Goal: Contribute content: Contribute content

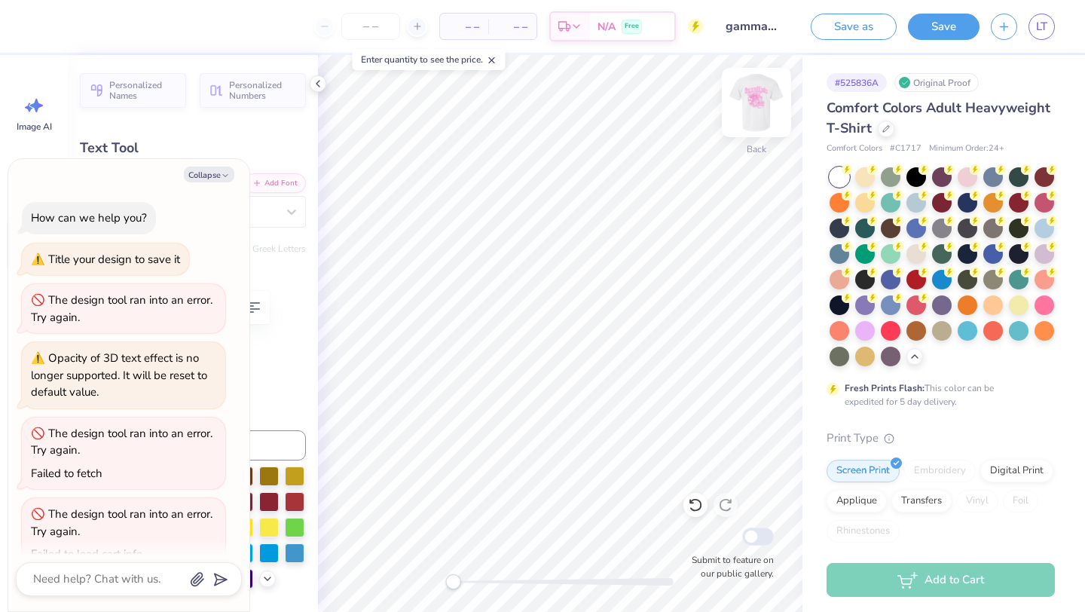
scroll to position [345, 0]
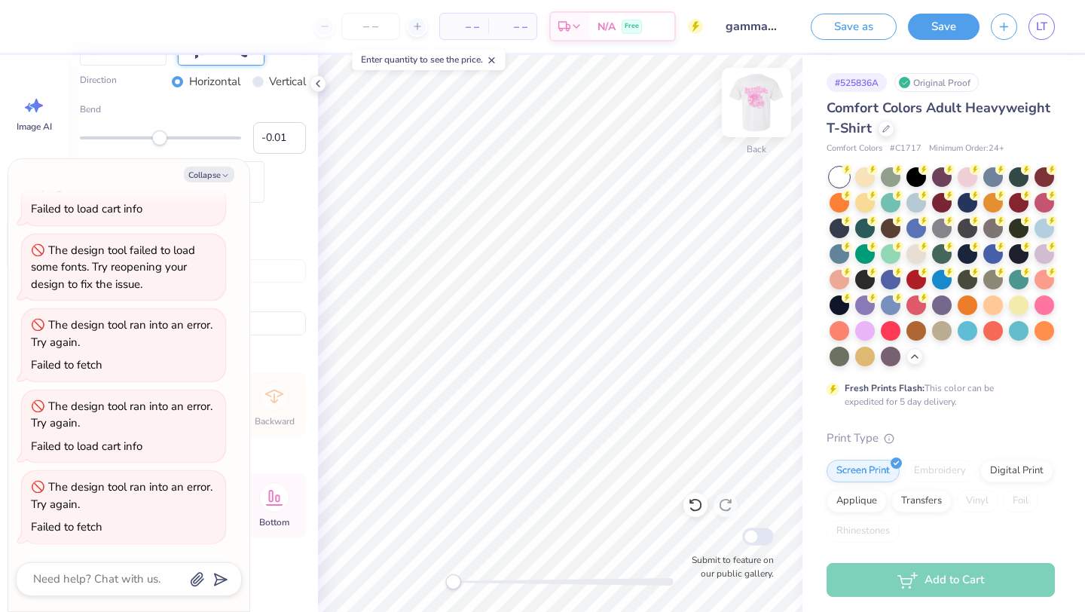
click at [755, 102] on img at bounding box center [756, 102] width 60 height 60
click at [320, 84] on icon at bounding box center [318, 84] width 12 height 12
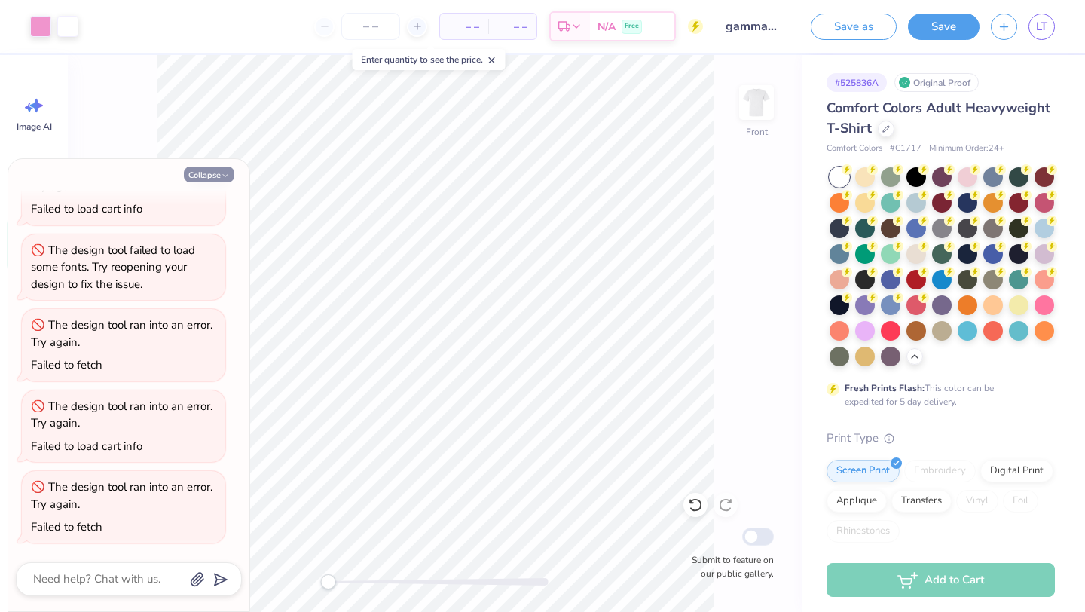
click at [217, 170] on button "Collapse" at bounding box center [209, 175] width 50 height 16
type textarea "x"
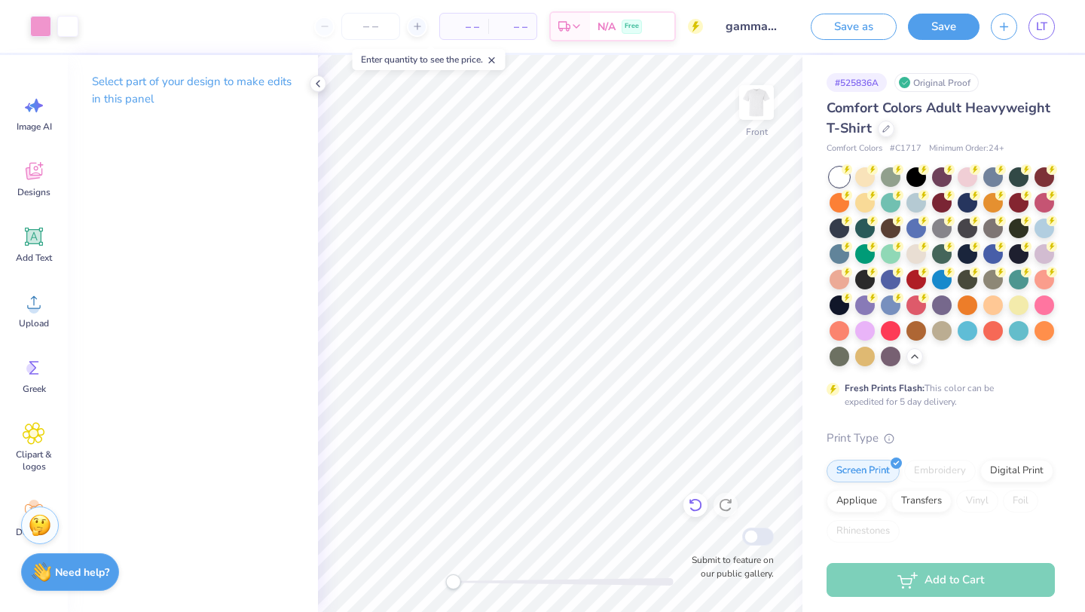
click at [686, 509] on div "Front Submit to feature on our public gallery." at bounding box center [560, 333] width 484 height 557
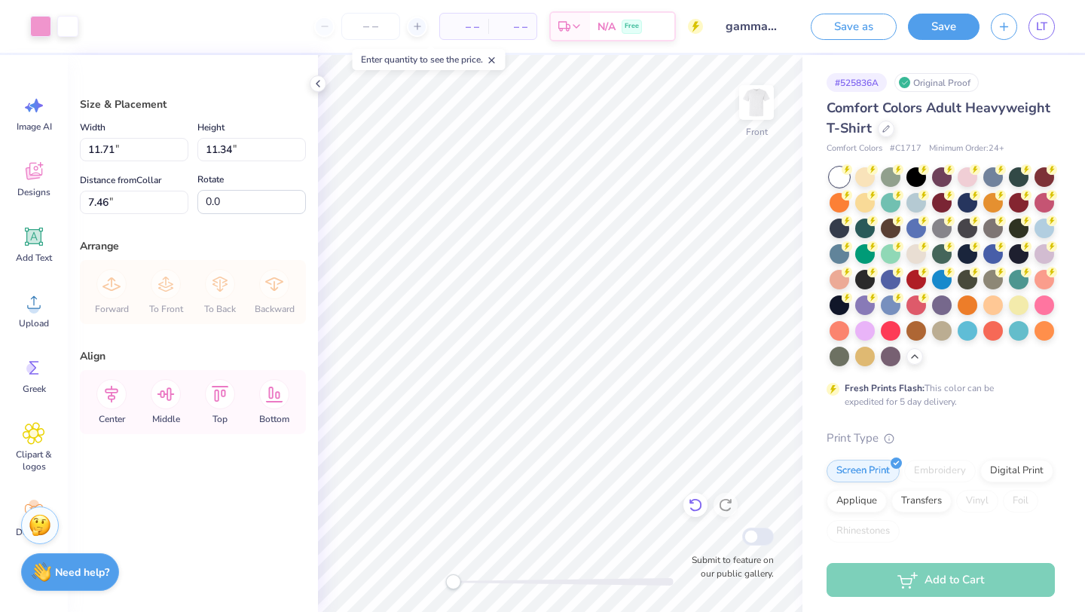
type input "7.46"
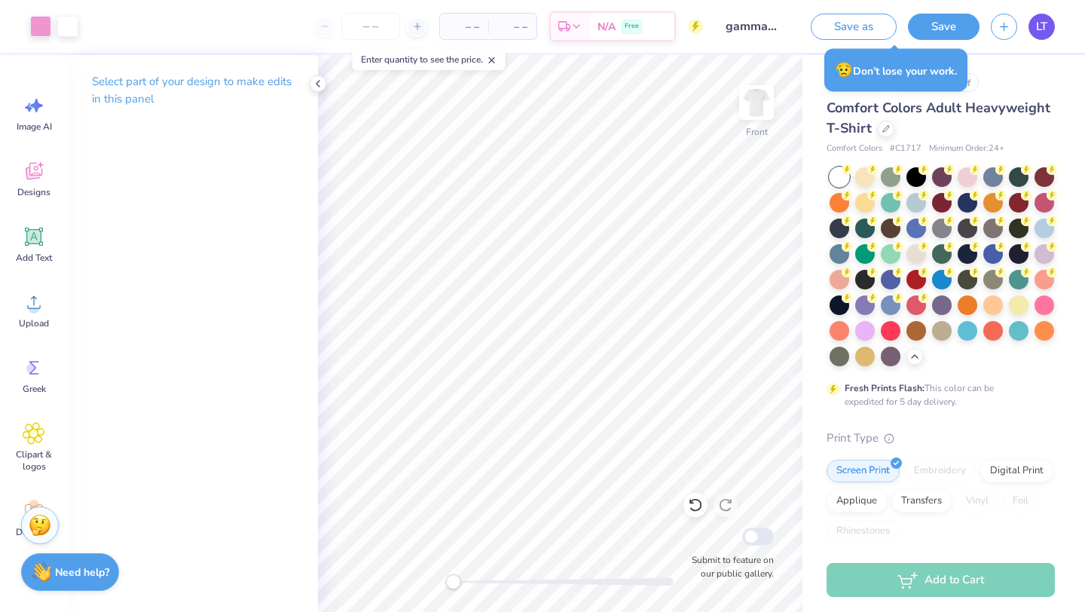
click at [1043, 35] on link "LT" at bounding box center [1041, 27] width 26 height 26
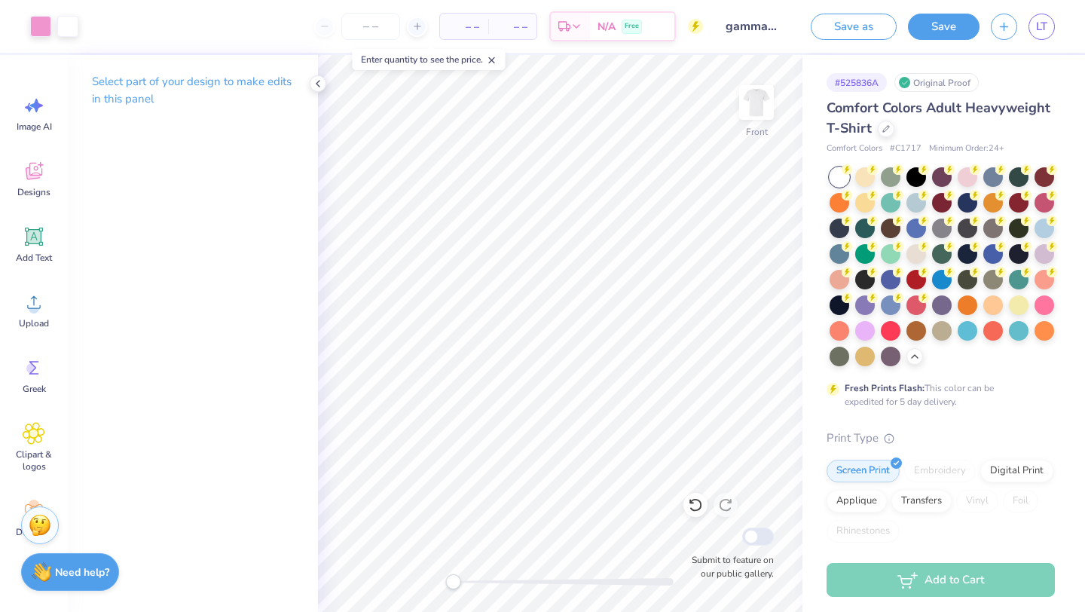
click at [316, 79] on icon at bounding box center [318, 84] width 12 height 12
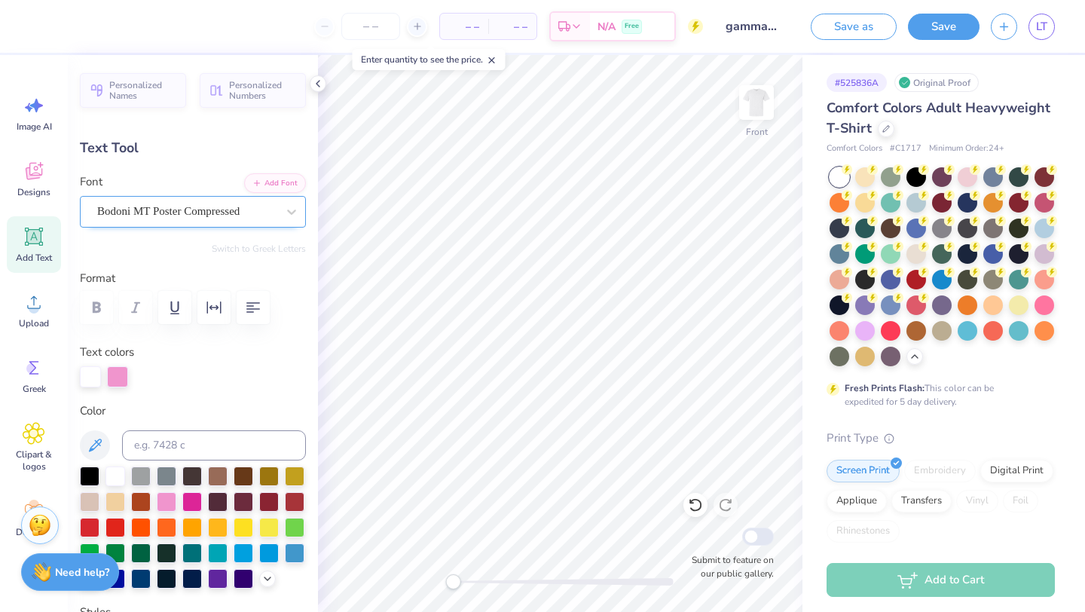
click at [273, 212] on div "Bodoni MT Poster Compressed" at bounding box center [187, 211] width 182 height 23
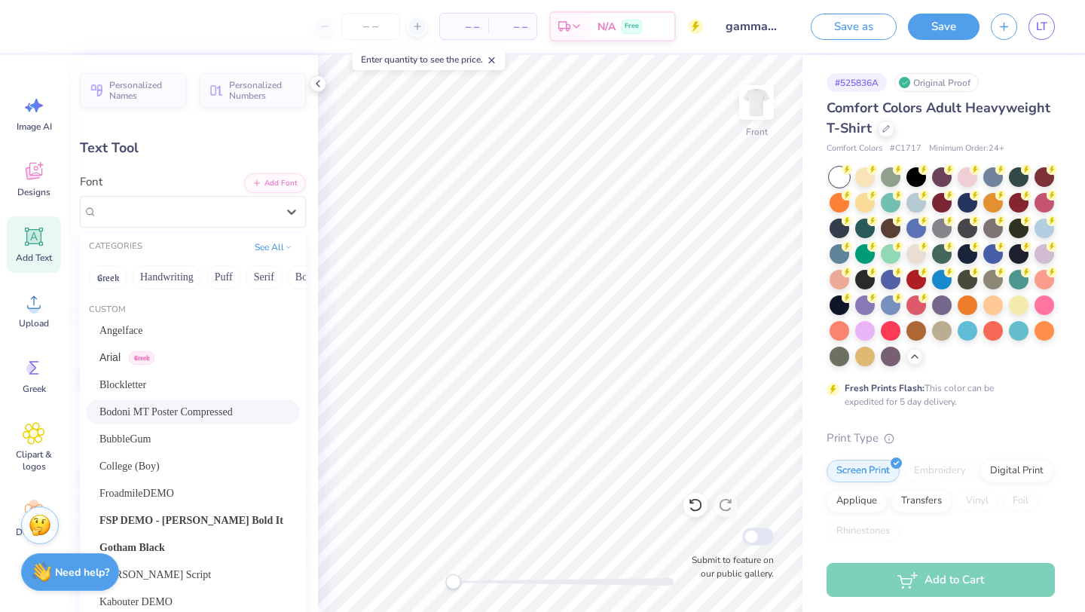
scroll to position [38, 0]
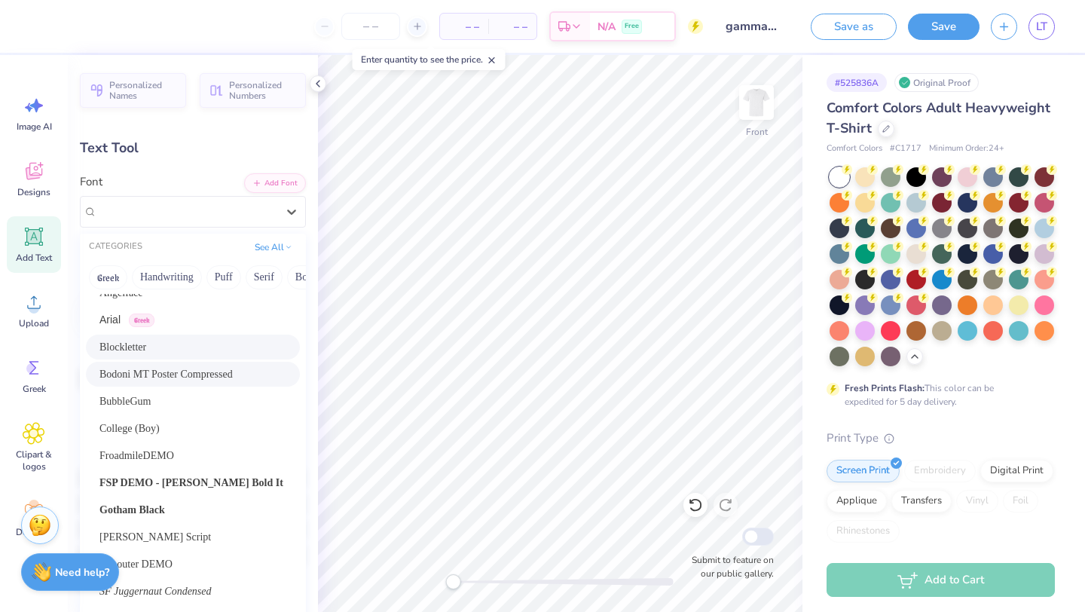
click at [178, 347] on div "Blockletter" at bounding box center [192, 347] width 187 height 16
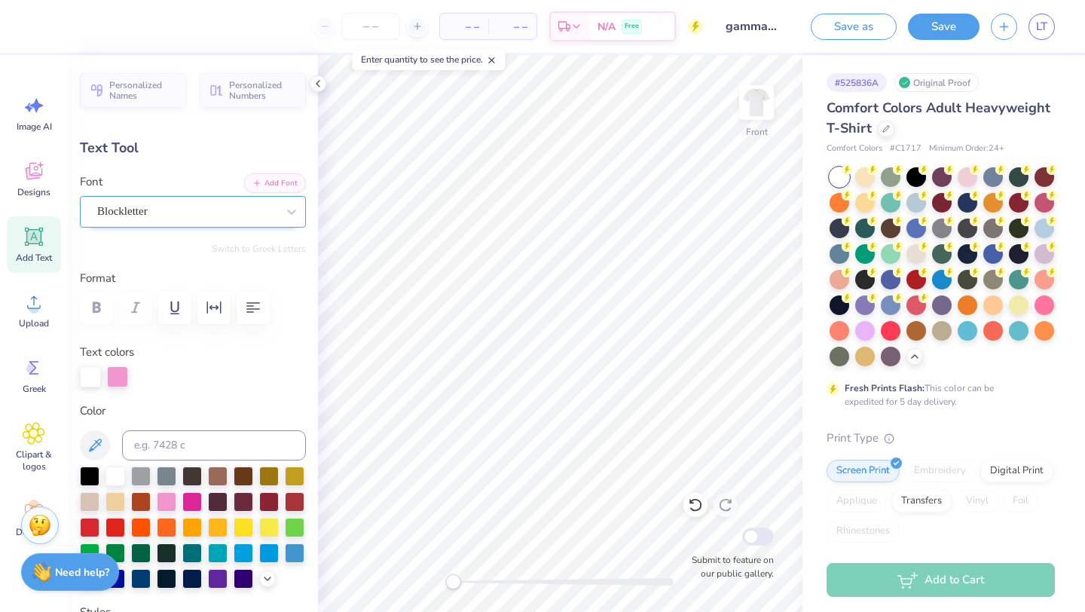
click at [252, 224] on div "Blockletter" at bounding box center [193, 212] width 226 height 32
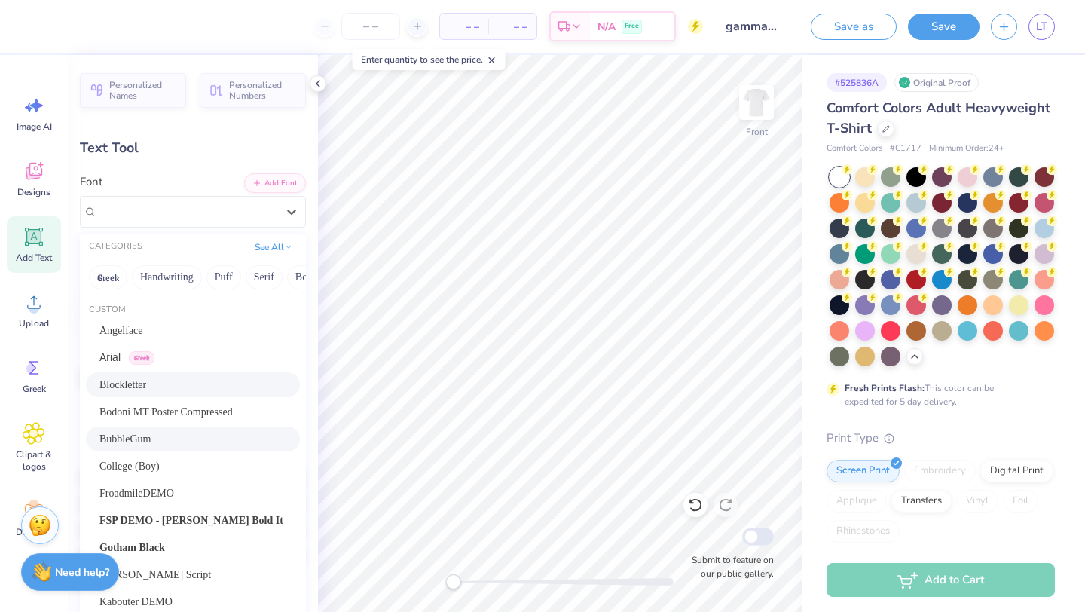
click at [142, 443] on span "BubbleGum" at bounding box center [124, 439] width 51 height 16
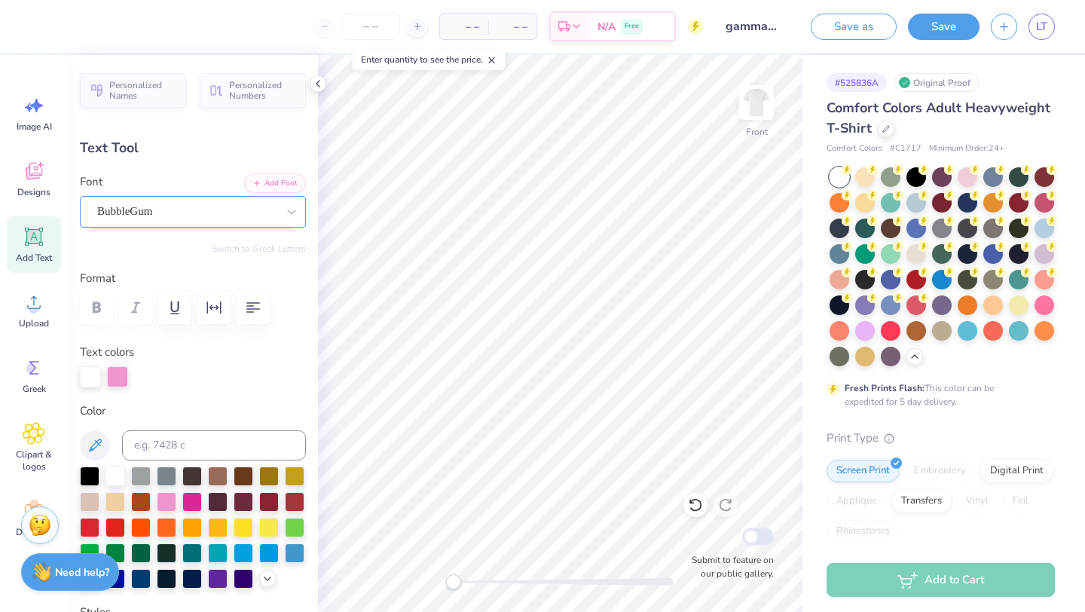
click at [267, 215] on div "BubbleGum" at bounding box center [187, 211] width 182 height 23
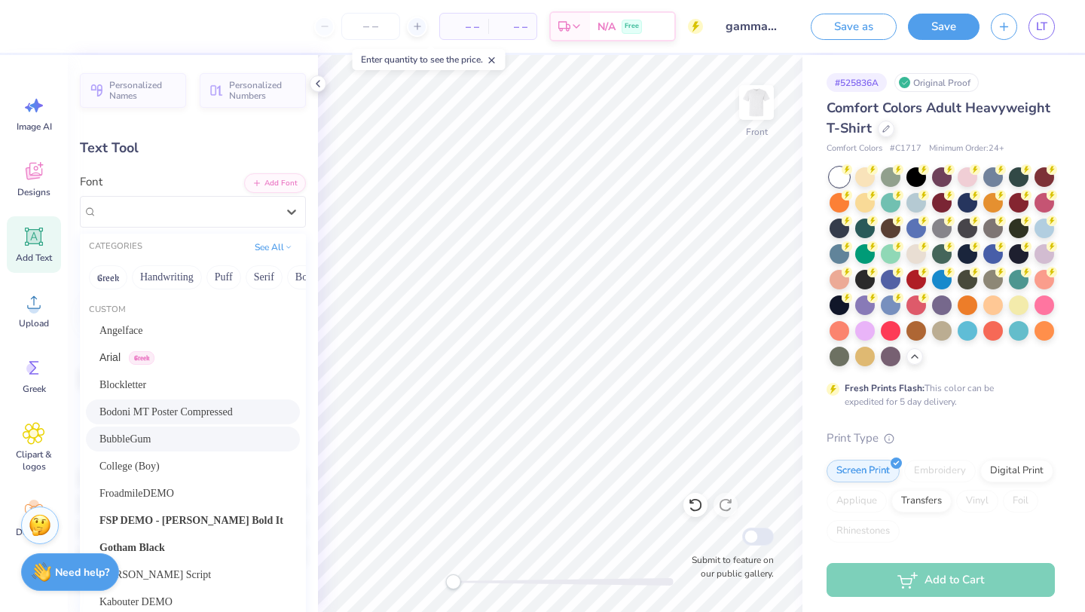
click at [163, 414] on span "Bodoni MT Poster Compressed" at bounding box center [165, 412] width 133 height 16
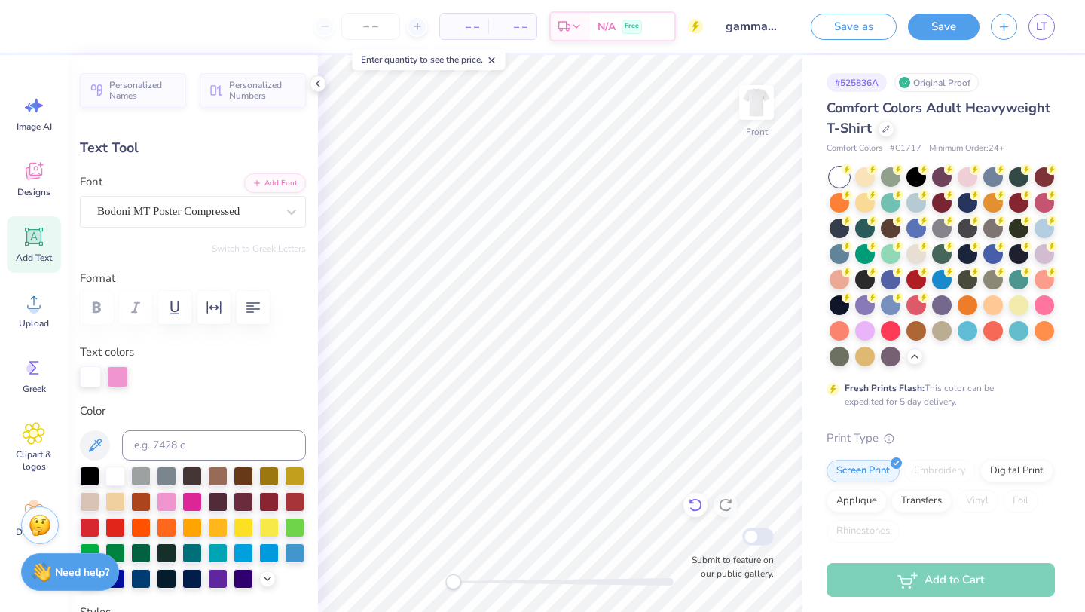
click at [689, 503] on icon at bounding box center [695, 504] width 15 height 15
click at [700, 502] on icon at bounding box center [695, 506] width 13 height 14
click at [693, 510] on icon at bounding box center [695, 506] width 13 height 14
click at [315, 87] on icon at bounding box center [318, 84] width 12 height 12
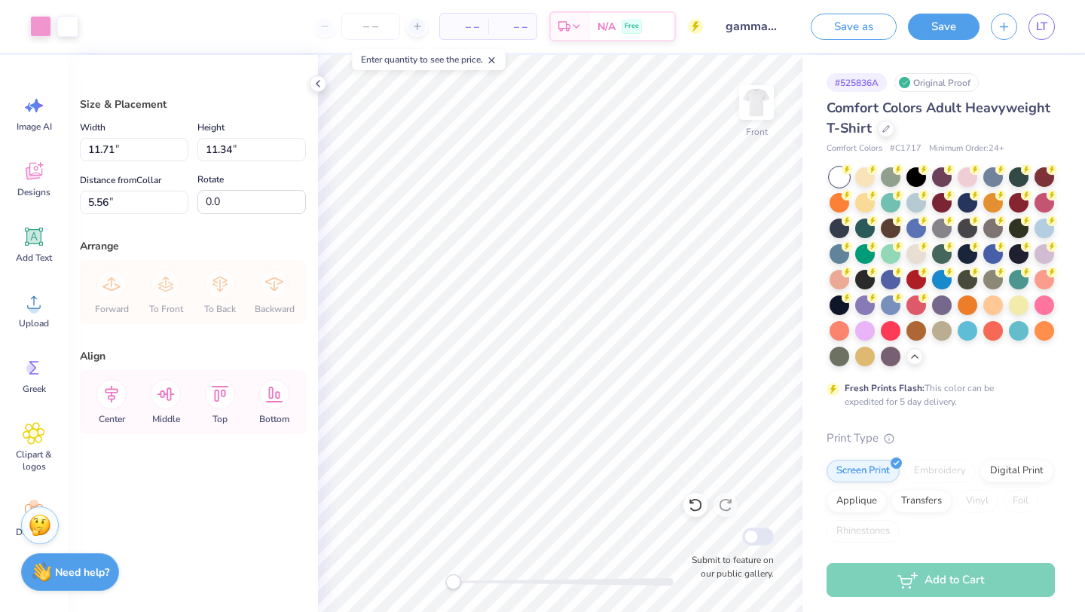
type input "6.83"
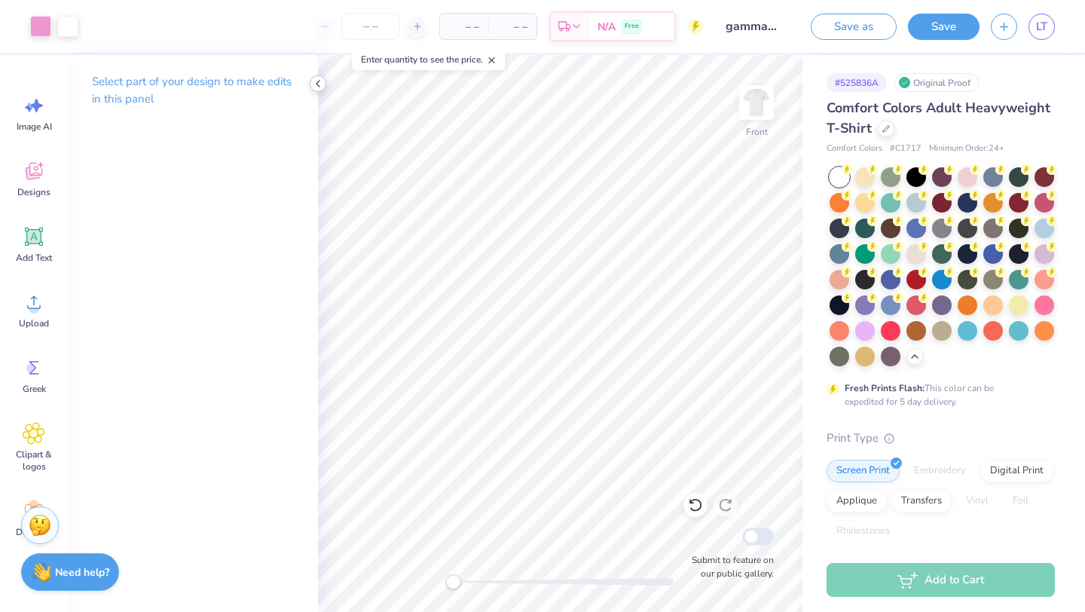
click at [316, 85] on icon at bounding box center [318, 84] width 12 height 12
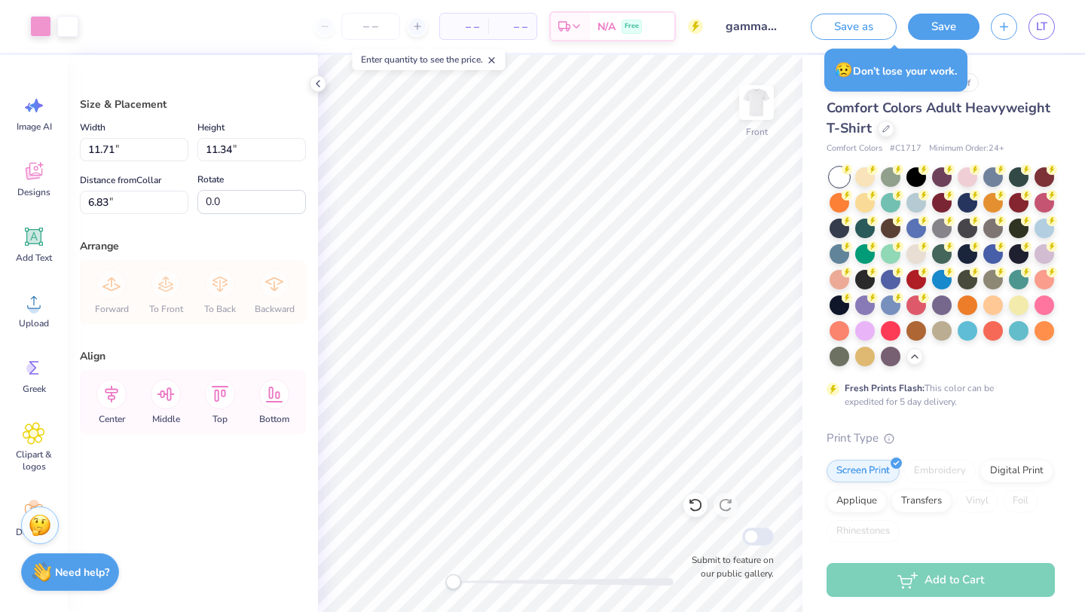
type input "4.61"
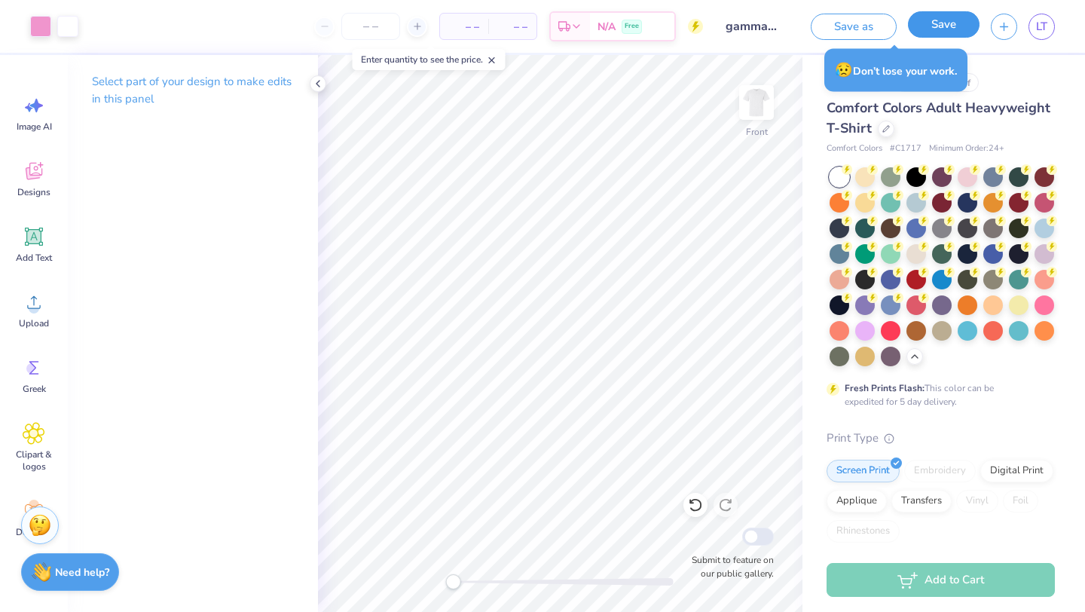
click at [936, 31] on button "Save" at bounding box center [944, 24] width 72 height 26
click at [316, 81] on icon at bounding box center [318, 84] width 12 height 12
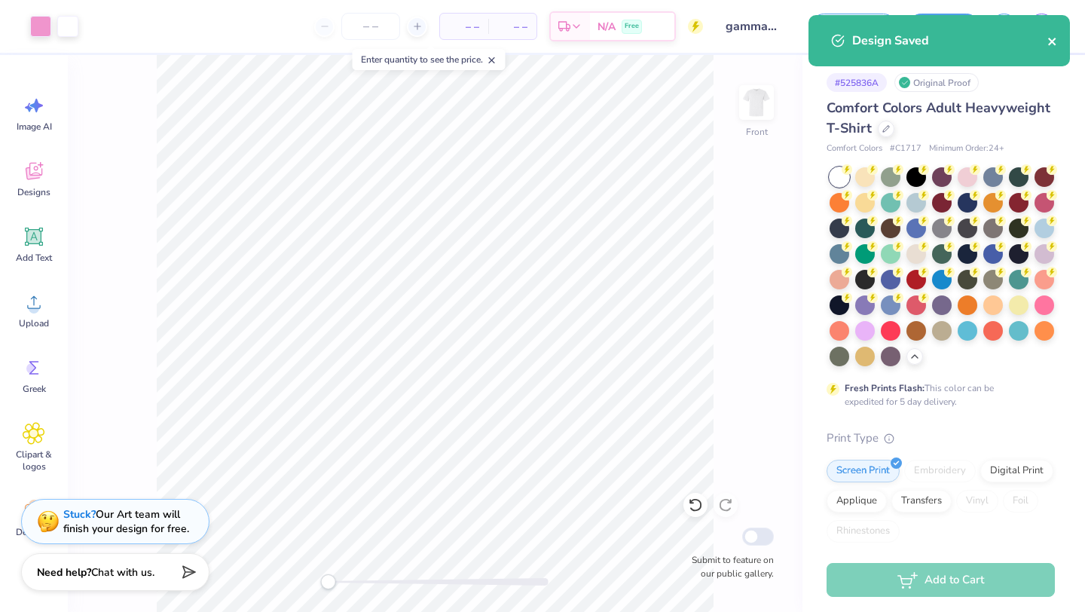
click at [1053, 41] on icon "close" at bounding box center [1052, 42] width 8 height 8
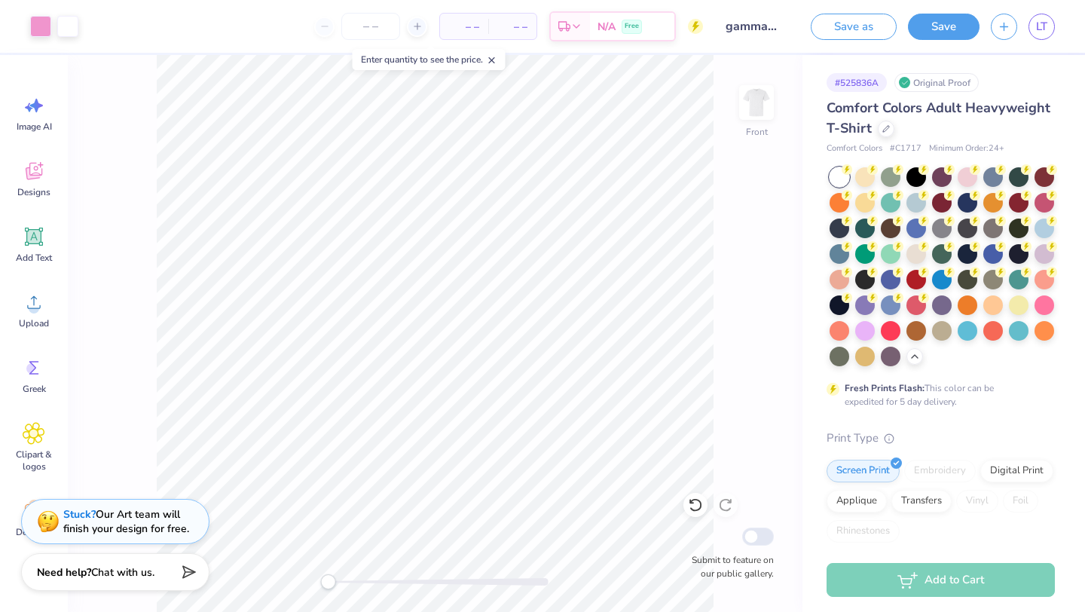
click at [1043, 30] on div "Design Saved" at bounding box center [938, 46] width 267 height 69
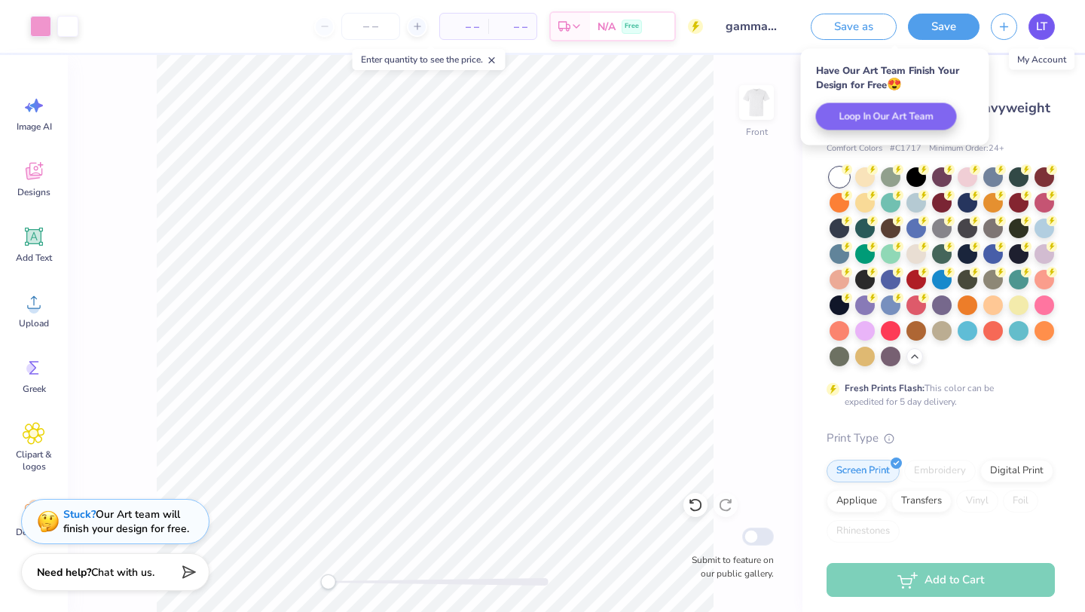
click at [1033, 31] on link "LT" at bounding box center [1041, 27] width 26 height 26
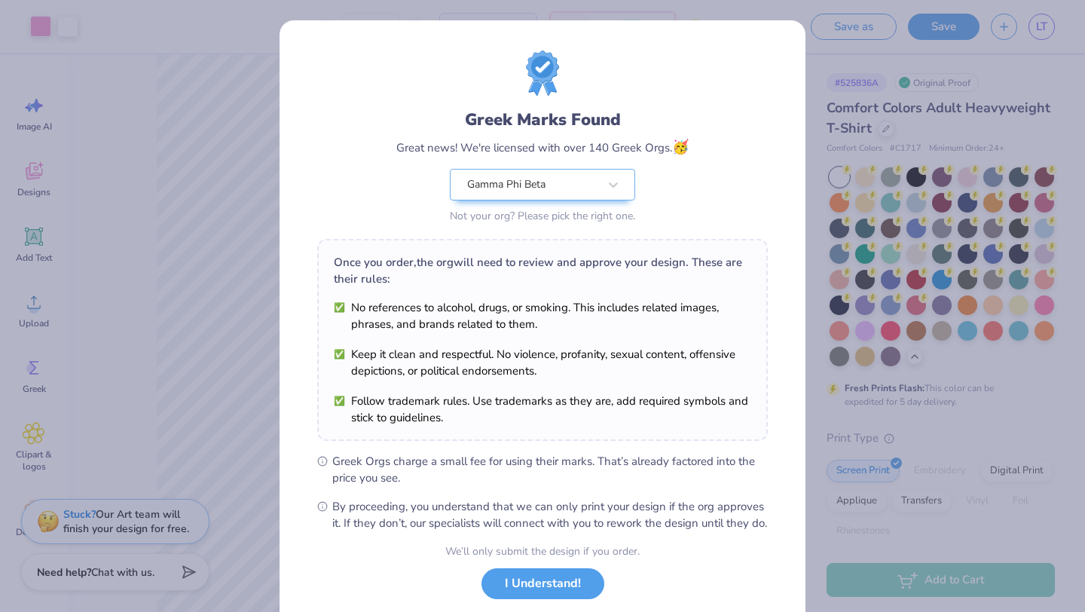
click at [528, 591] on button "I Understand!" at bounding box center [542, 583] width 123 height 31
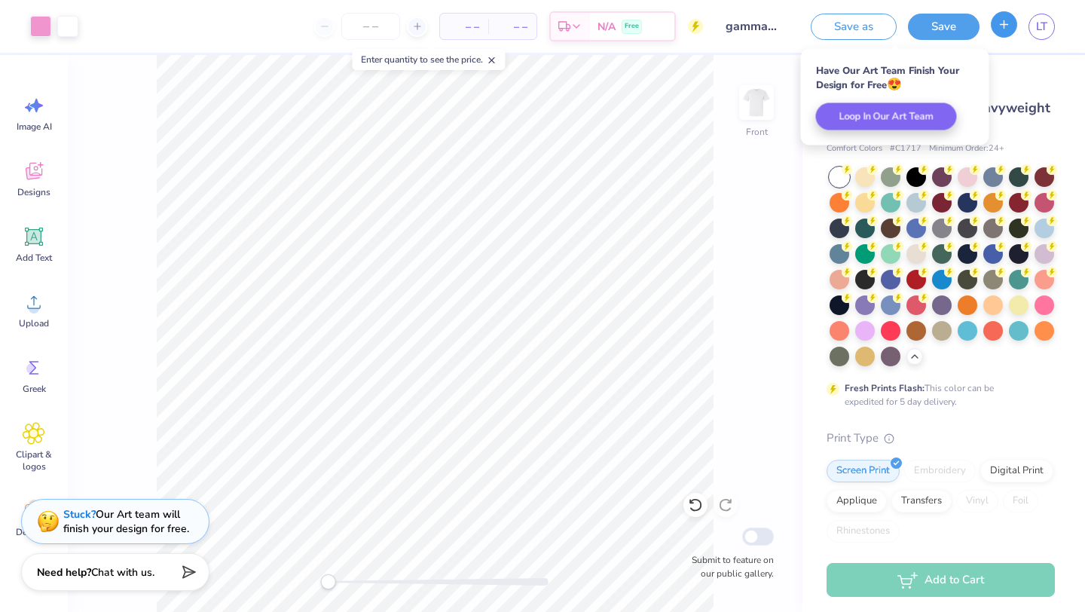
click at [1001, 30] on button "button" at bounding box center [1004, 24] width 26 height 26
checkbox input "true"
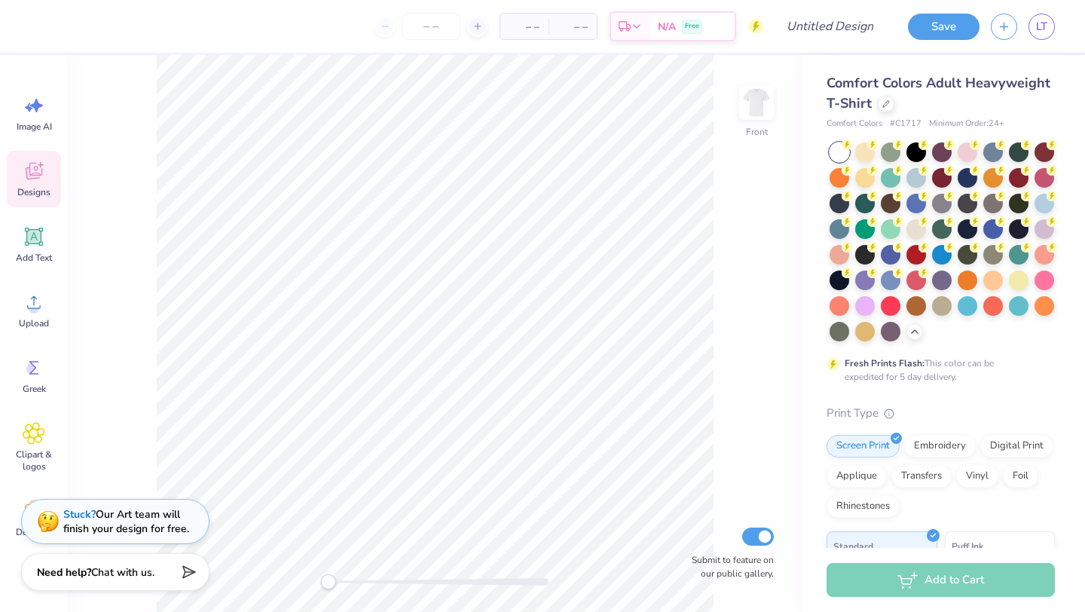
click at [23, 179] on icon at bounding box center [34, 171] width 23 height 23
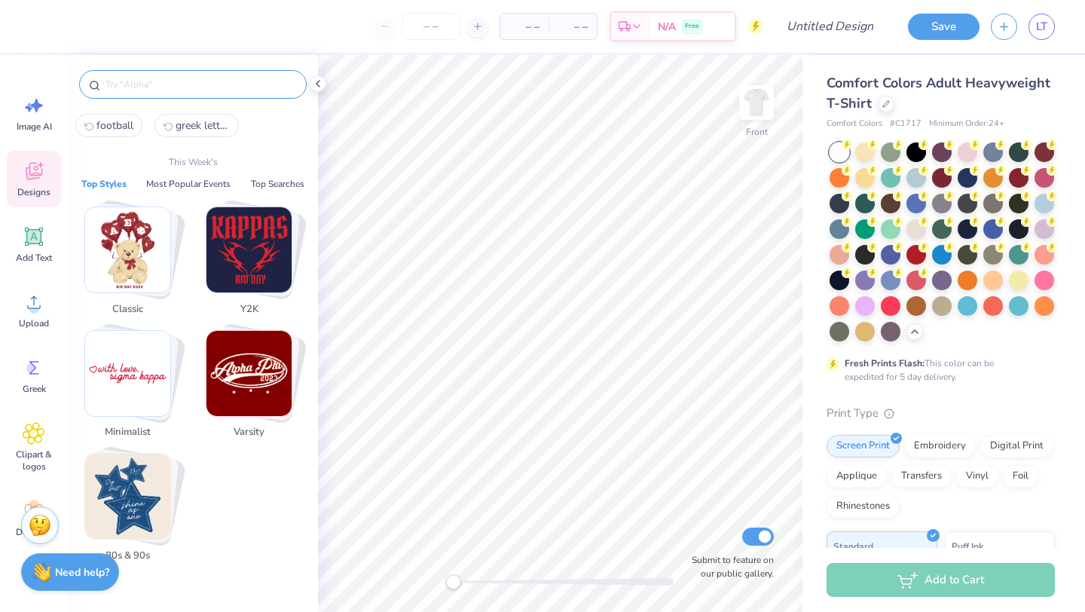
click at [209, 83] on input "text" at bounding box center [200, 84] width 193 height 15
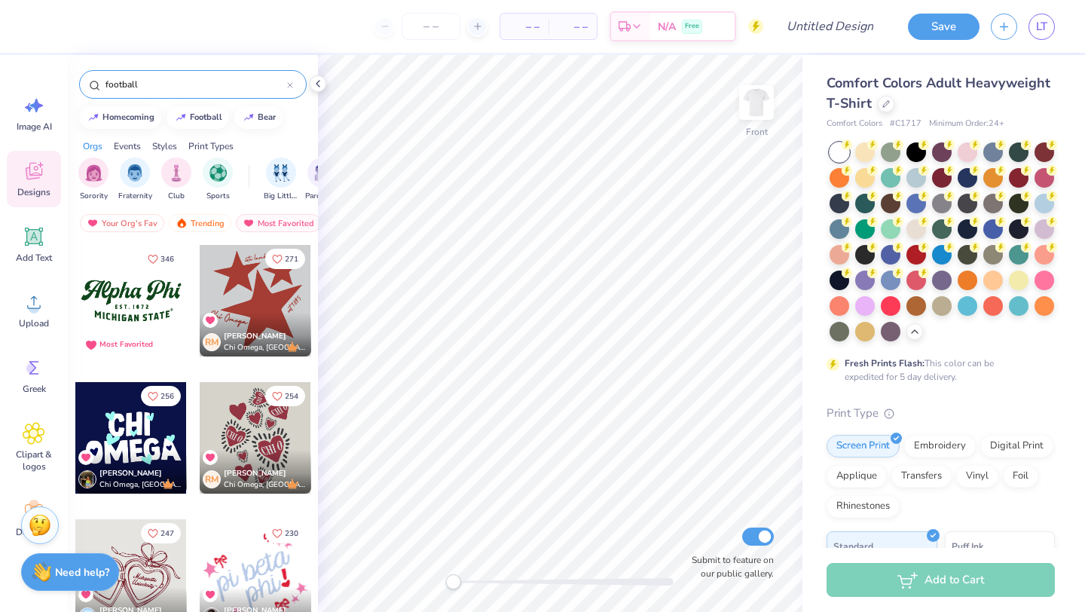
type input "football"
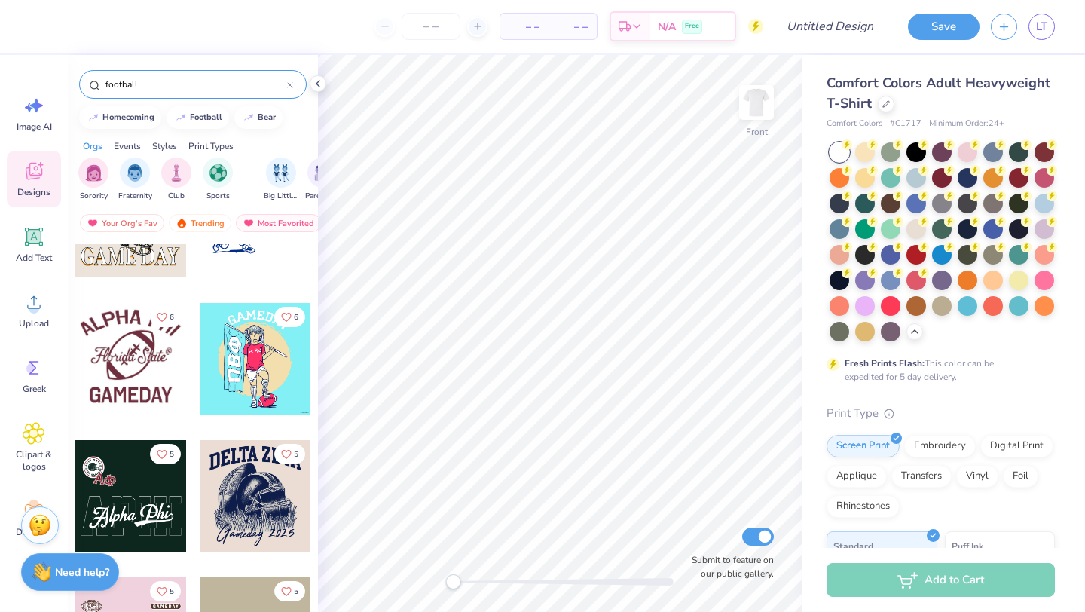
scroll to position [3366, 0]
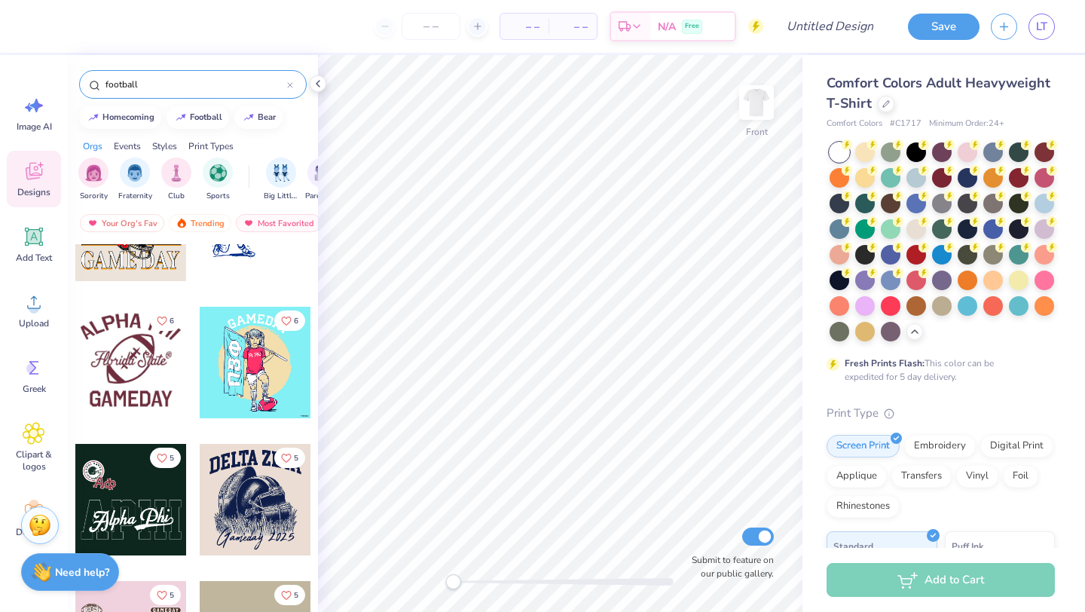
click at [141, 367] on div at bounding box center [131, 363] width 112 height 112
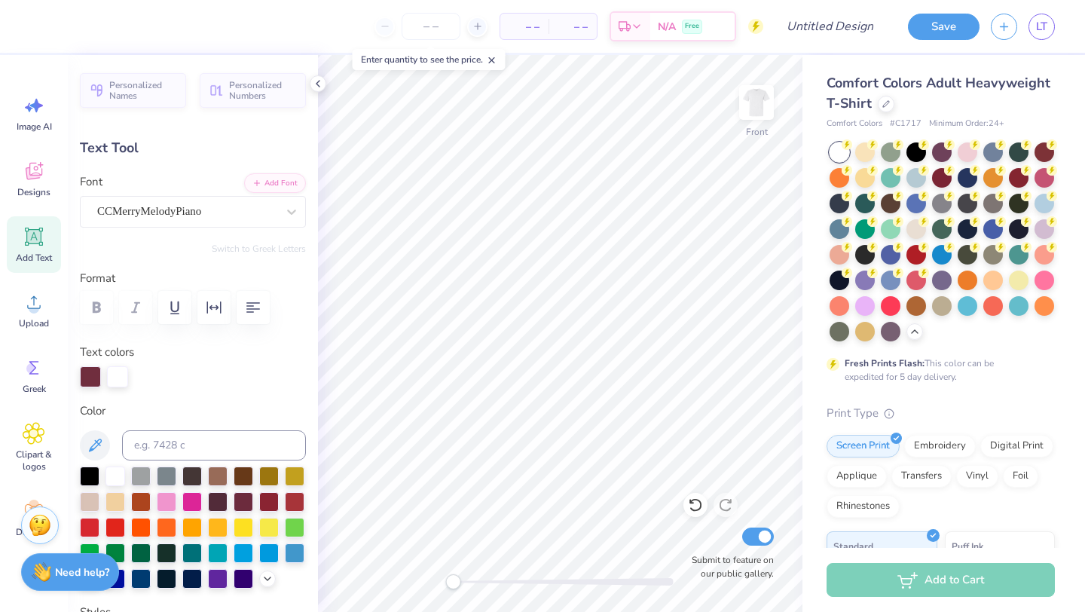
scroll to position [0, 2]
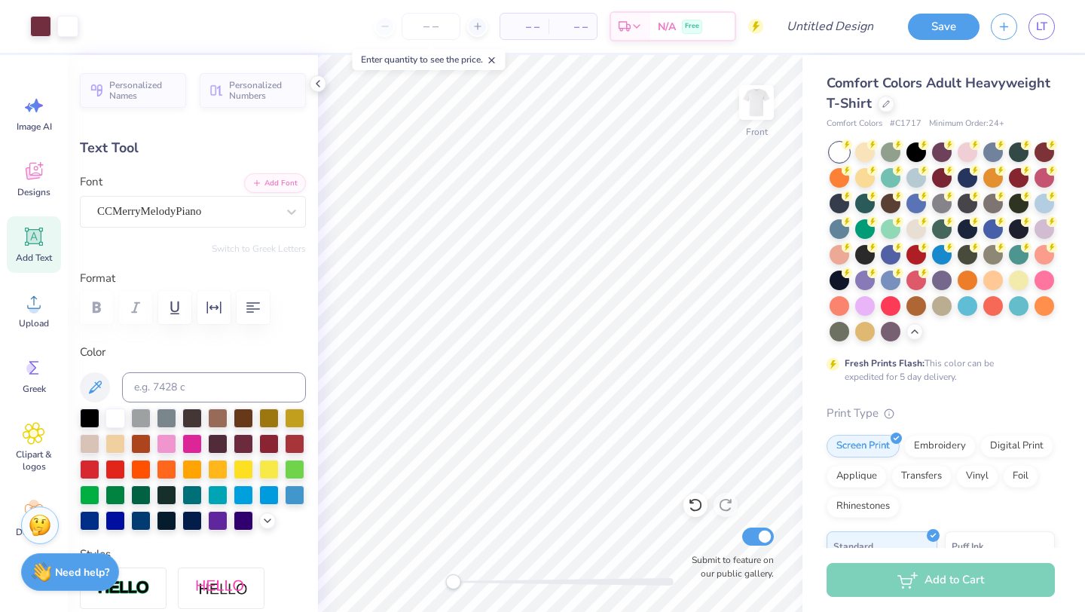
type input "0.49"
type input "0.61"
type input "6.15"
type input "6.40"
type input "1.41"
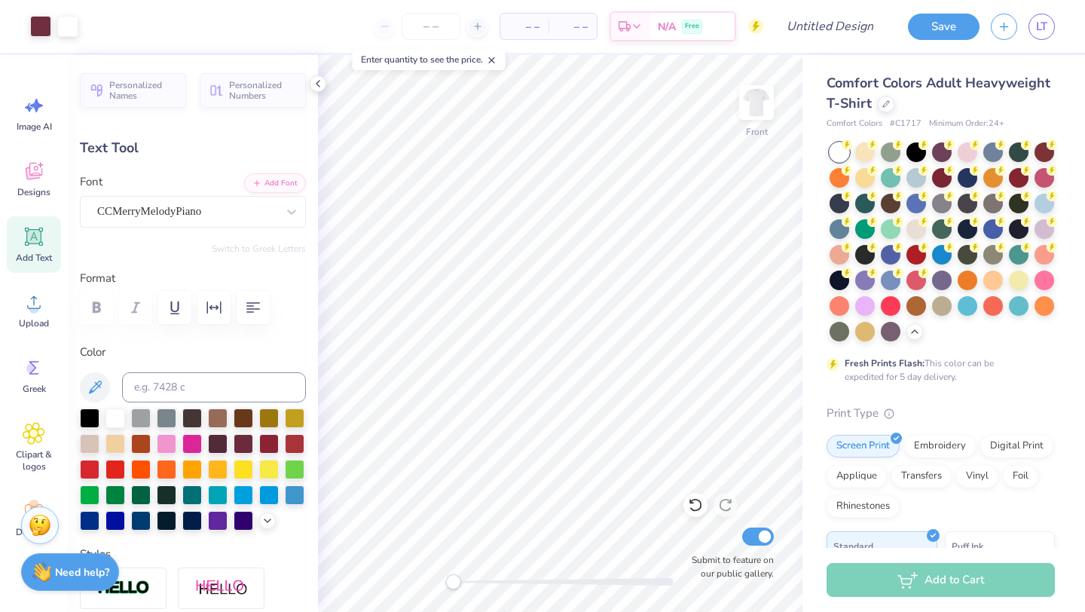
type input "6.12"
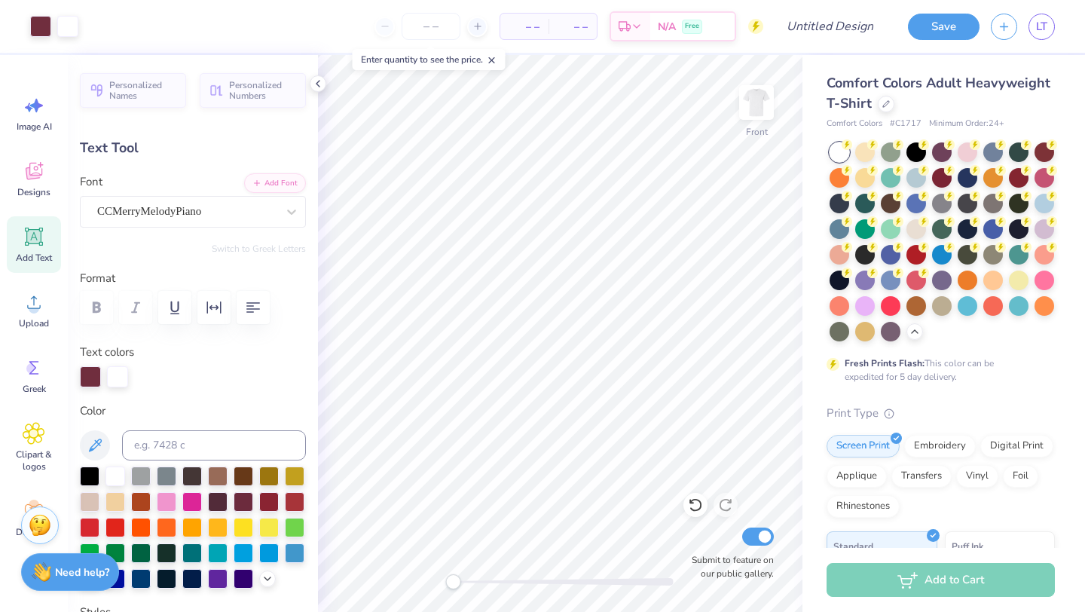
type input "0.58"
type input "0.69"
type input "6.10"
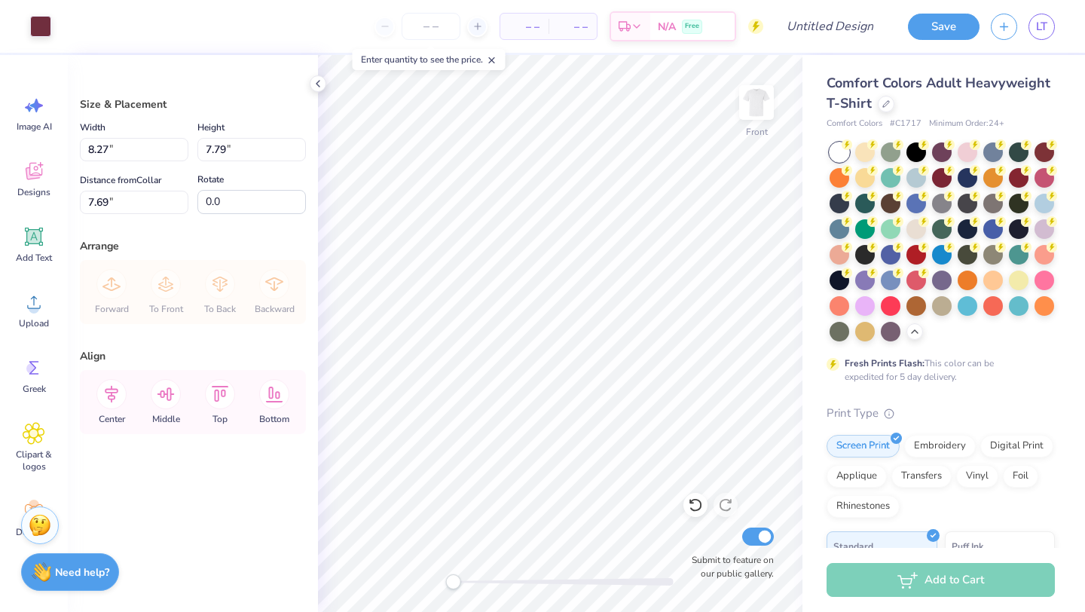
type input "7.69"
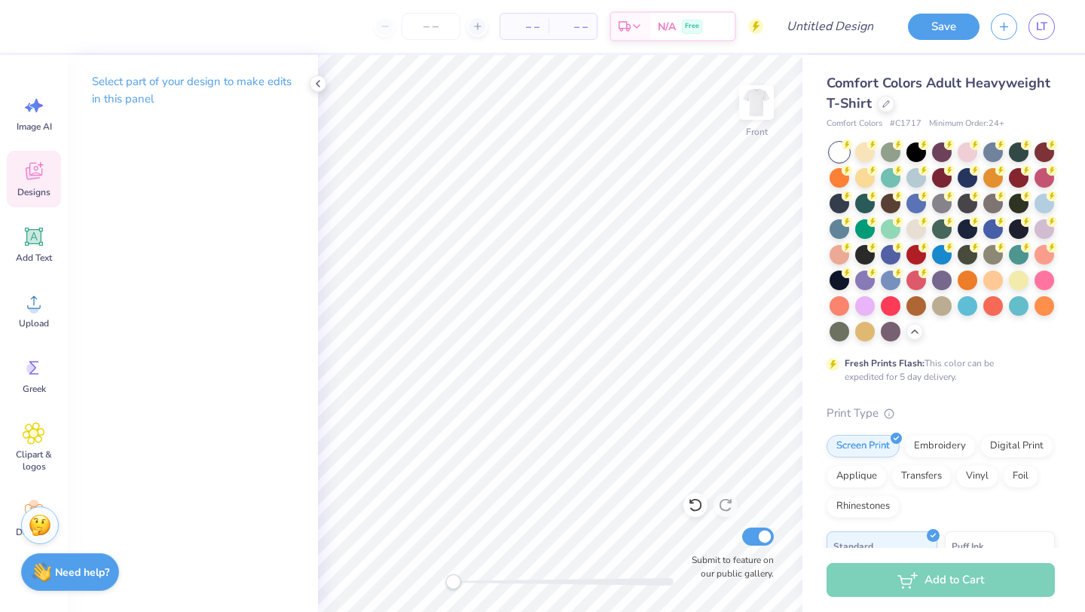
click at [26, 177] on icon at bounding box center [34, 171] width 23 height 23
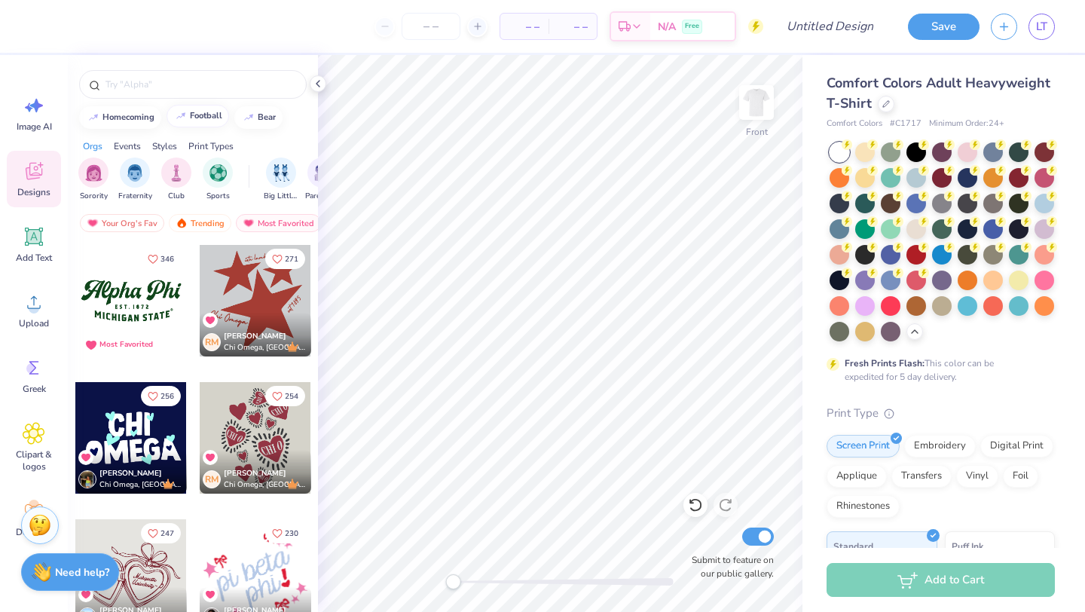
click at [196, 116] on div "football" at bounding box center [206, 116] width 32 height 8
type input "football"
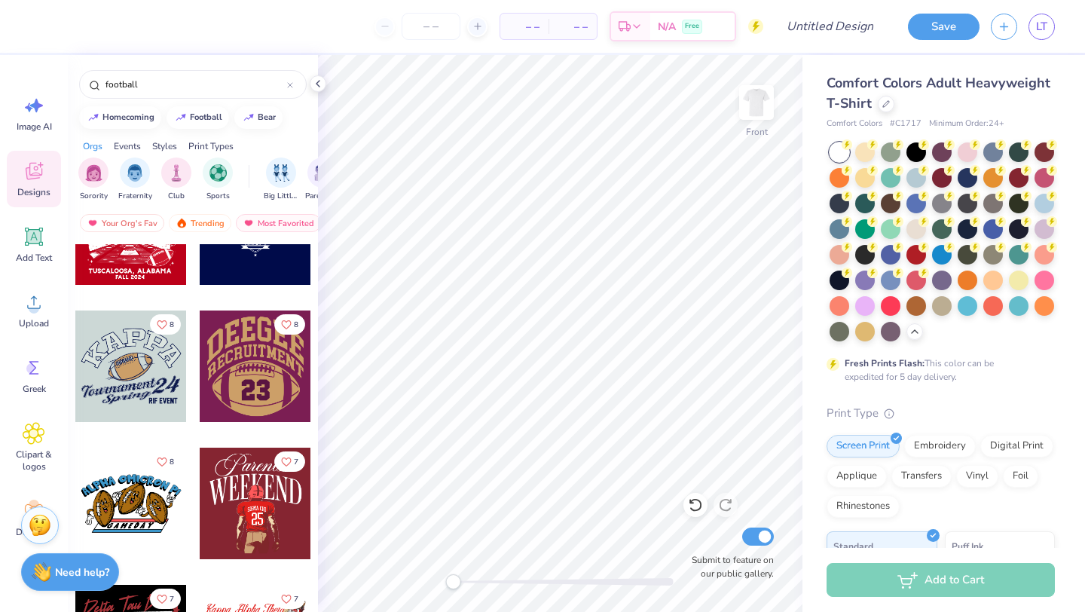
scroll to position [1993, 0]
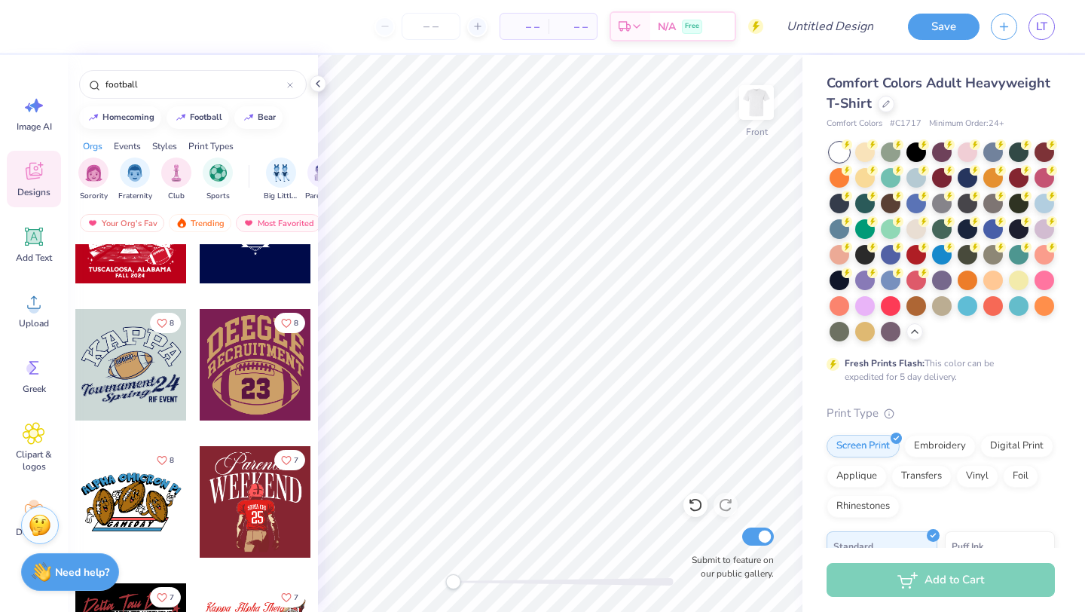
click at [135, 377] on div at bounding box center [131, 365] width 112 height 112
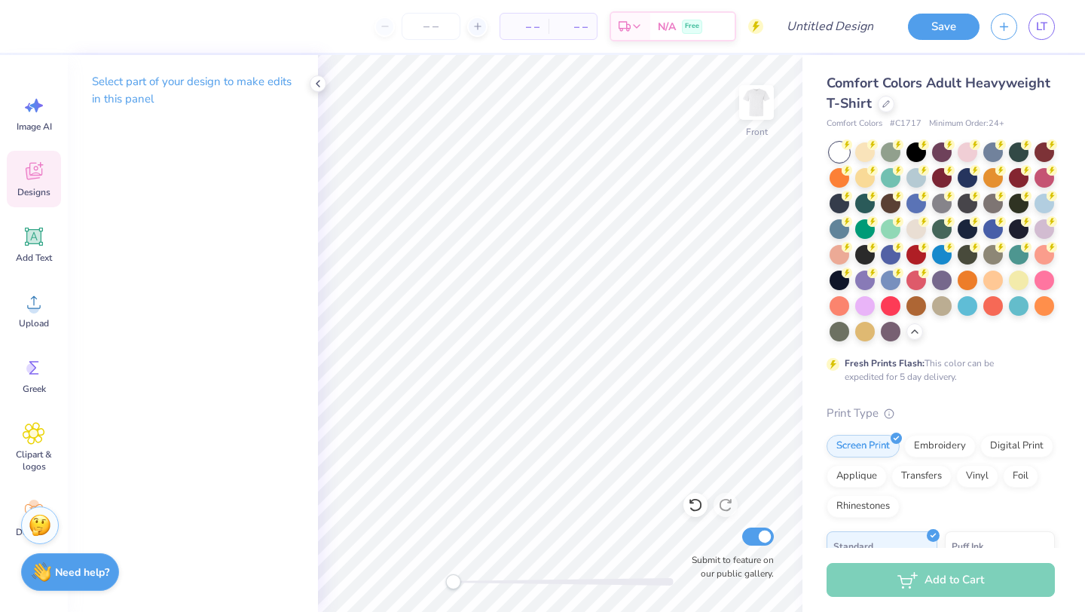
click at [32, 171] on icon at bounding box center [34, 171] width 23 height 23
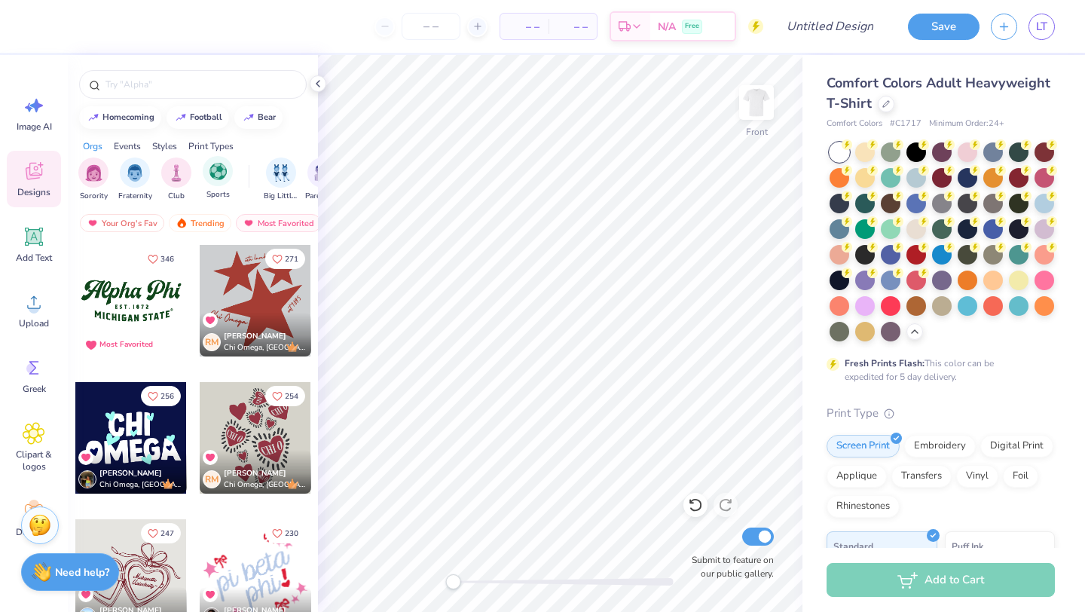
click at [222, 195] on span "Sports" at bounding box center [217, 194] width 23 height 11
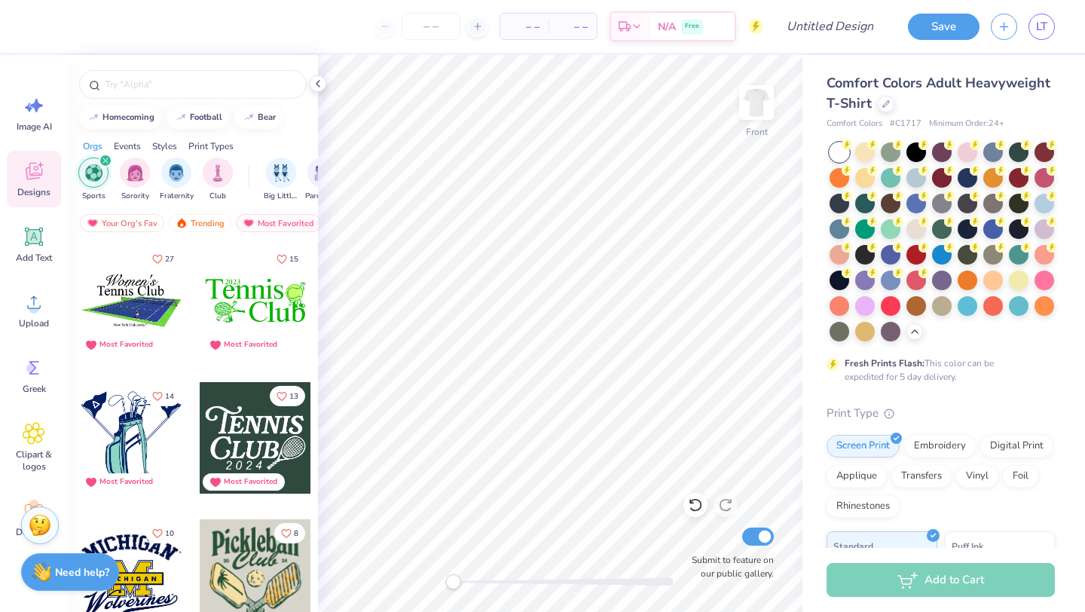
click at [105, 160] on icon "filter for Sports" at bounding box center [105, 160] width 5 height 5
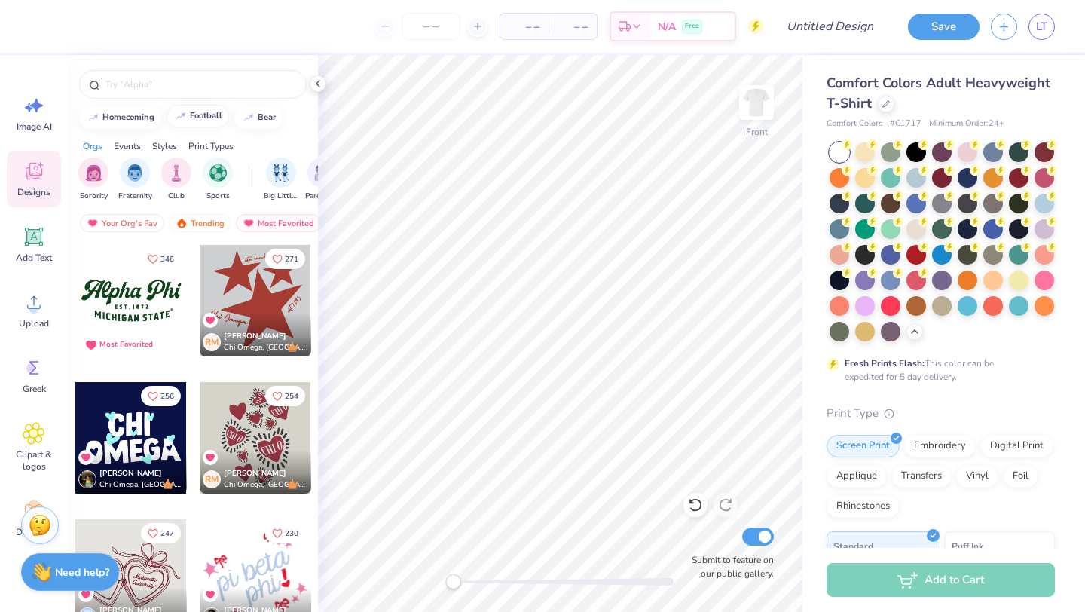
click at [191, 118] on div "football" at bounding box center [206, 116] width 32 height 8
type input "football"
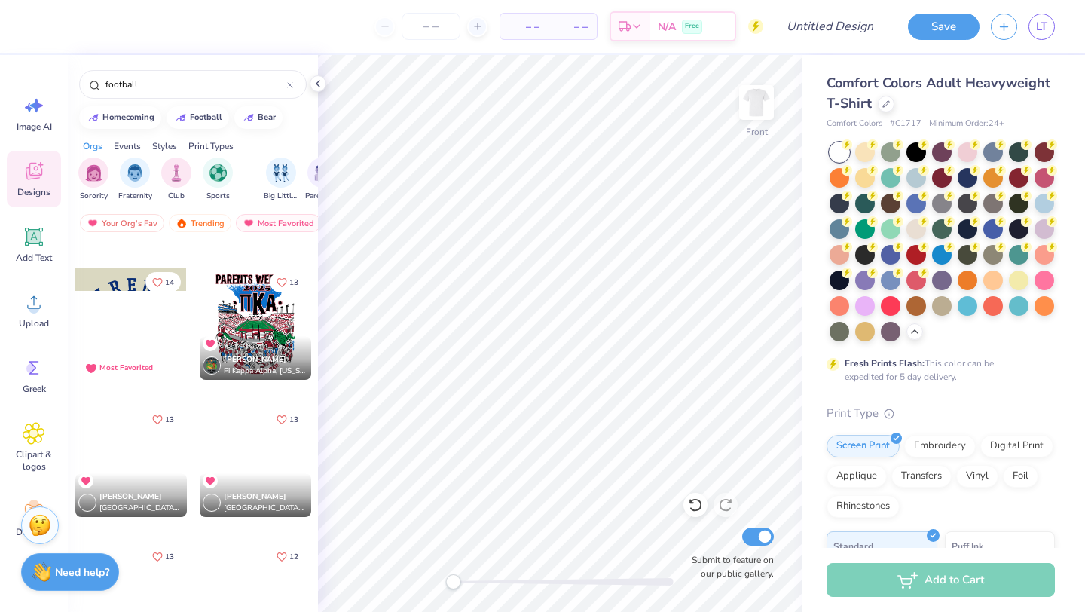
scroll to position [785, 0]
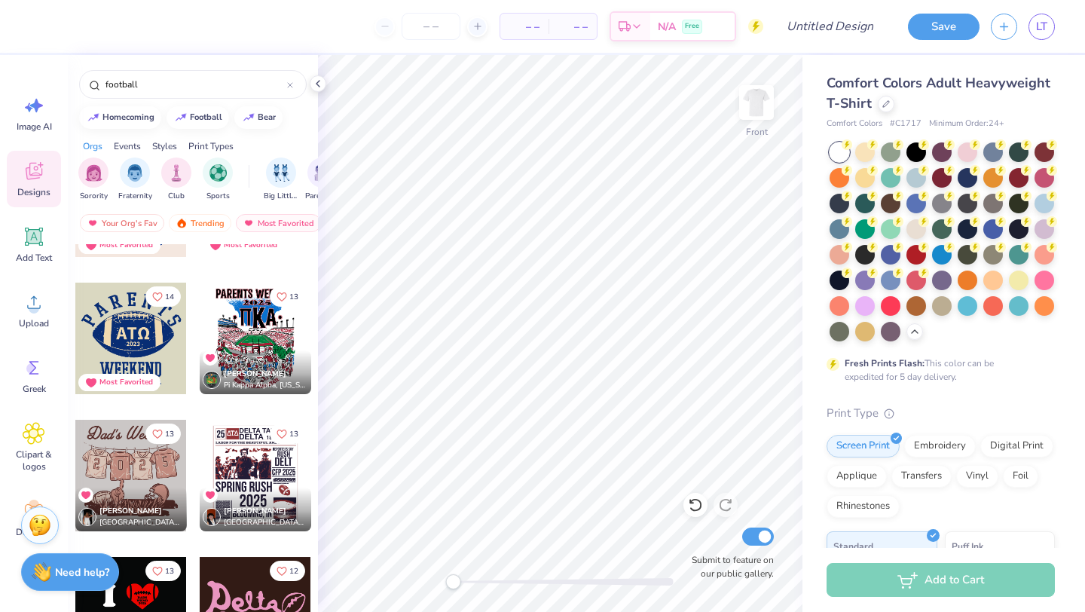
click at [157, 347] on div at bounding box center [131, 339] width 112 height 112
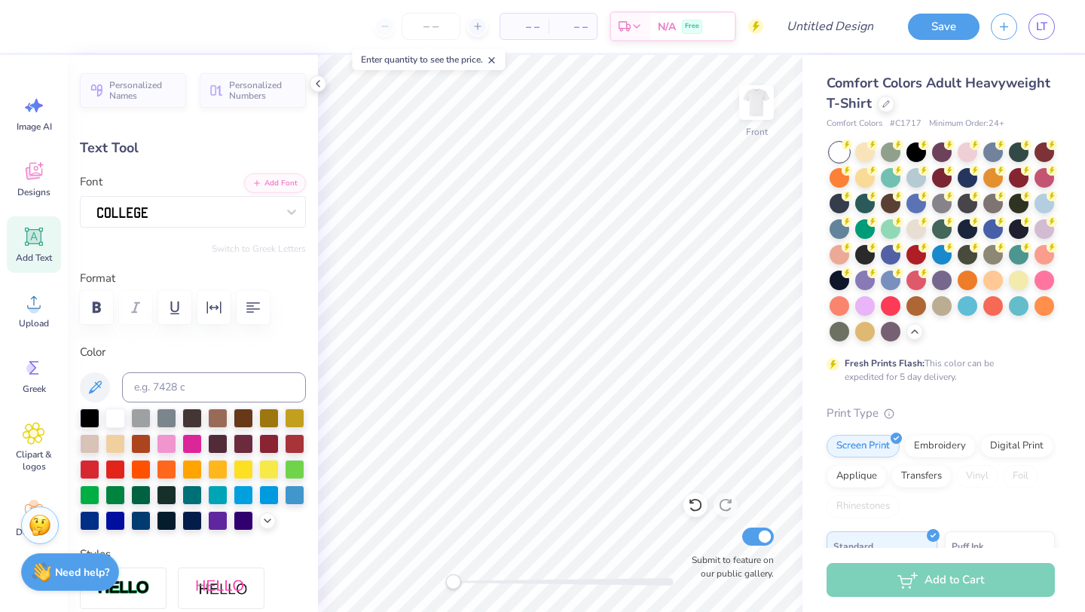
scroll to position [0, 0]
type textarea "Powderpuff"
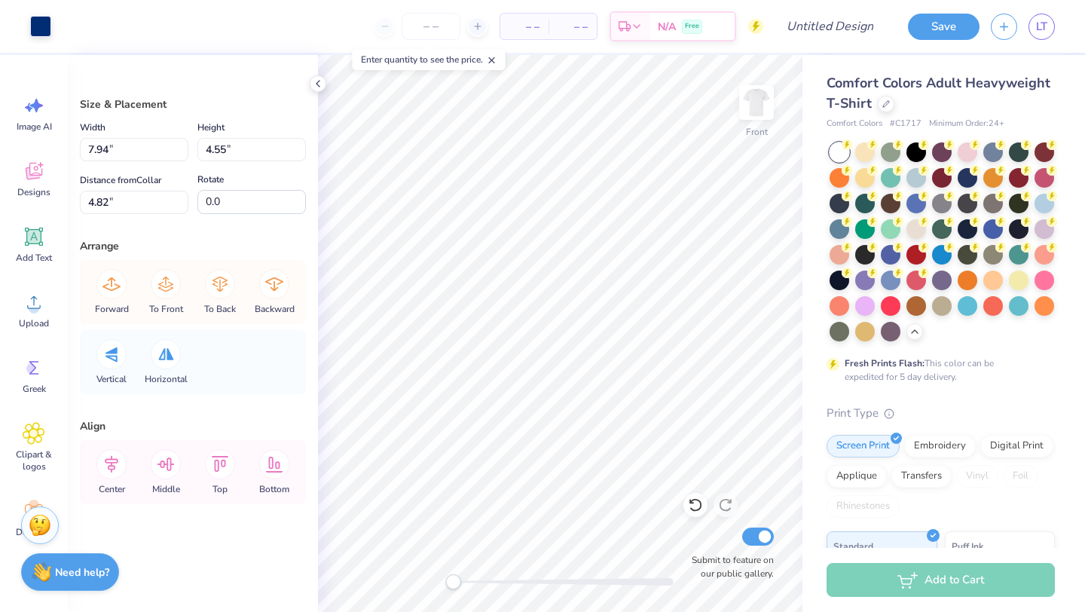
type input "0.91"
type input "1.17"
type input "6.42"
type input "1.05"
type input "1.12"
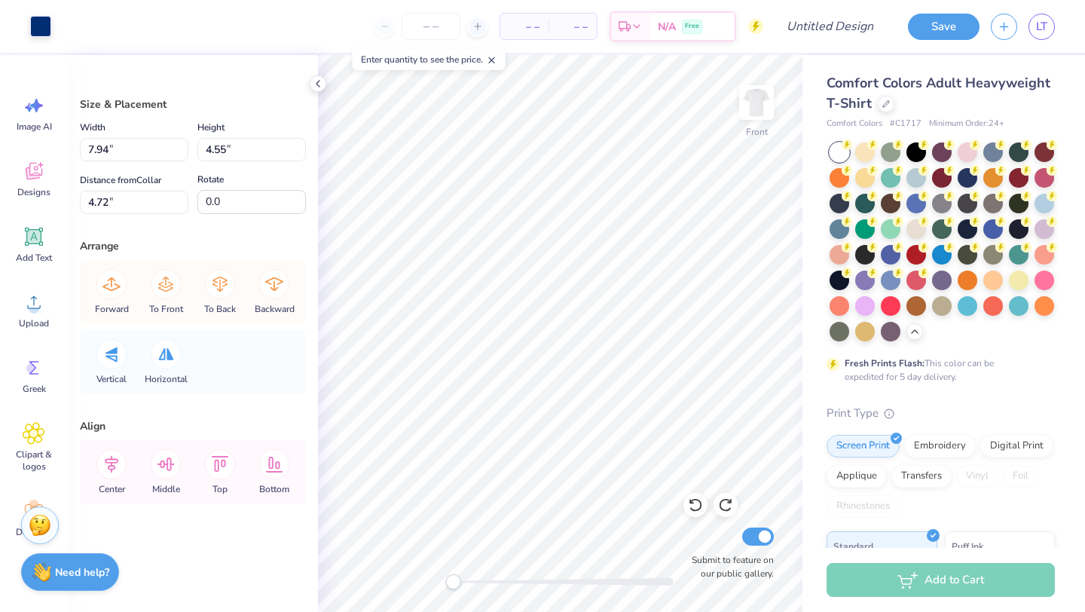
type input "1.19"
type input "6.40"
type input "0.17"
type input "0.24"
type input "8.00"
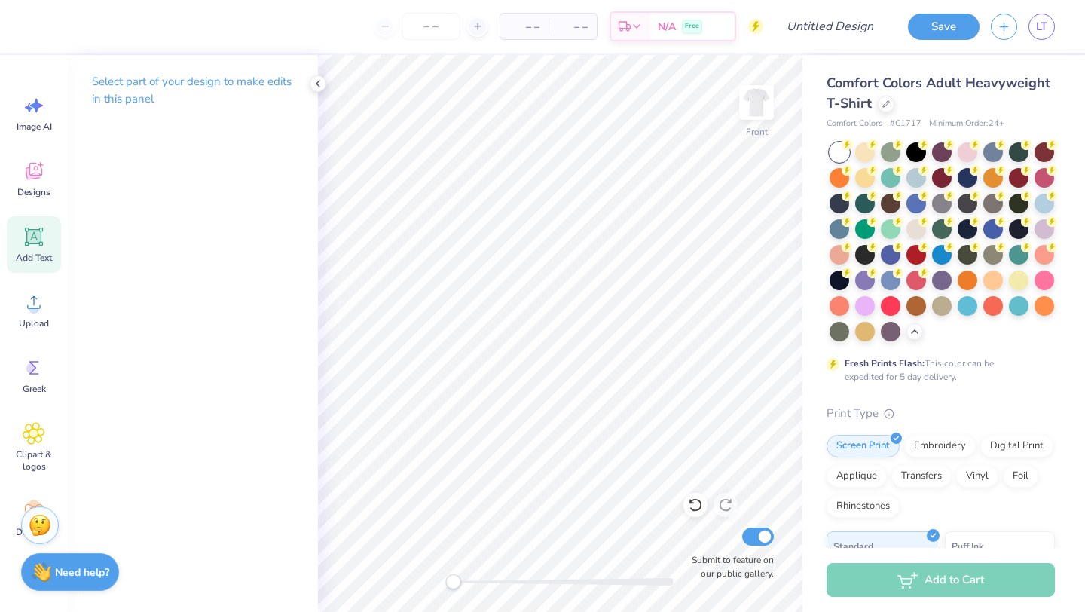
click at [38, 242] on icon at bounding box center [34, 237] width 14 height 14
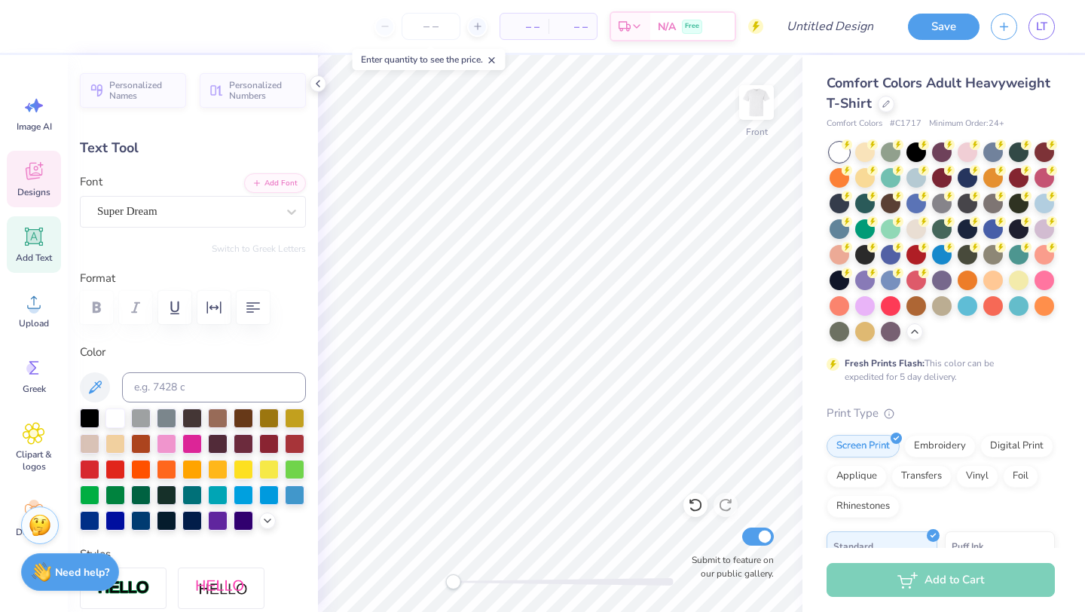
click at [34, 181] on icon at bounding box center [34, 171] width 23 height 23
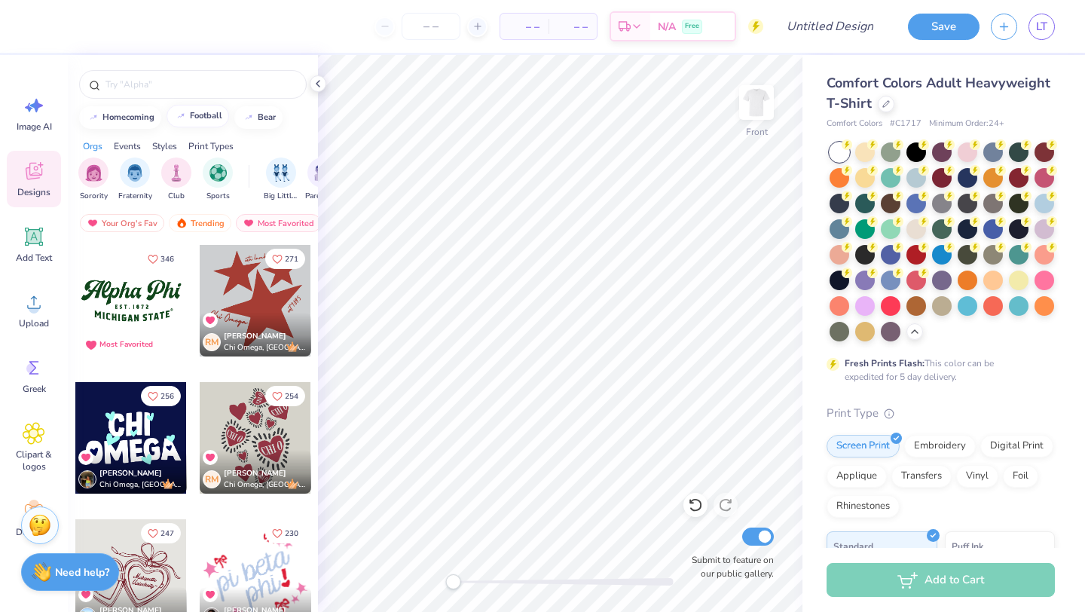
click at [202, 115] on div "football" at bounding box center [206, 116] width 32 height 8
type input "football"
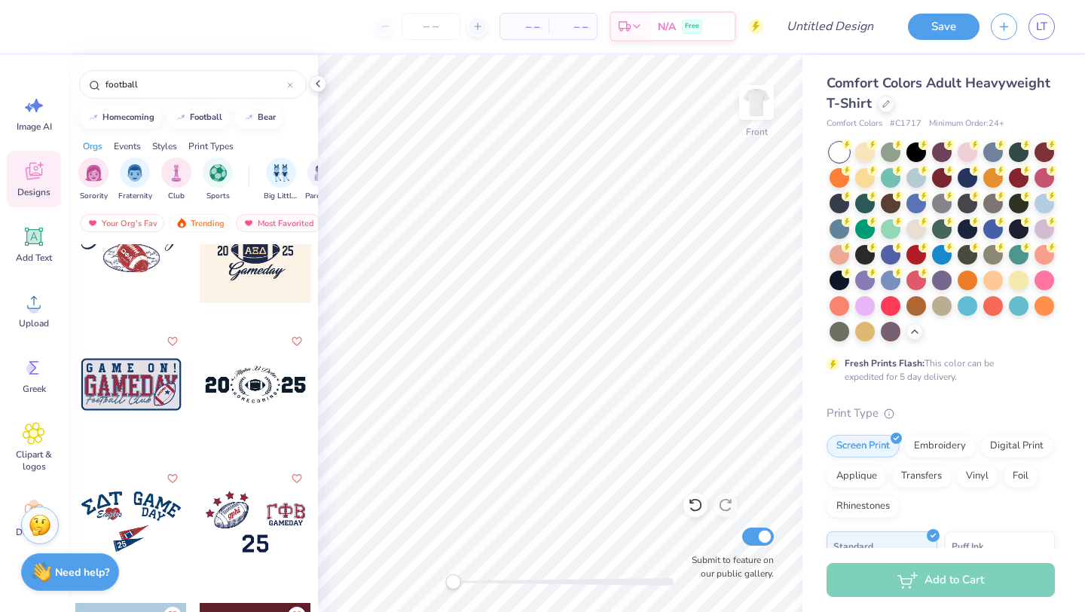
scroll to position [6175, 0]
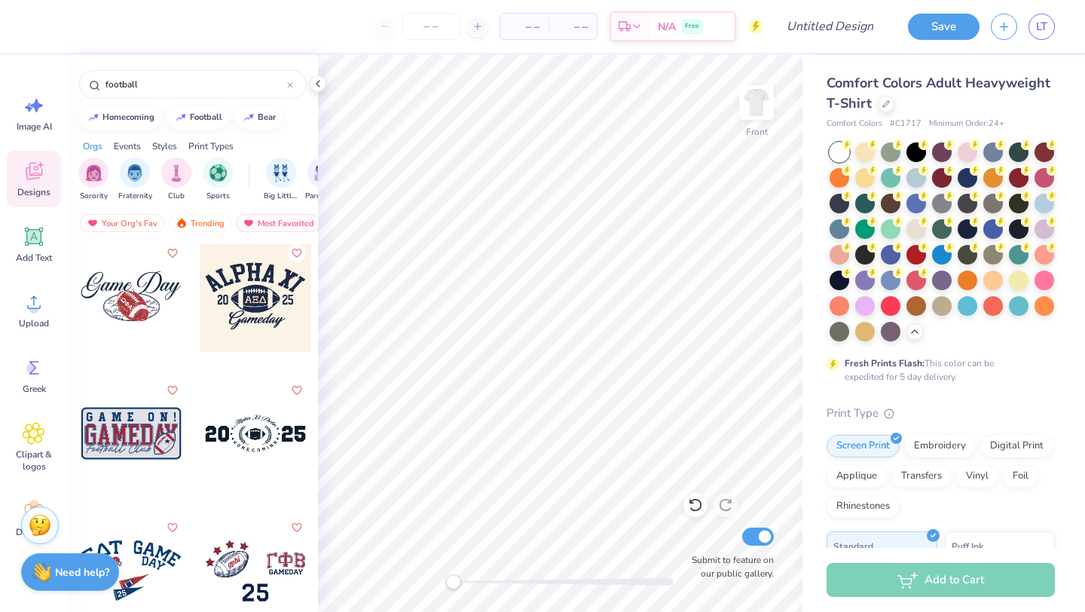
click at [251, 319] on div at bounding box center [256, 296] width 112 height 112
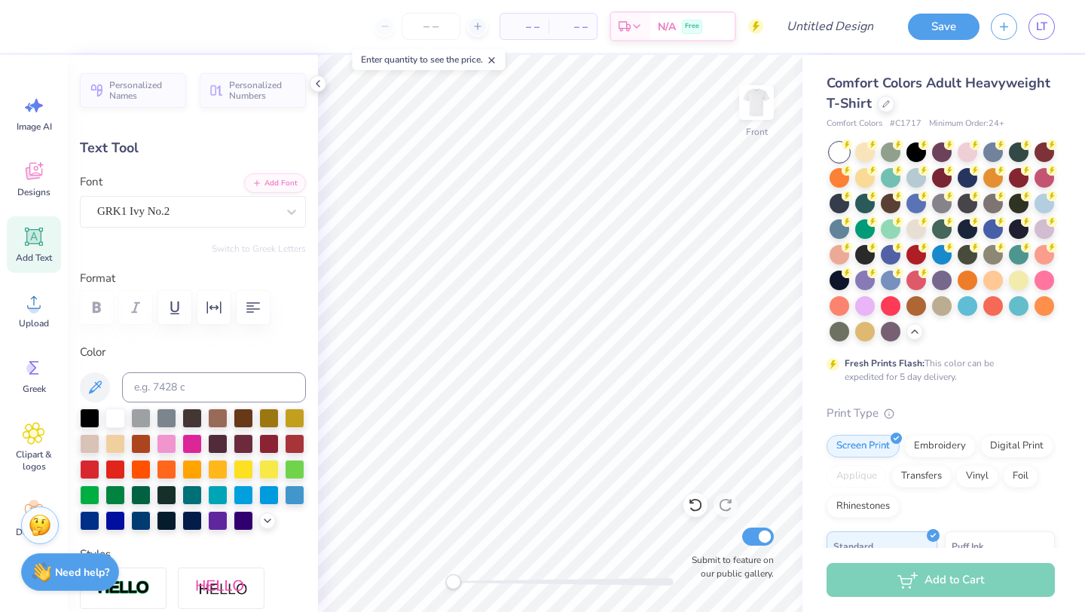
type textarea "F"
type textarea "FTK"
click at [223, 211] on div "GRK1 Ivy No.2" at bounding box center [187, 211] width 182 height 23
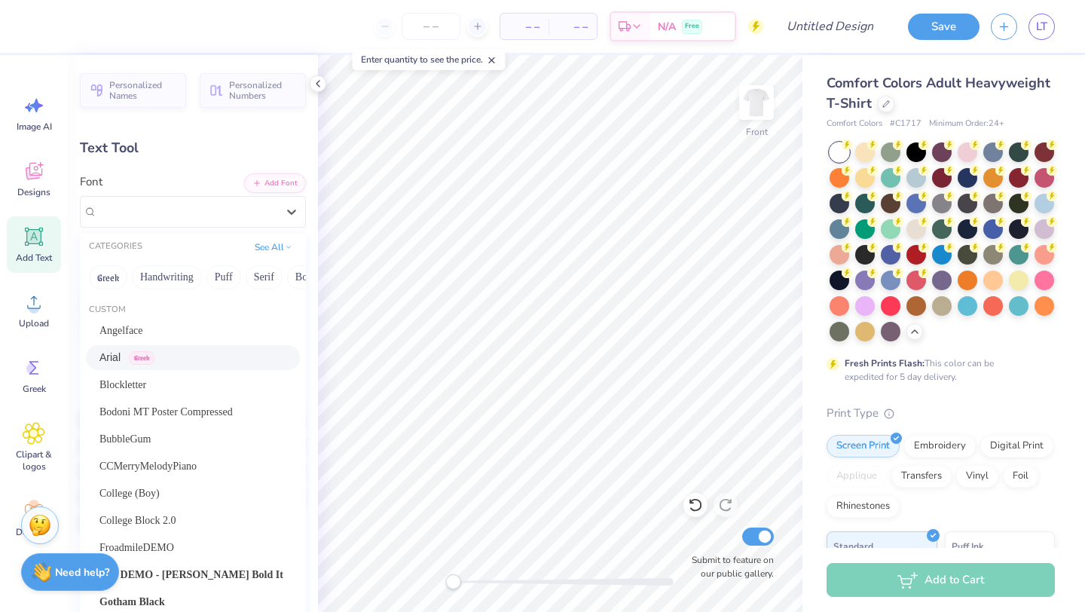
click at [157, 385] on div "Blockletter" at bounding box center [192, 385] width 187 height 16
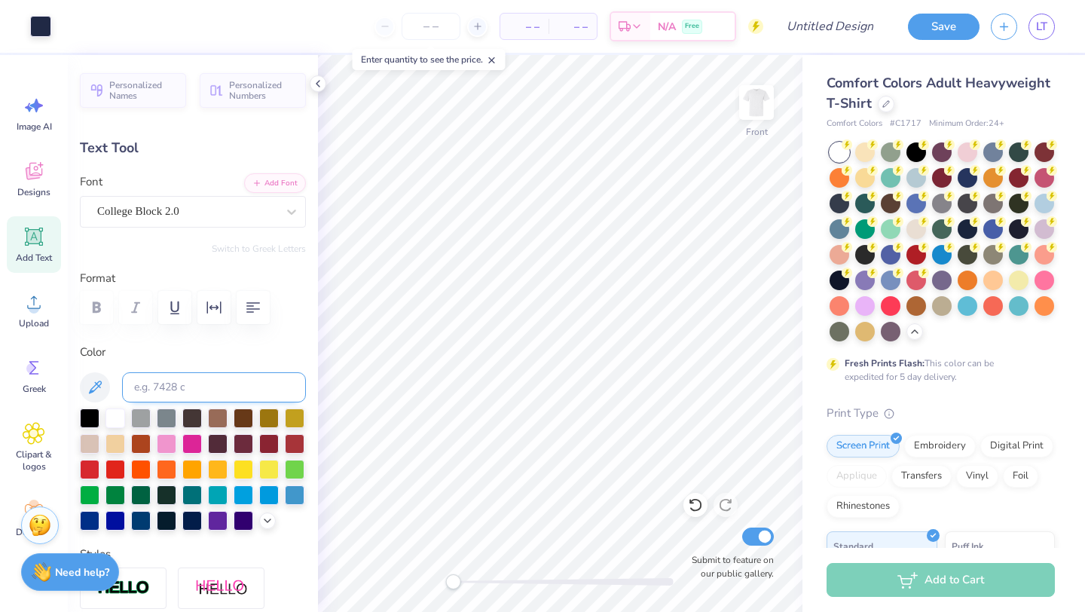
type input "6.33"
type input "1.88"
type input "3.00"
type textarea "X"
type textarea "powderpuff"
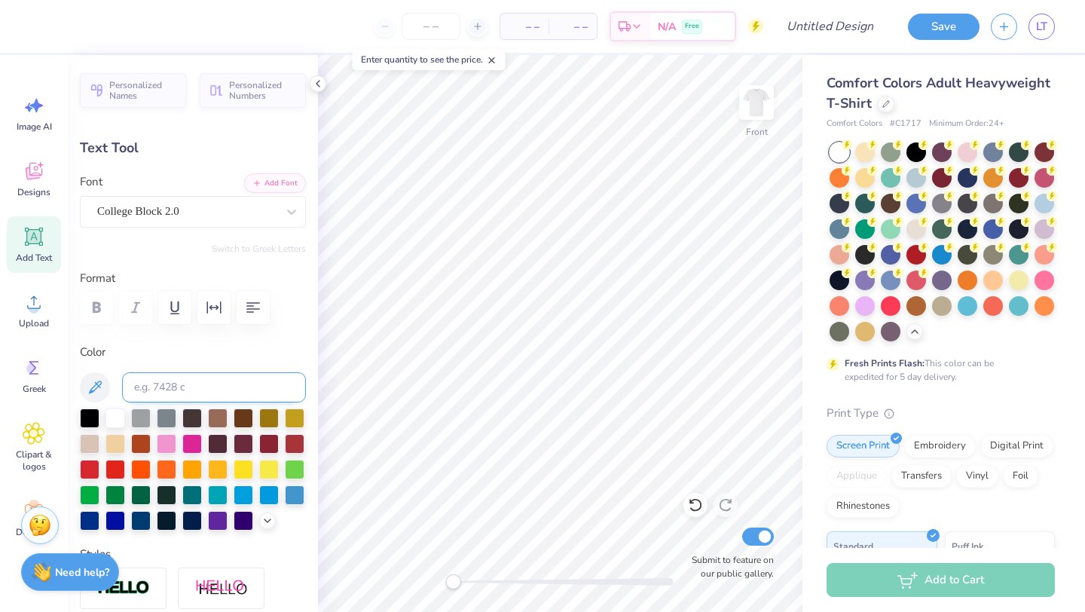
scroll to position [0, 2]
type input "3.37"
type input "0.86"
type input "6.16"
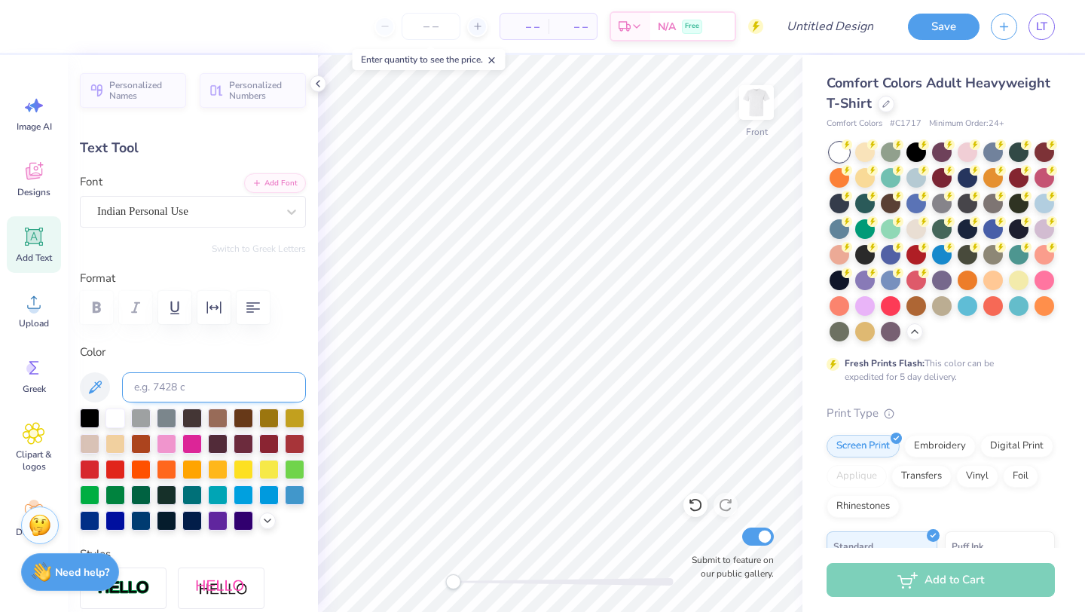
type textarea "GammaTheta"
click at [38, 26] on div at bounding box center [40, 24] width 21 height 21
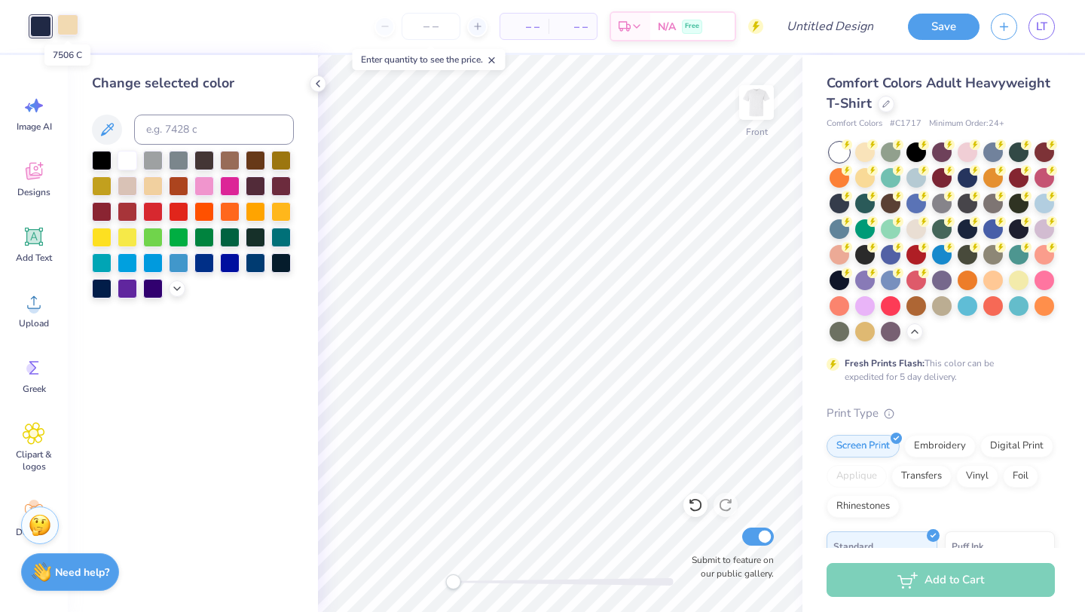
click at [72, 25] on div at bounding box center [67, 24] width 21 height 21
click at [206, 182] on div at bounding box center [204, 185] width 20 height 20
click at [231, 188] on div at bounding box center [230, 185] width 20 height 20
click at [123, 158] on div at bounding box center [128, 159] width 20 height 20
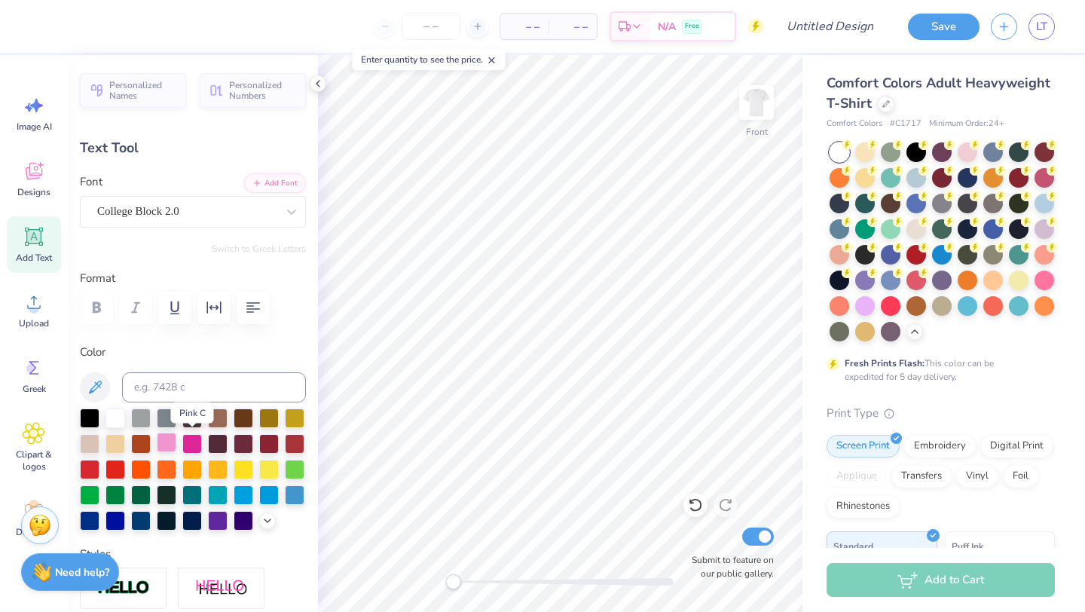
click at [170, 440] on div at bounding box center [167, 442] width 20 height 20
click at [193, 440] on div at bounding box center [192, 442] width 20 height 20
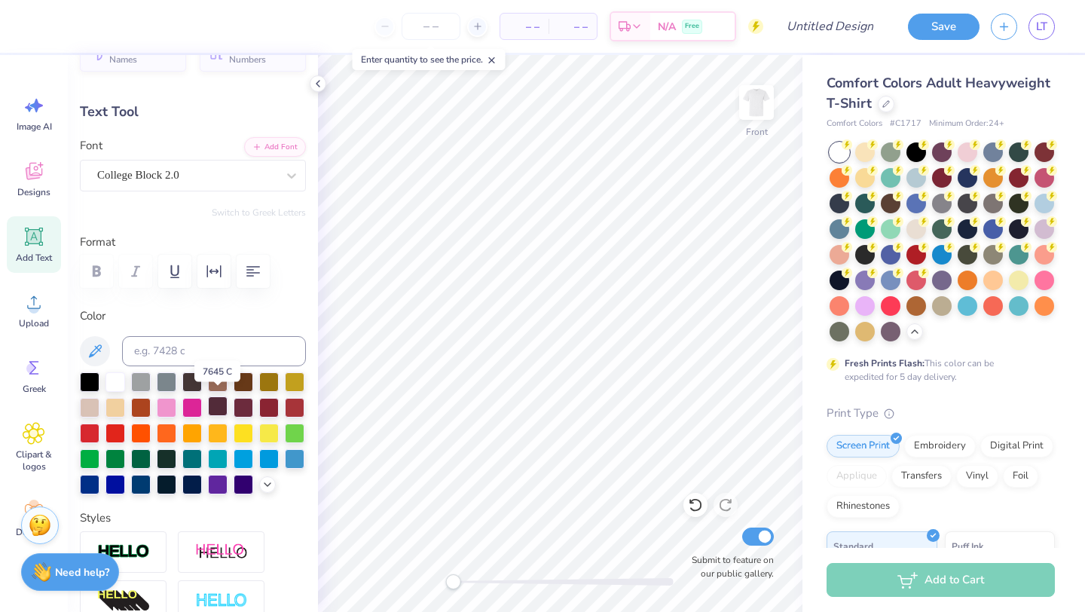
scroll to position [41, 0]
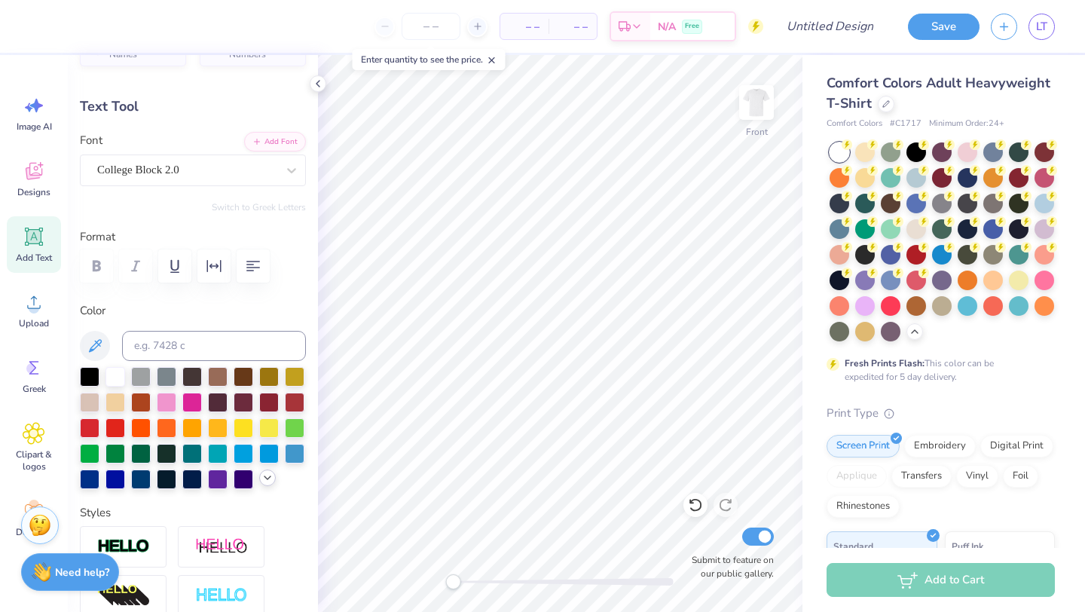
click at [270, 478] on icon at bounding box center [267, 478] width 12 height 12
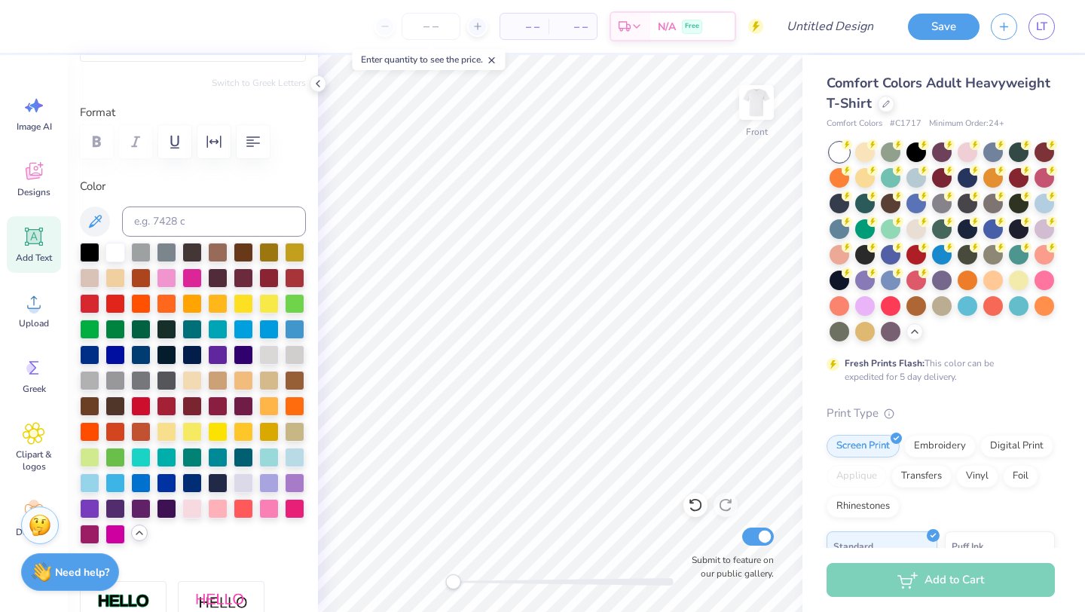
scroll to position [167, 0]
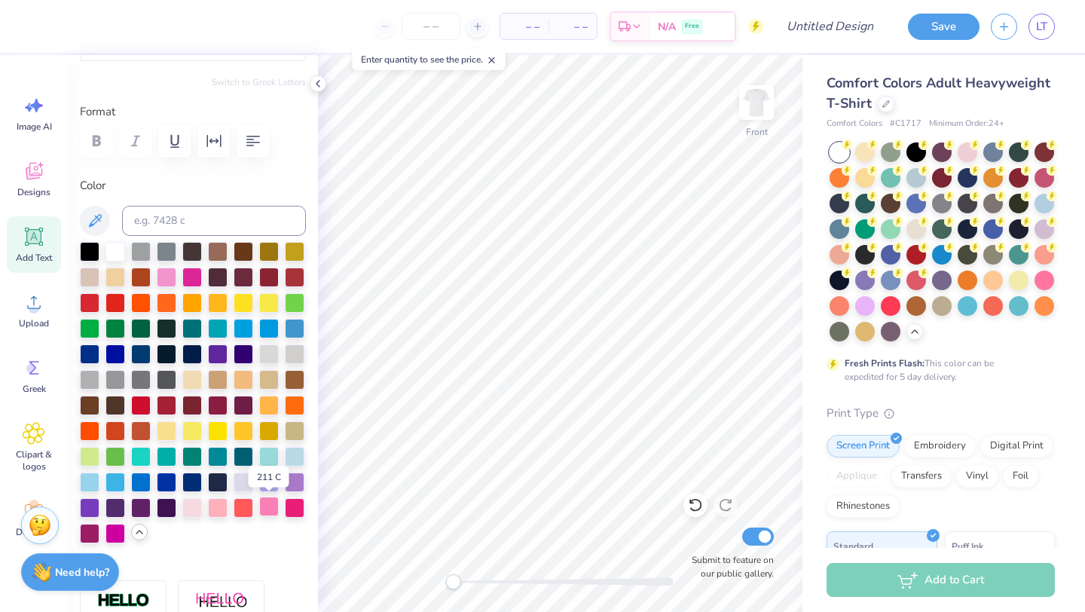
click at [268, 509] on div at bounding box center [269, 507] width 20 height 20
type input "4.75"
type input "1.21"
type input "5.99"
drag, startPoint x: 268, startPoint y: 502, endPoint x: 283, endPoint y: 485, distance: 21.9
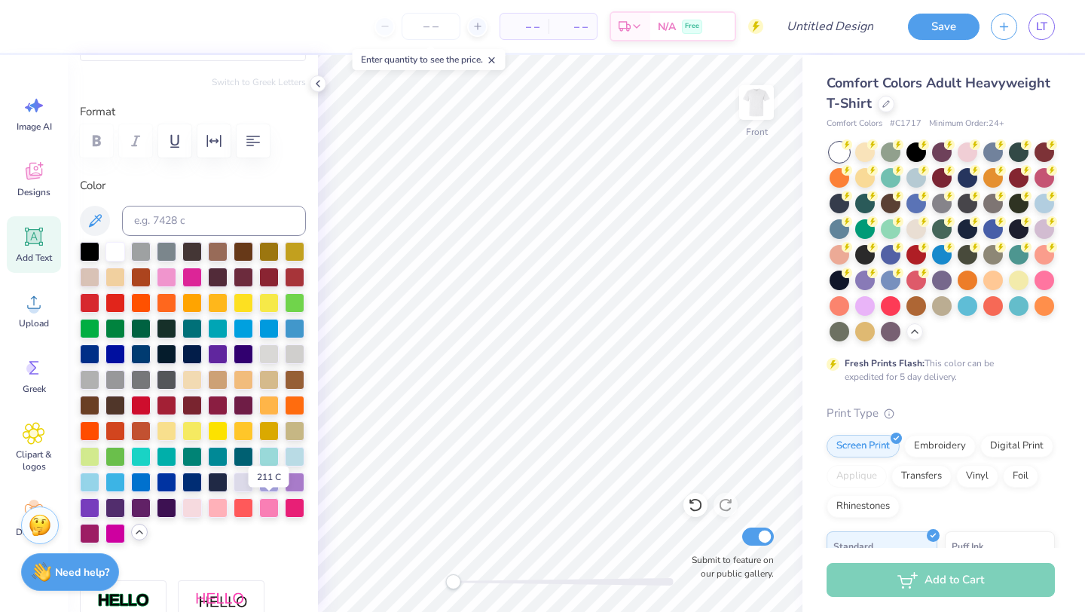
click at [268, 502] on div at bounding box center [269, 508] width 20 height 20
type input "0.66"
type input "0.56"
type input "5.10"
click at [267, 505] on div at bounding box center [269, 507] width 20 height 20
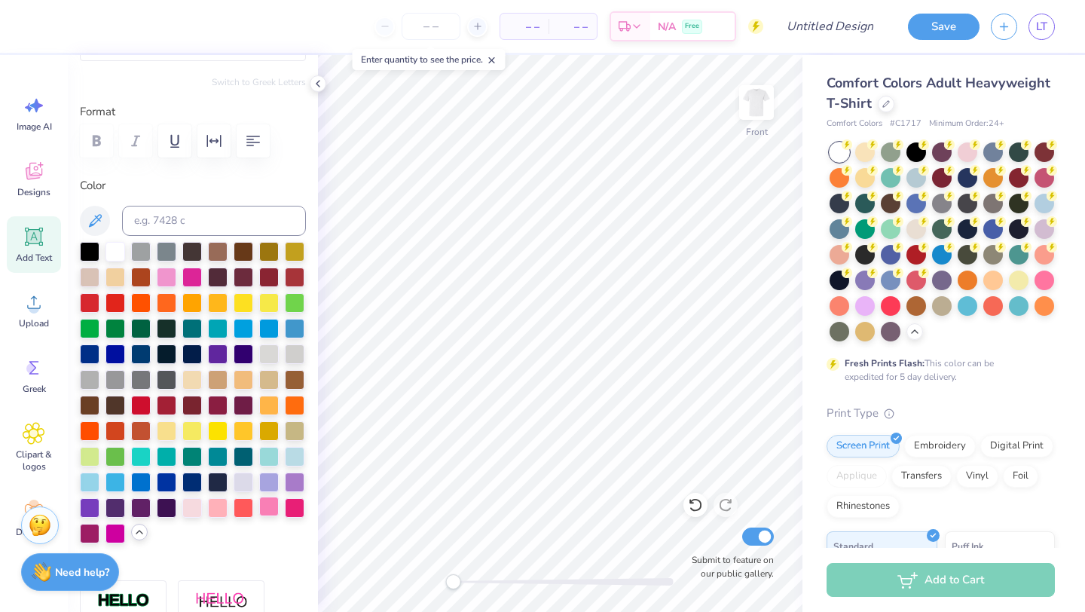
click at [272, 503] on div at bounding box center [269, 507] width 20 height 20
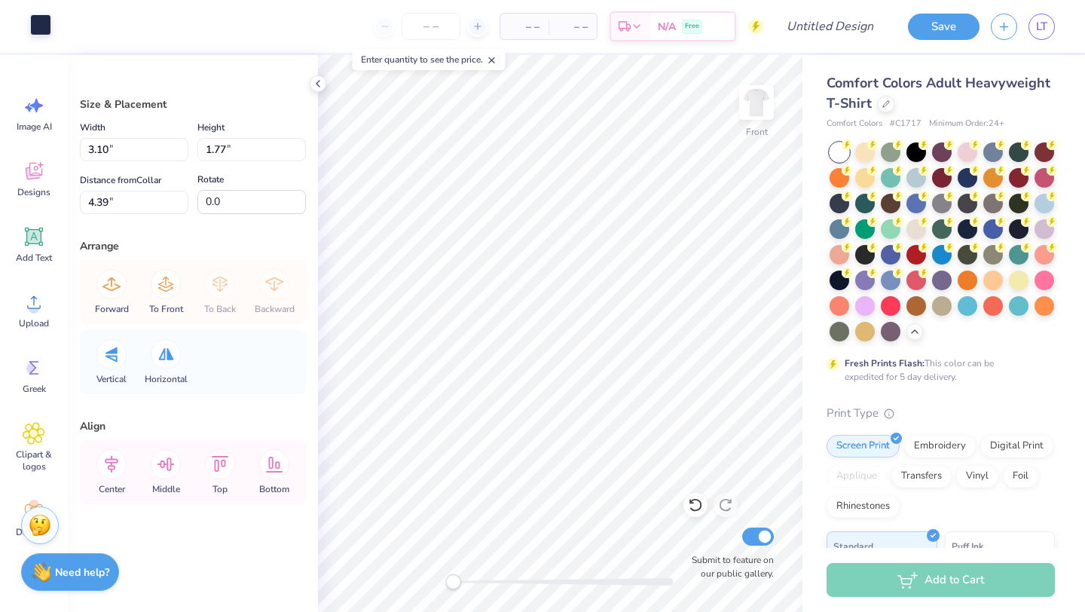
click at [44, 38] on div "Art colors" at bounding box center [25, 26] width 51 height 53
click at [44, 31] on div at bounding box center [40, 24] width 21 height 21
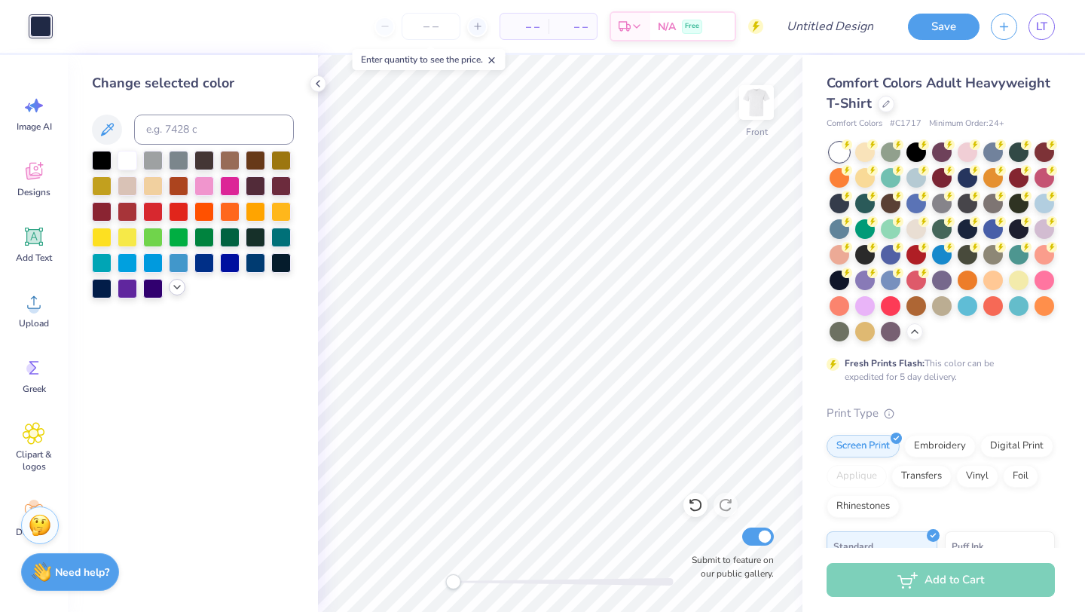
click at [170, 286] on div at bounding box center [177, 287] width 17 height 17
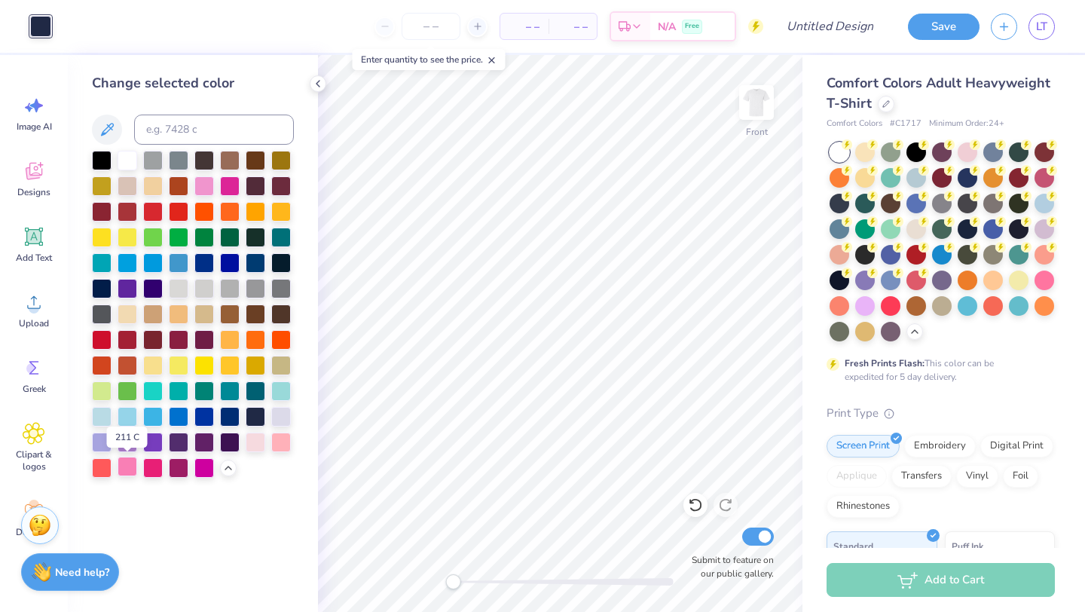
click at [129, 472] on div at bounding box center [128, 467] width 20 height 20
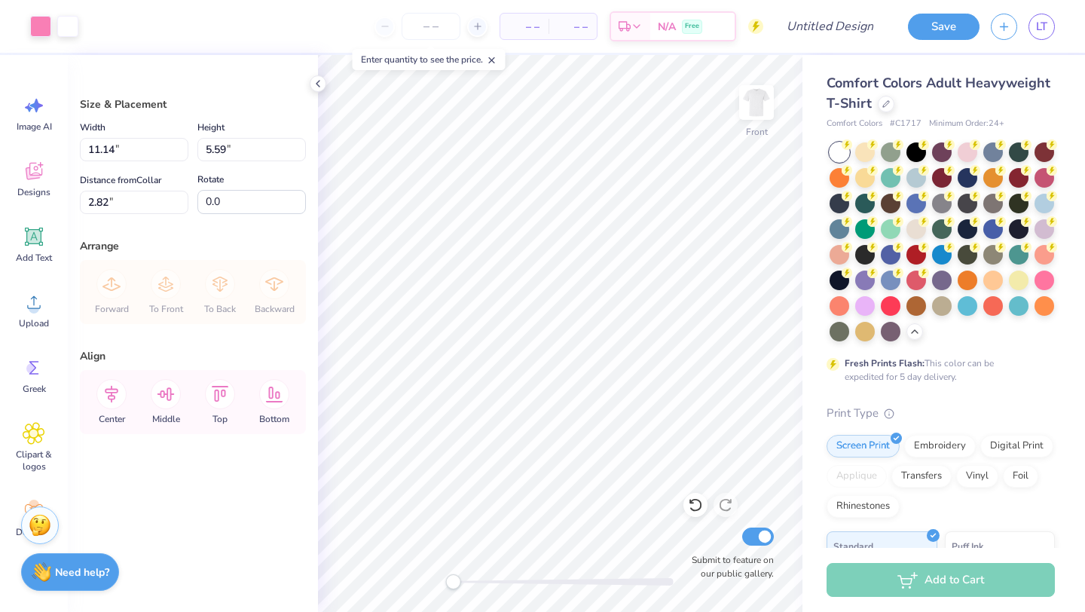
type input "11.14"
type input "5.59"
type input "4.85"
type input "4.92"
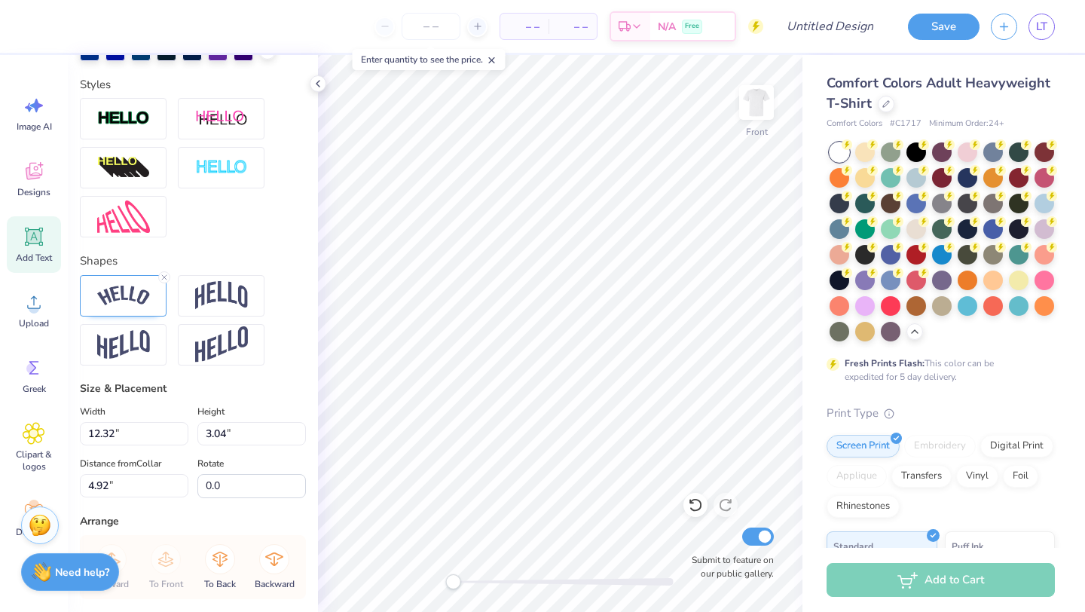
scroll to position [475, 0]
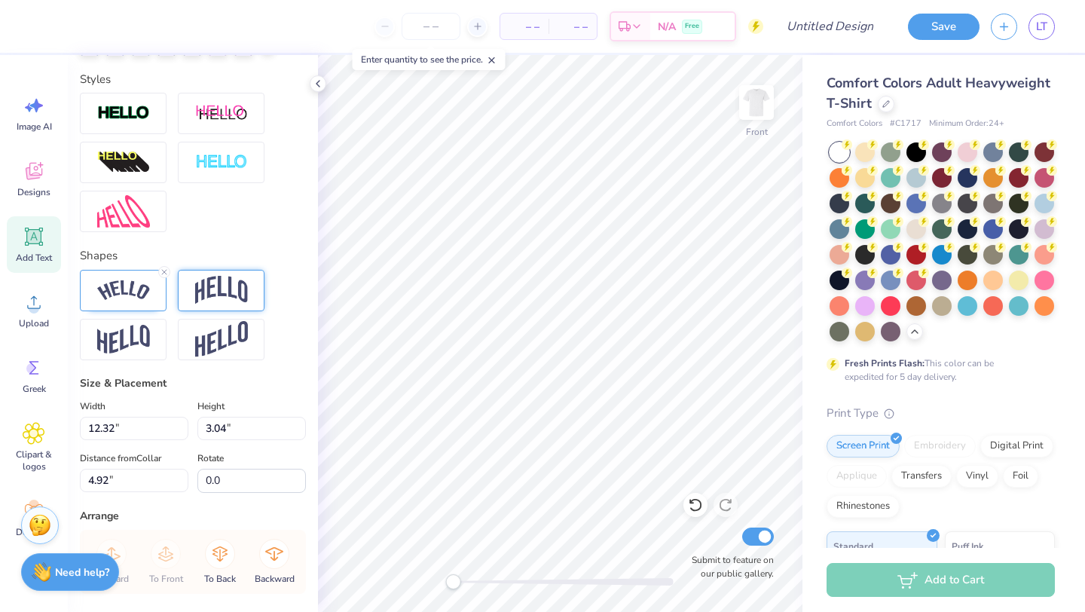
click at [211, 296] on img at bounding box center [221, 290] width 53 height 29
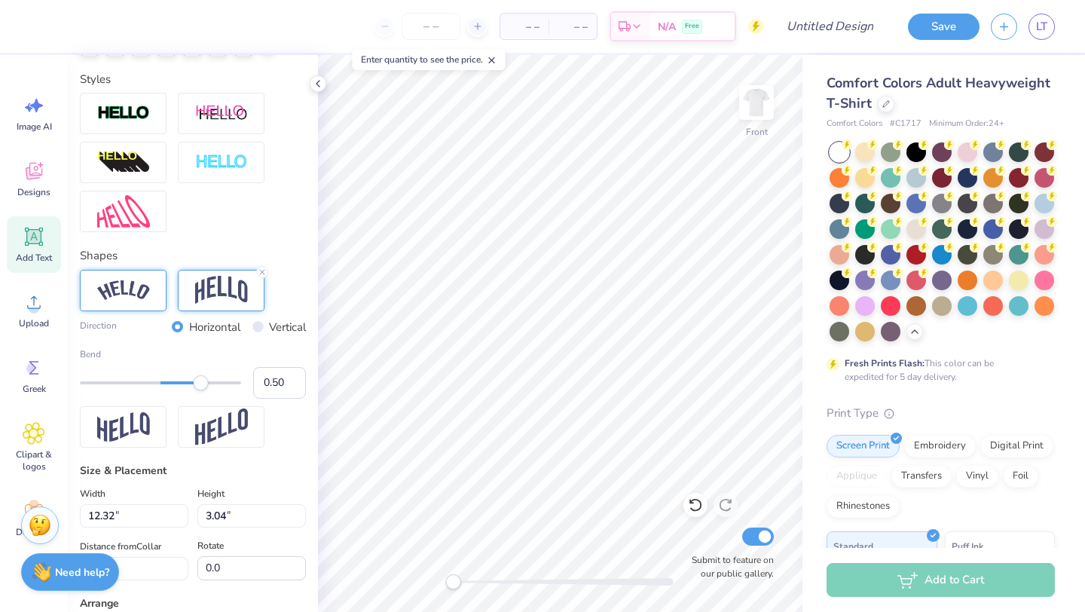
click at [124, 292] on img at bounding box center [123, 290] width 53 height 20
click at [293, 390] on input "0.49" at bounding box center [279, 383] width 53 height 32
click at [293, 390] on input "0.48" at bounding box center [279, 383] width 53 height 32
type input "0.47"
click at [293, 390] on input "0.47" at bounding box center [279, 383] width 53 height 32
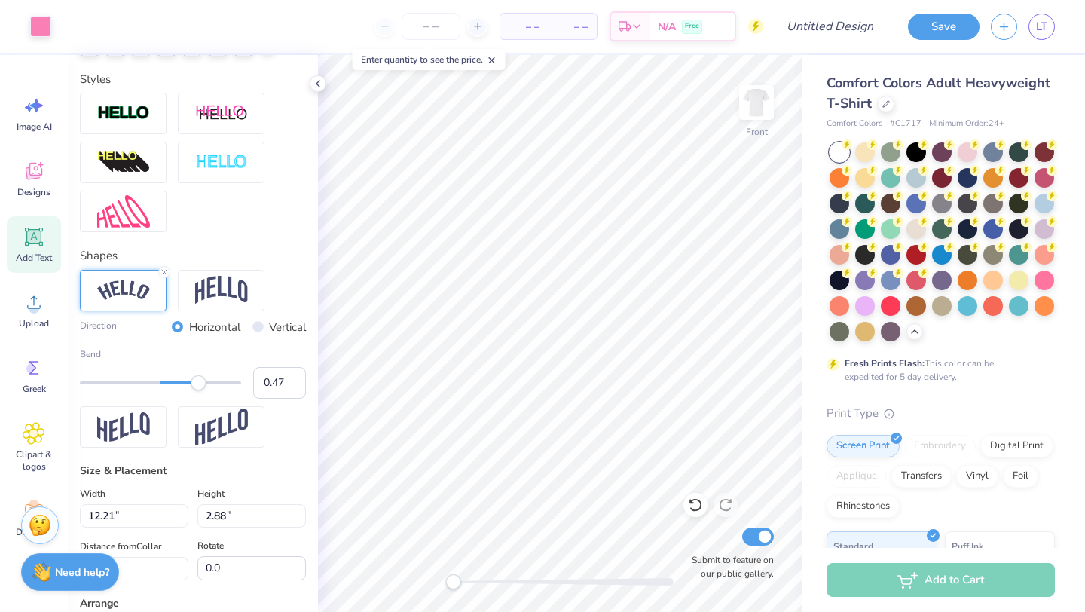
type input "12.21"
type input "2.88"
type input "5.05"
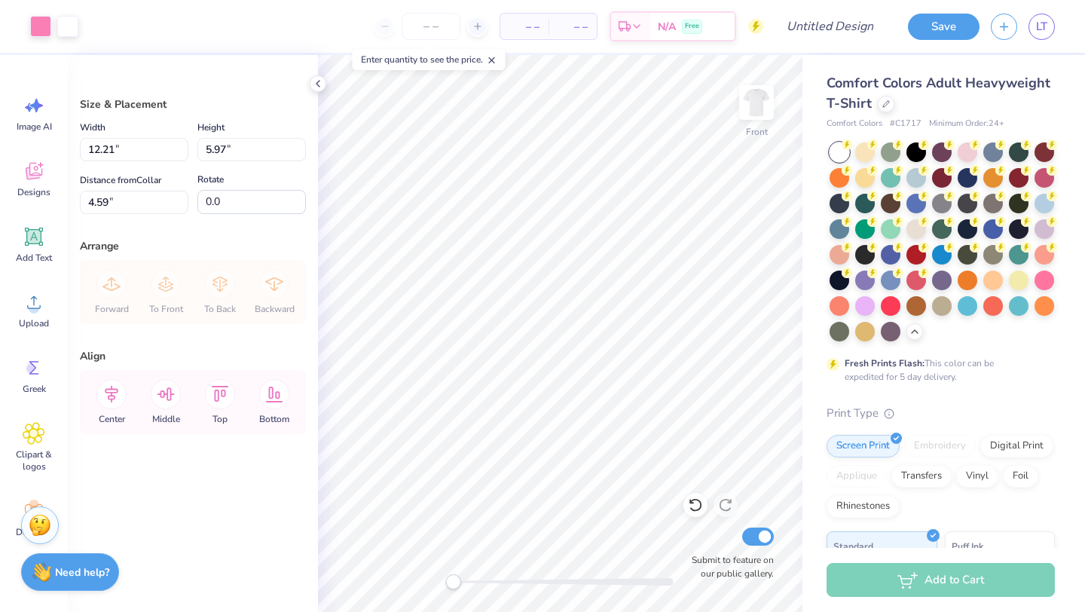
type input "4.59"
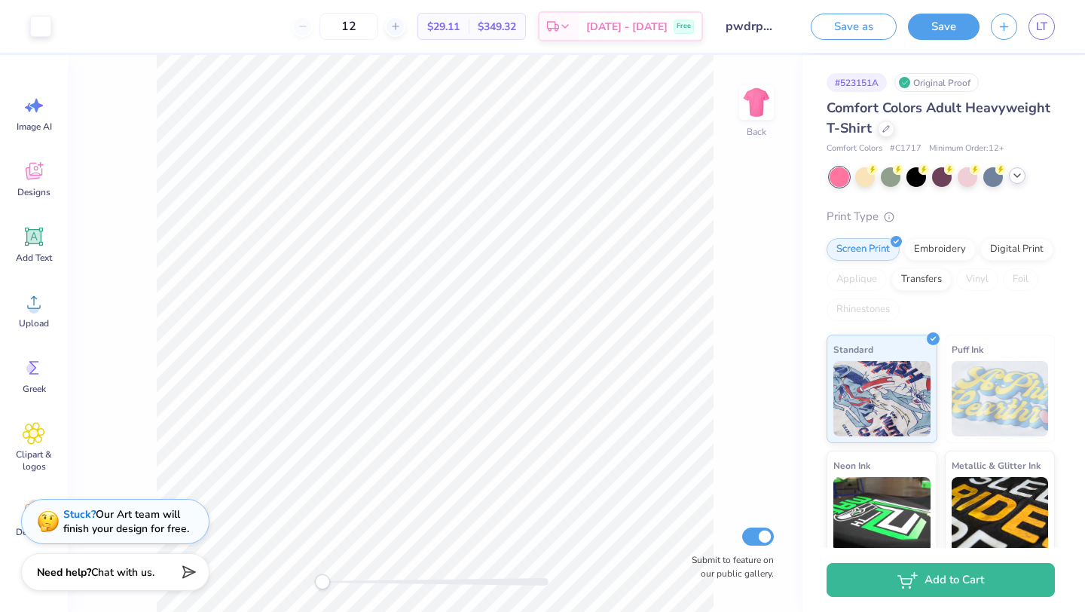
click at [1011, 178] on icon at bounding box center [1017, 176] width 12 height 12
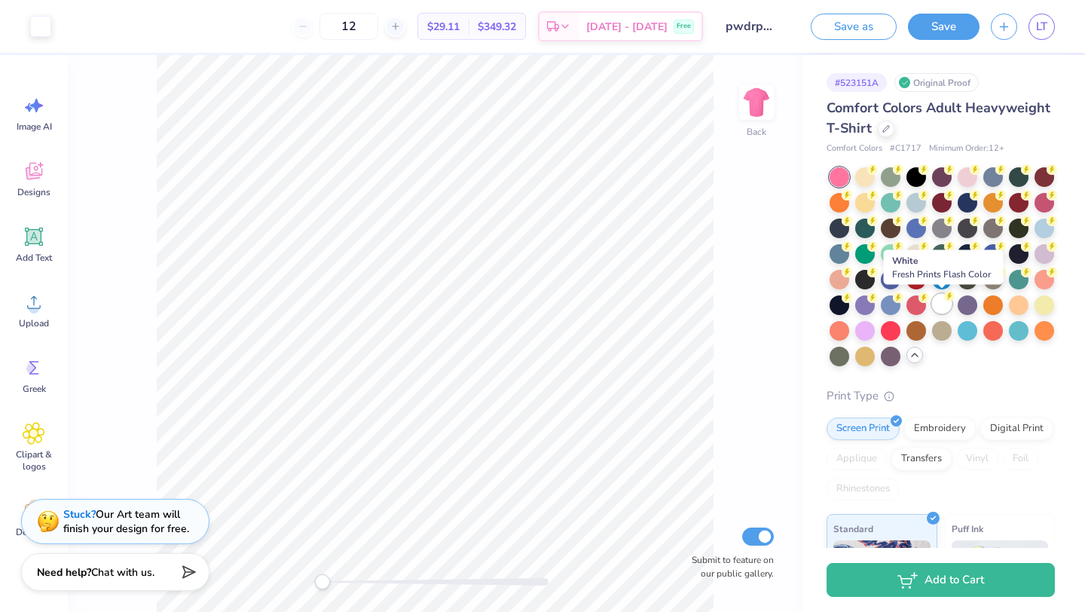
click at [940, 298] on div at bounding box center [942, 304] width 20 height 20
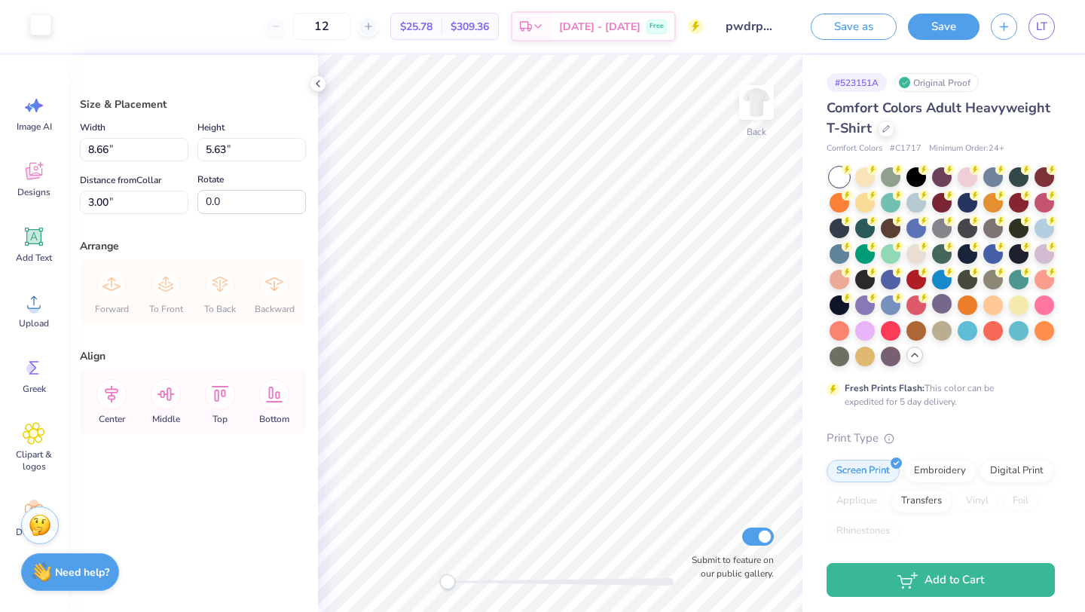
click at [42, 29] on div at bounding box center [40, 24] width 21 height 21
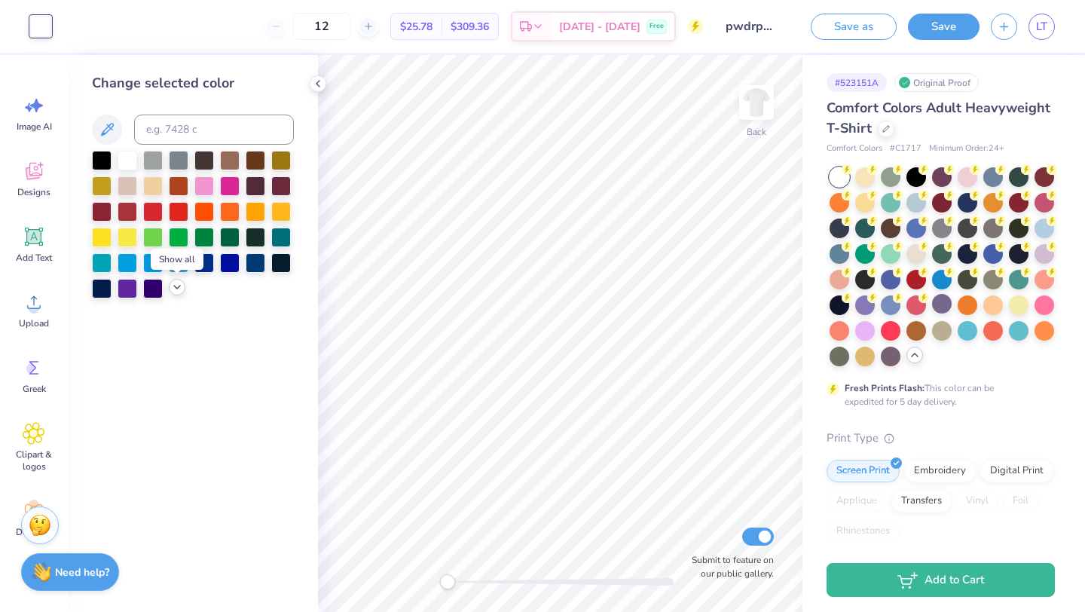
click at [177, 291] on icon at bounding box center [177, 287] width 12 height 12
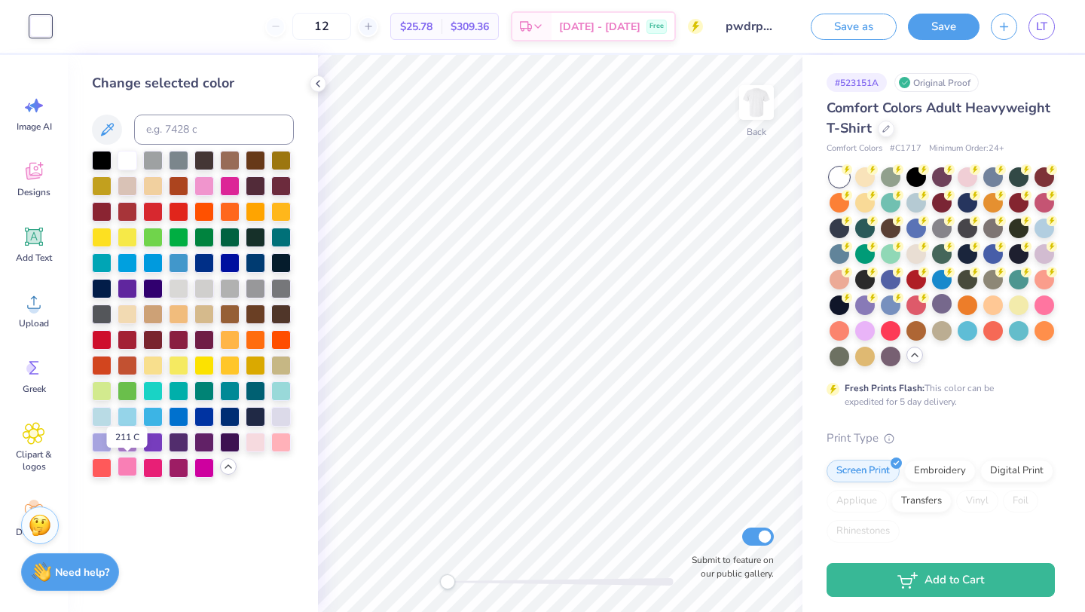
click at [133, 468] on div at bounding box center [128, 467] width 20 height 20
click at [206, 188] on div at bounding box center [204, 185] width 20 height 20
click at [230, 185] on div at bounding box center [230, 185] width 20 height 20
click at [132, 466] on div at bounding box center [128, 467] width 20 height 20
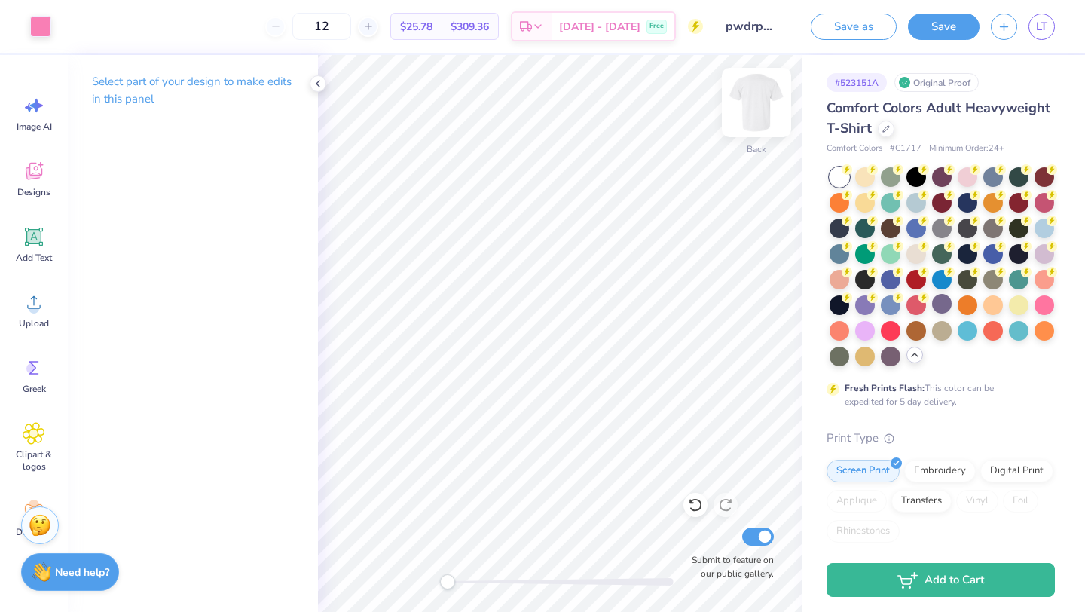
click at [749, 108] on img at bounding box center [756, 102] width 60 height 60
click at [1040, 21] on span "LT" at bounding box center [1041, 26] width 11 height 17
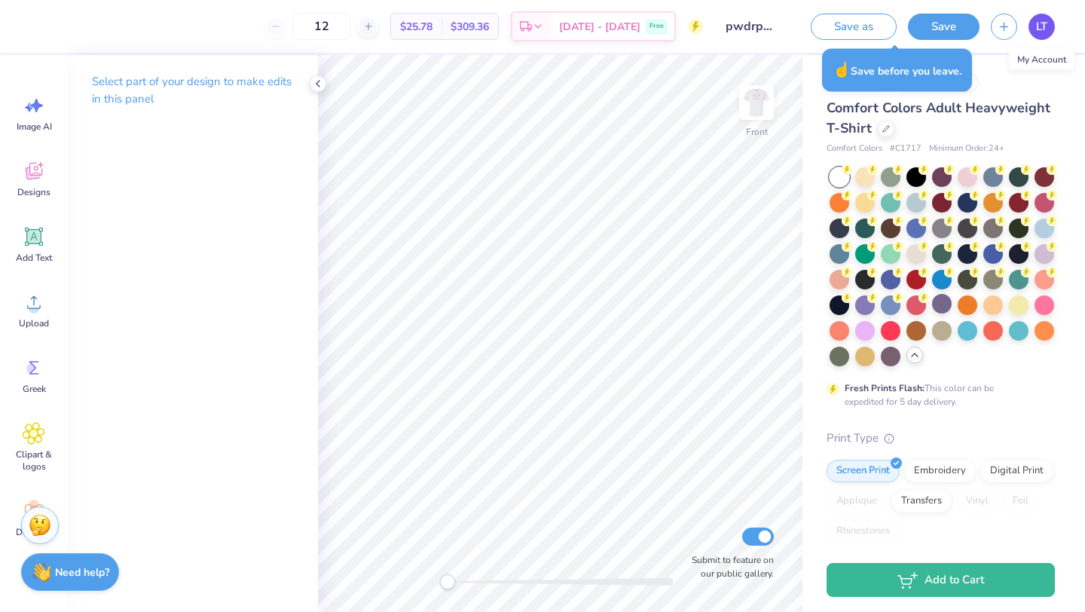
click at [1040, 21] on span "LT" at bounding box center [1041, 26] width 11 height 17
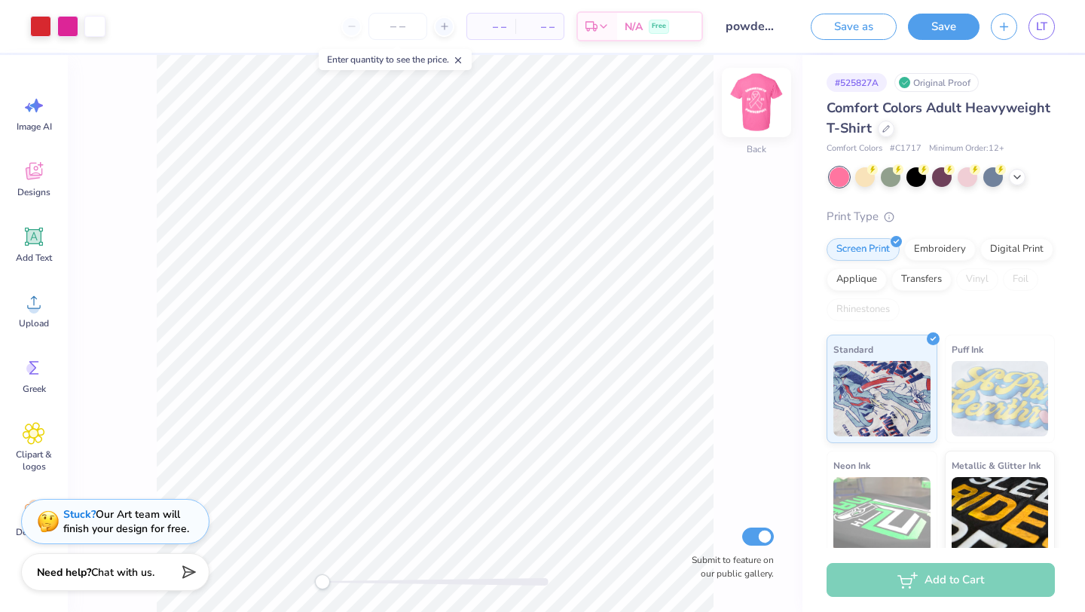
click at [752, 110] on img at bounding box center [756, 102] width 60 height 60
click at [1016, 177] on icon at bounding box center [1017, 176] width 12 height 12
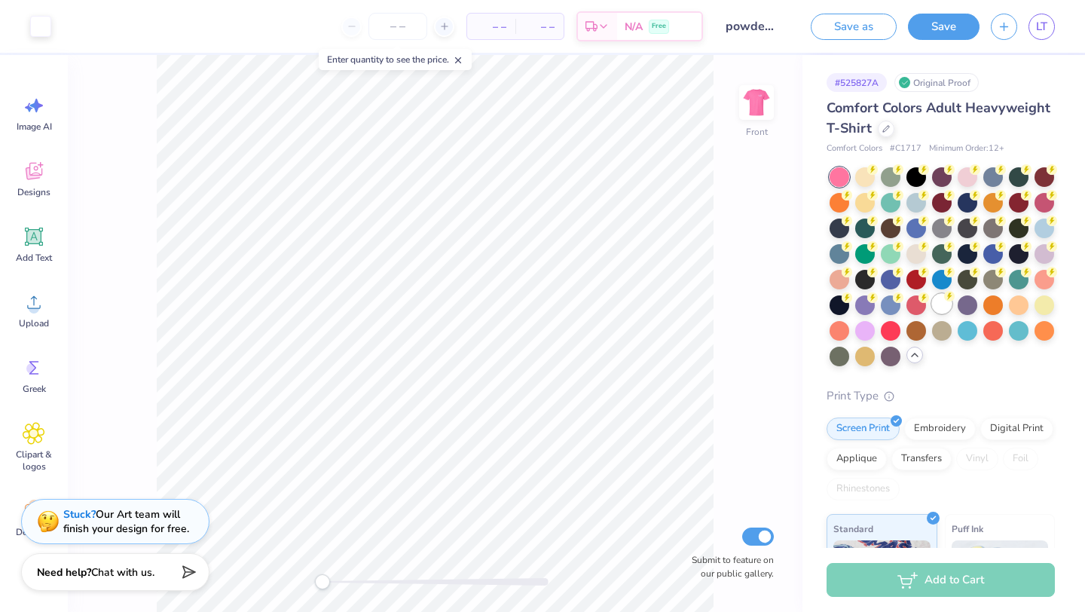
click at [946, 304] on div at bounding box center [942, 304] width 20 height 20
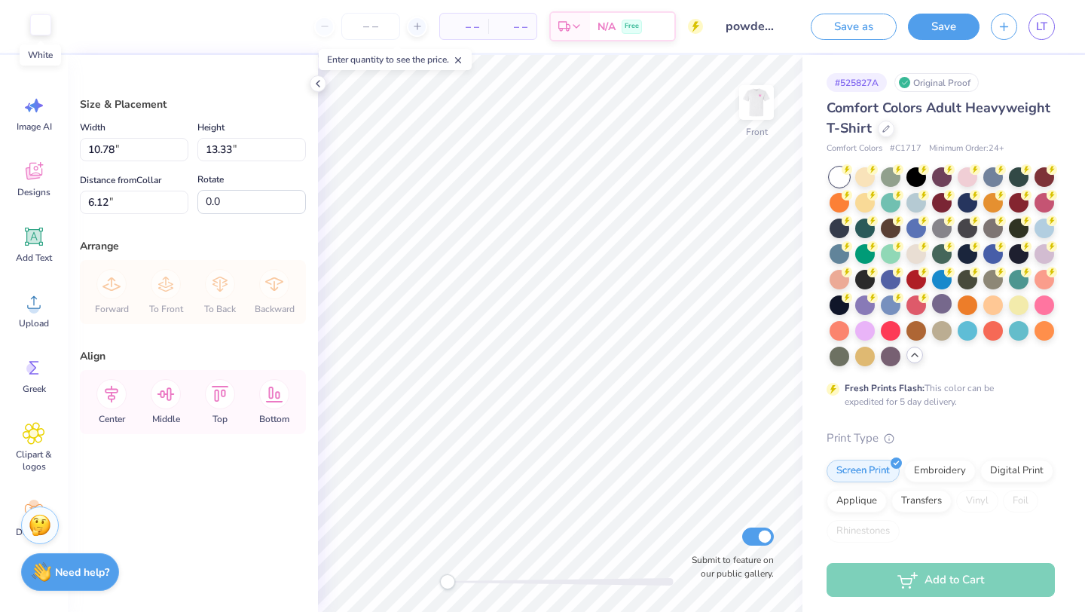
click at [50, 29] on div at bounding box center [40, 24] width 21 height 21
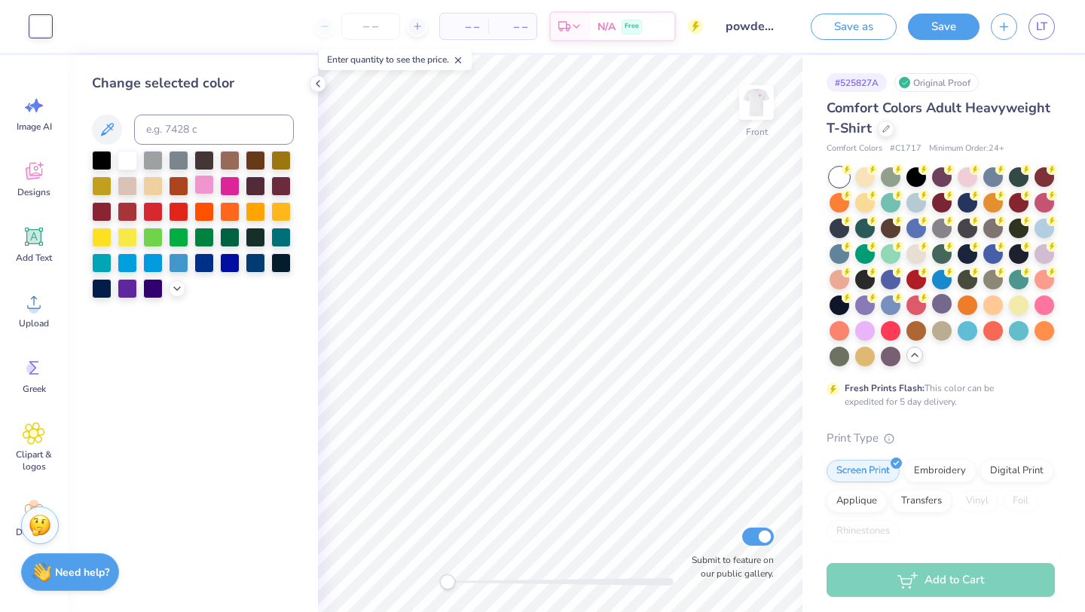
click at [207, 188] on div at bounding box center [204, 185] width 20 height 20
click at [762, 121] on img at bounding box center [756, 102] width 60 height 60
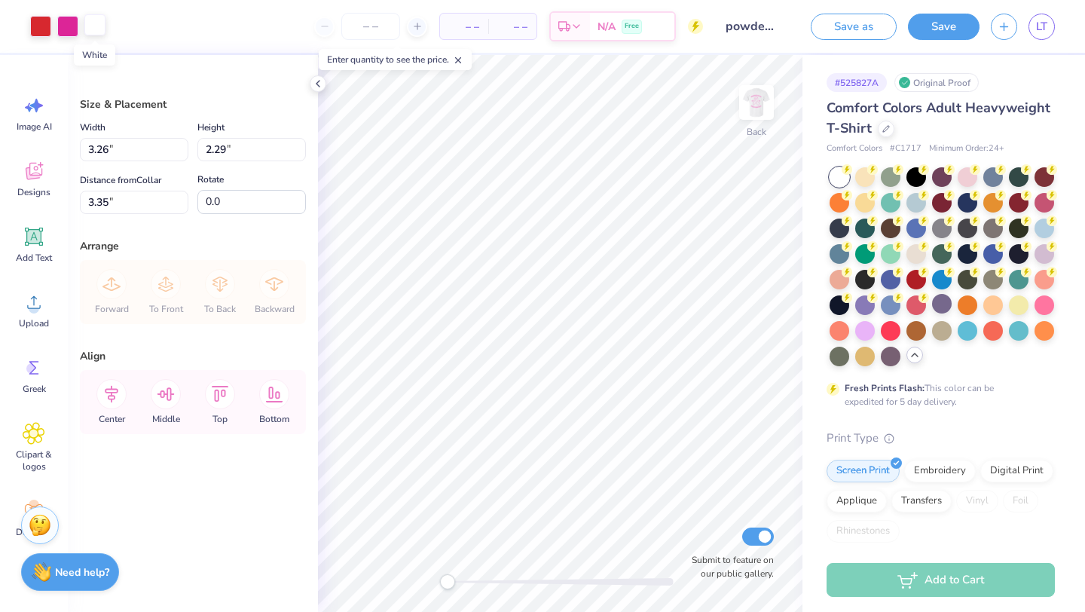
click at [94, 30] on div at bounding box center [94, 24] width 21 height 21
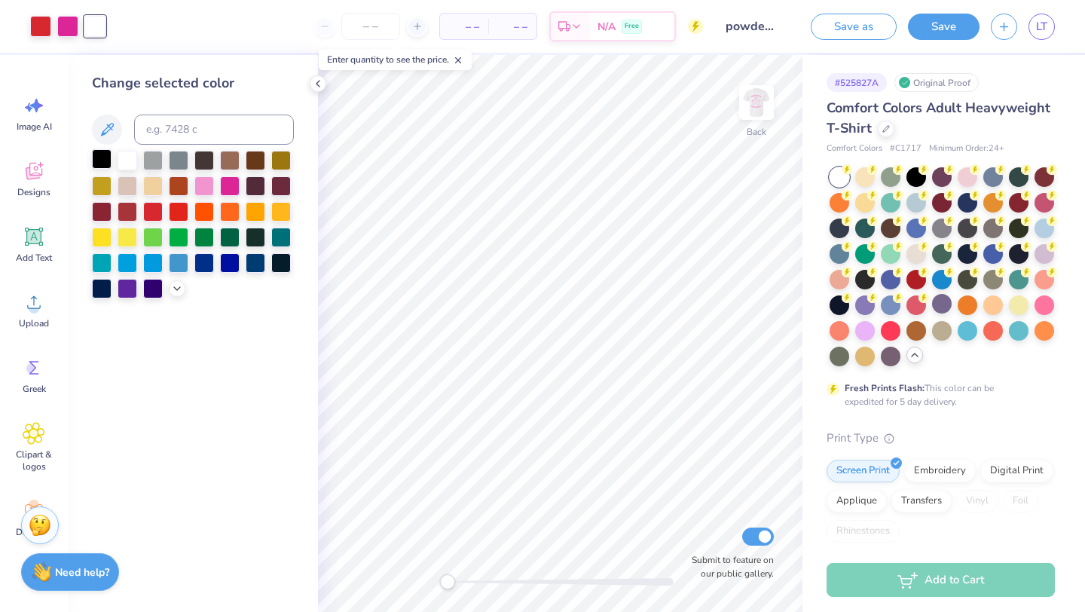
click at [100, 158] on div at bounding box center [102, 159] width 20 height 20
click at [227, 186] on div at bounding box center [230, 185] width 20 height 20
click at [32, 28] on div at bounding box center [40, 24] width 21 height 21
click at [207, 185] on div at bounding box center [204, 185] width 20 height 20
click at [66, 19] on div at bounding box center [67, 24] width 21 height 21
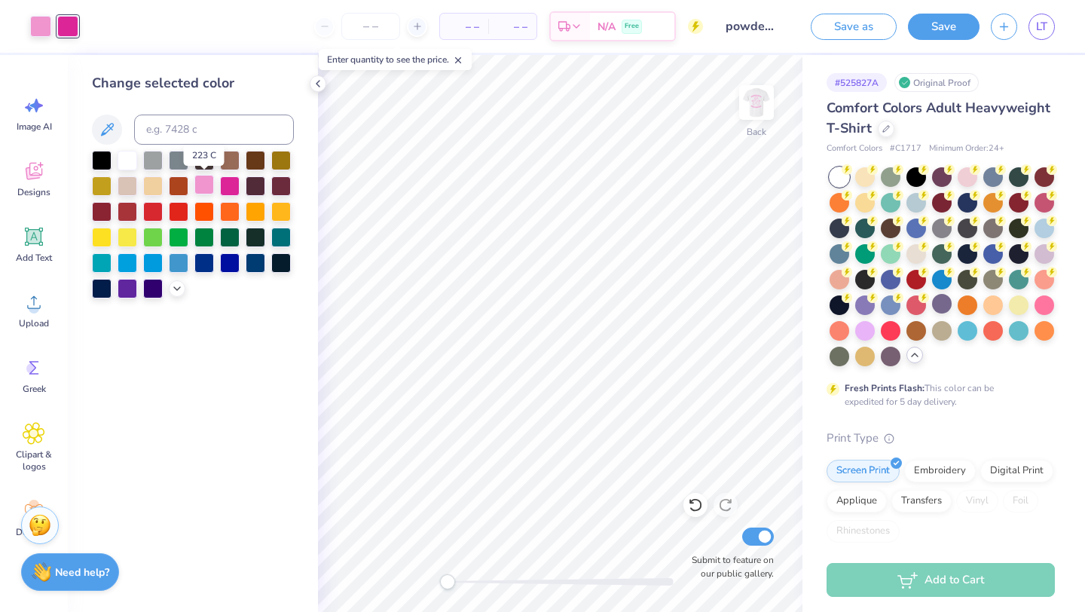
click at [201, 185] on div at bounding box center [204, 185] width 20 height 20
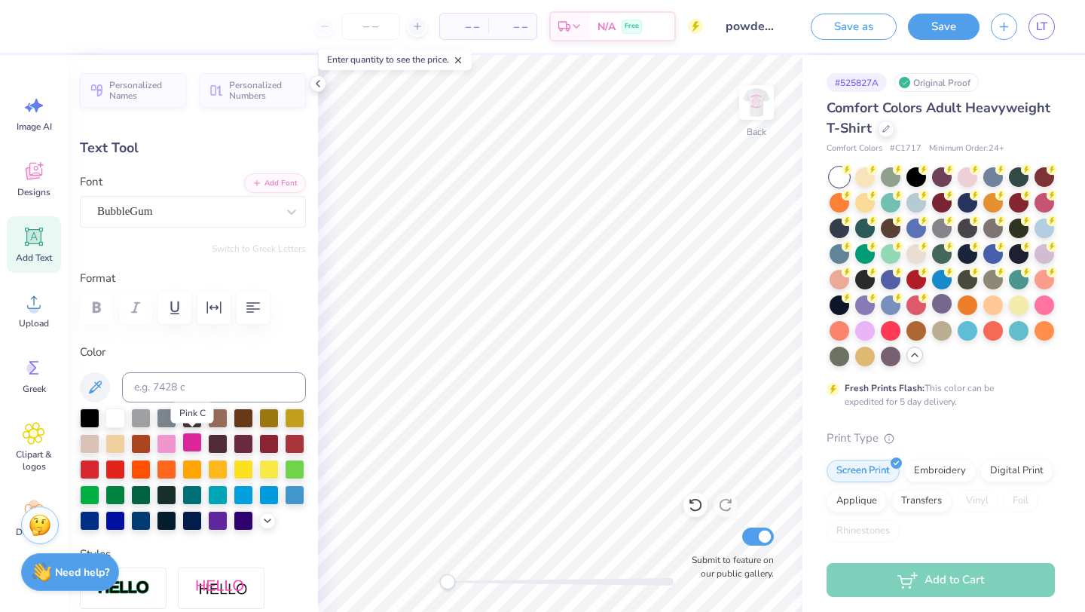
click at [194, 442] on div at bounding box center [192, 442] width 20 height 20
type input "3.26"
type input "1.03"
type input "3.63"
click at [194, 444] on div at bounding box center [192, 442] width 20 height 20
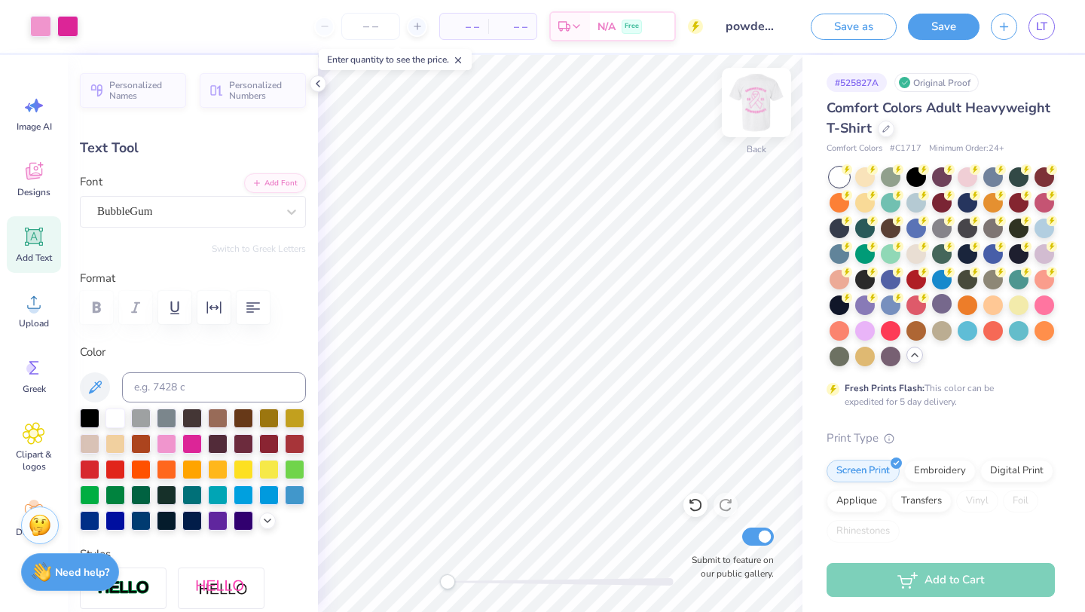
click at [757, 104] on img at bounding box center [756, 102] width 60 height 60
type input "1.82"
type input "1.25"
type input "11.62"
click at [189, 443] on div at bounding box center [192, 442] width 20 height 20
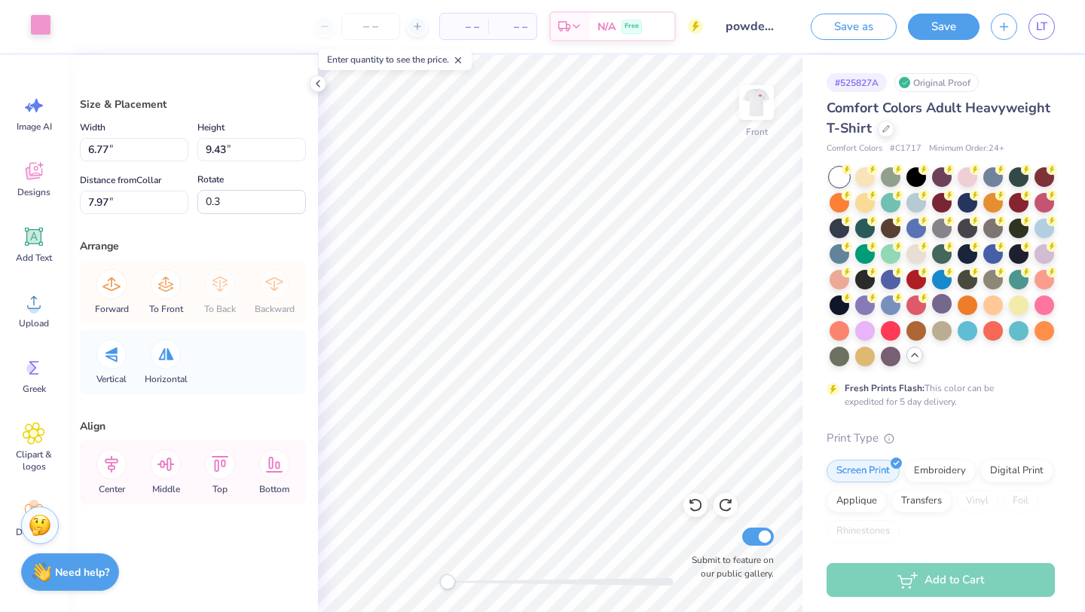
click at [38, 23] on div at bounding box center [40, 24] width 21 height 21
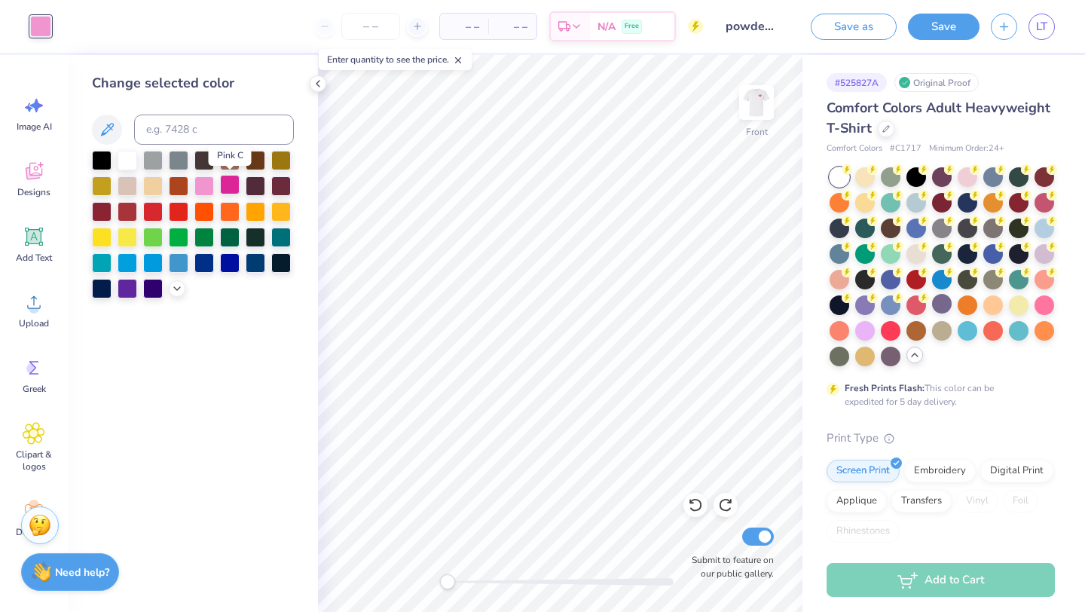
click at [234, 187] on div at bounding box center [230, 185] width 20 height 20
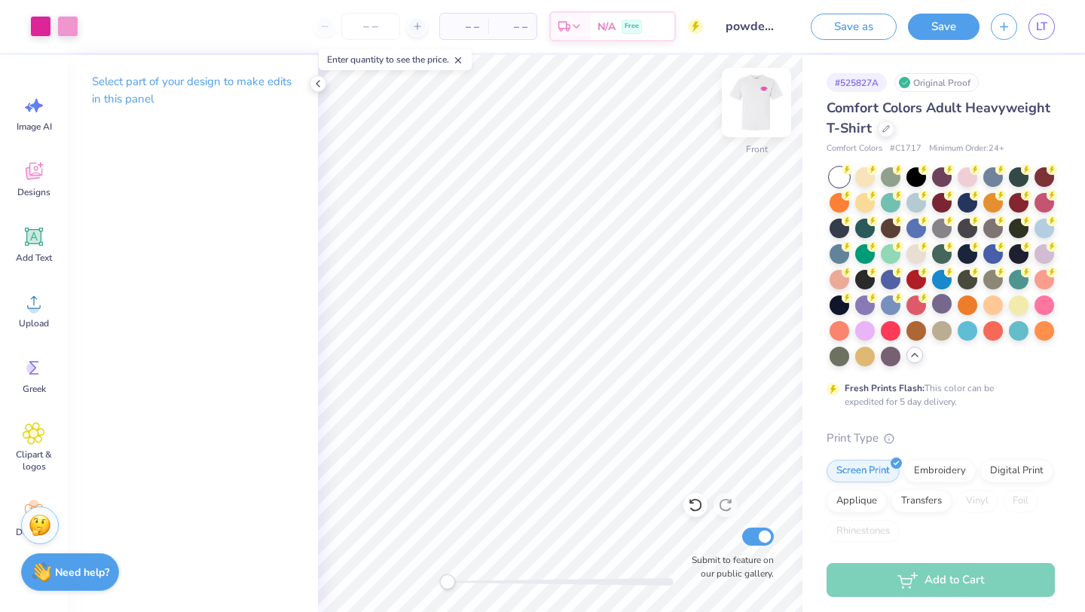
click at [761, 109] on img at bounding box center [756, 102] width 60 height 60
click at [758, 108] on img at bounding box center [756, 102] width 60 height 60
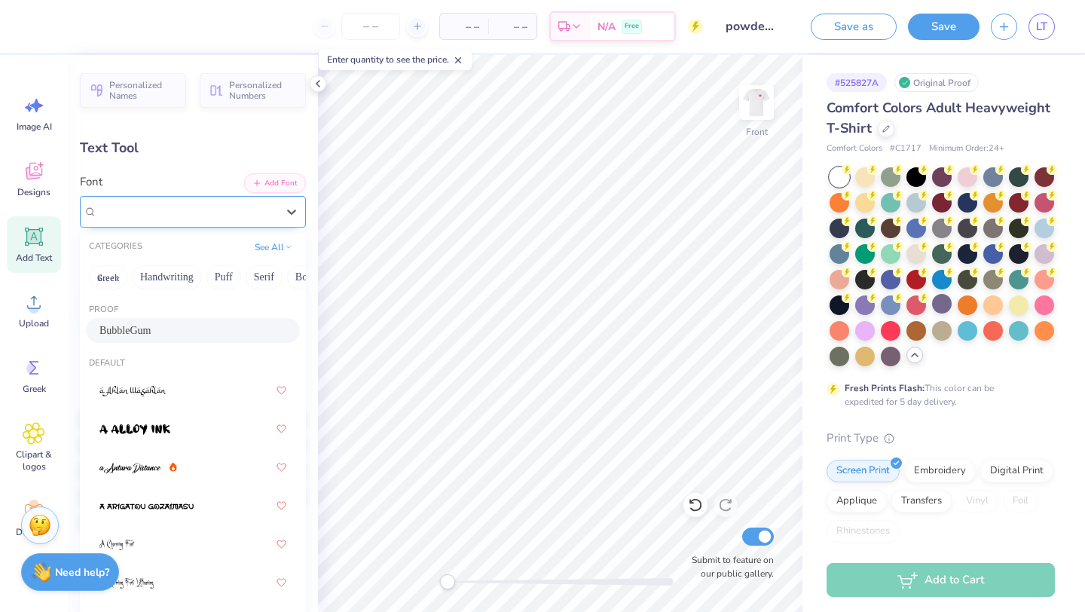
click at [235, 197] on div "BubbleGum" at bounding box center [193, 212] width 226 height 32
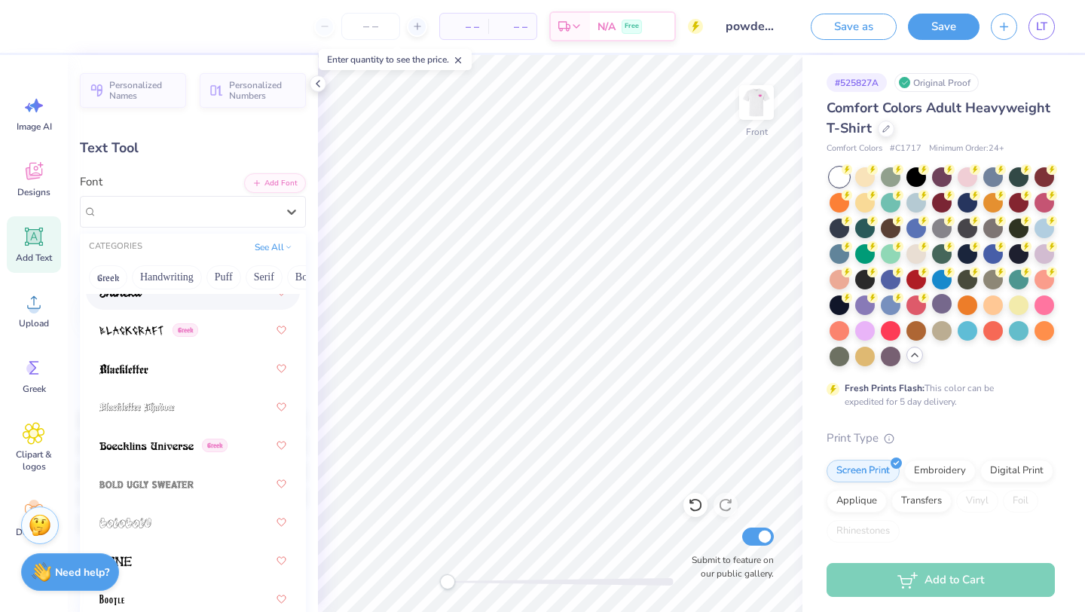
scroll to position [1176, 0]
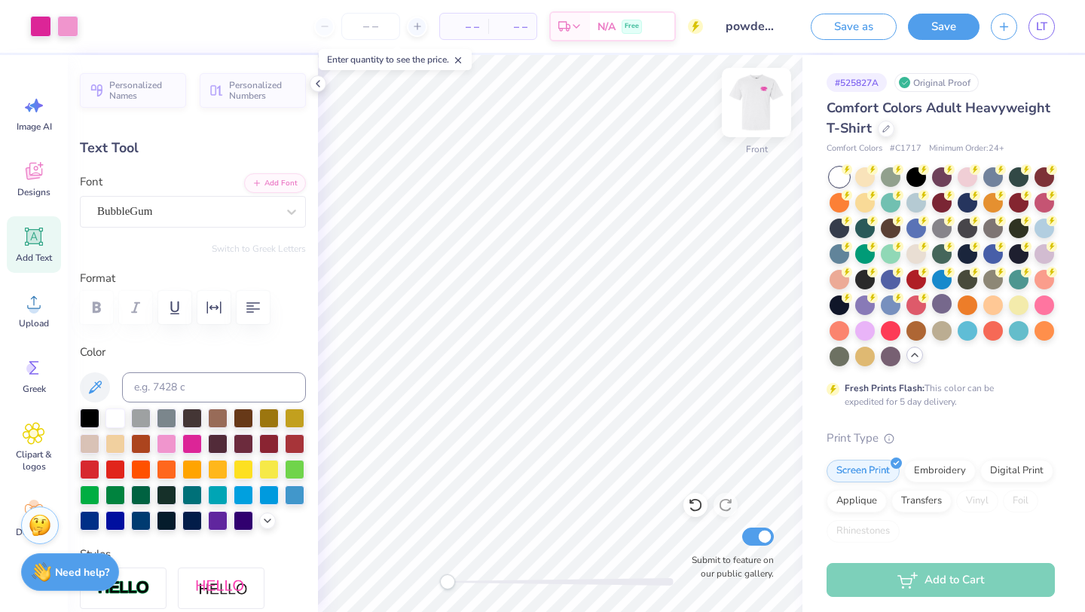
click at [754, 102] on img at bounding box center [756, 102] width 60 height 60
click at [762, 112] on img at bounding box center [756, 102] width 60 height 60
click at [760, 101] on img at bounding box center [756, 102] width 60 height 60
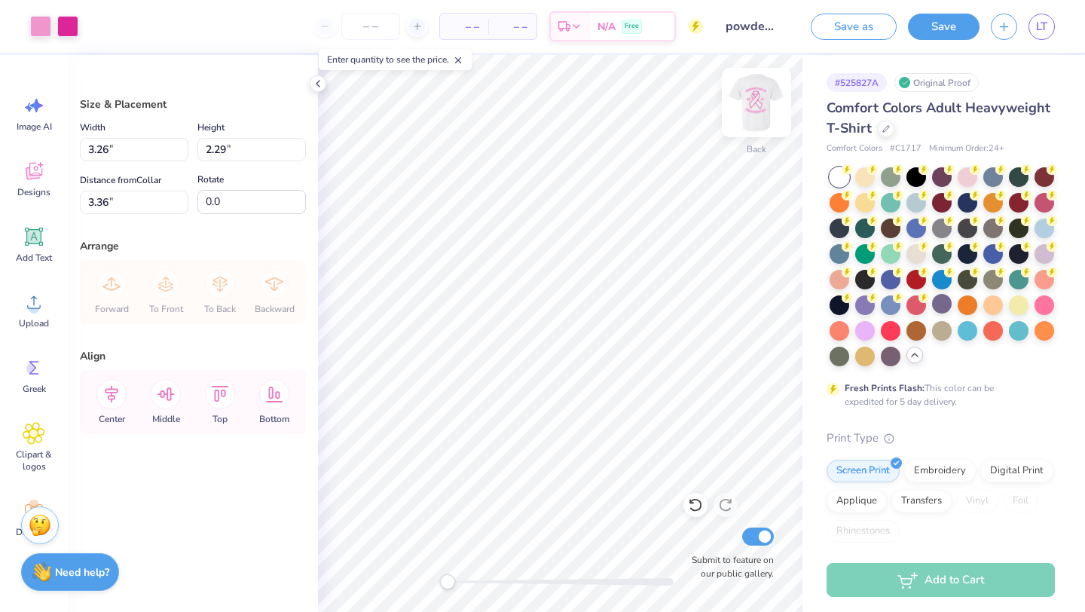
click at [760, 96] on img at bounding box center [756, 102] width 60 height 60
type input "3.46"
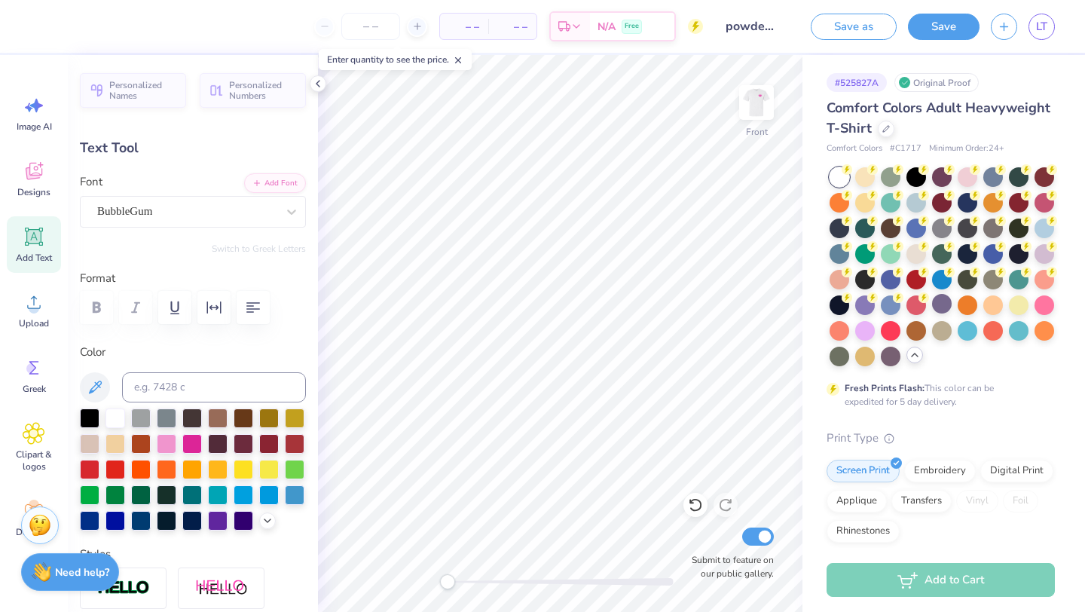
type input "3.32"
type input "1.05"
type input "3.74"
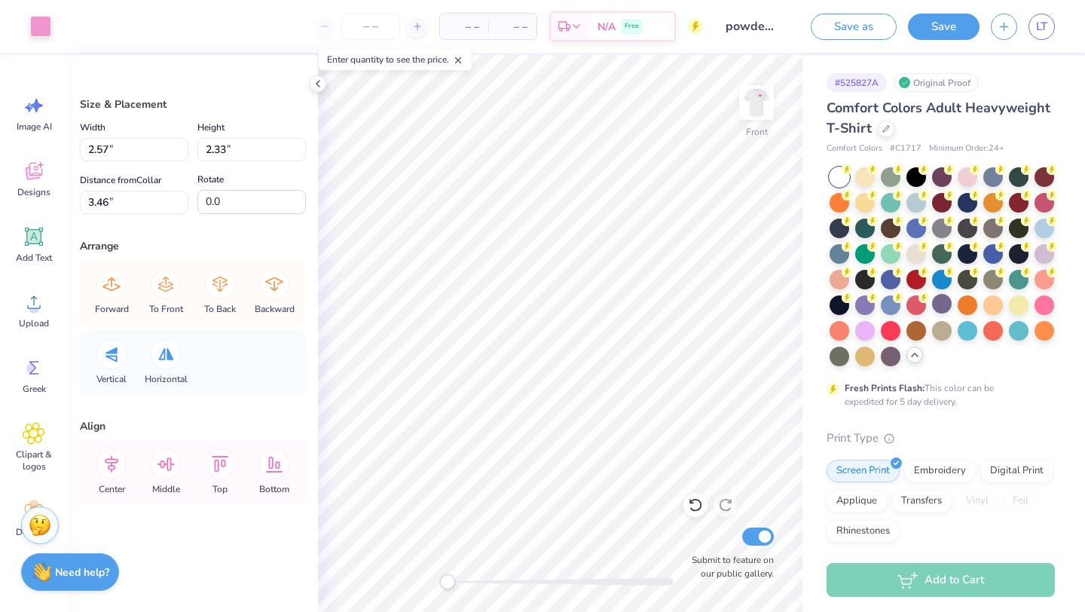
type input "7.95"
type input "7.23"
type input "8.13"
type input "2.57"
type input "2.33"
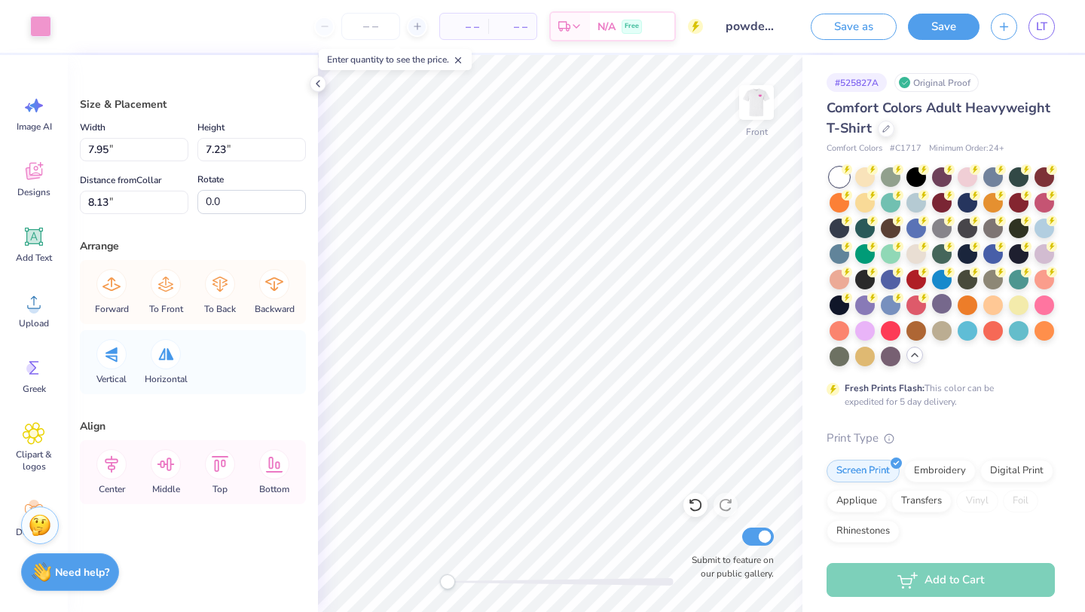
type input "3.46"
type input "11.88"
type input "10.80"
type input "6.57"
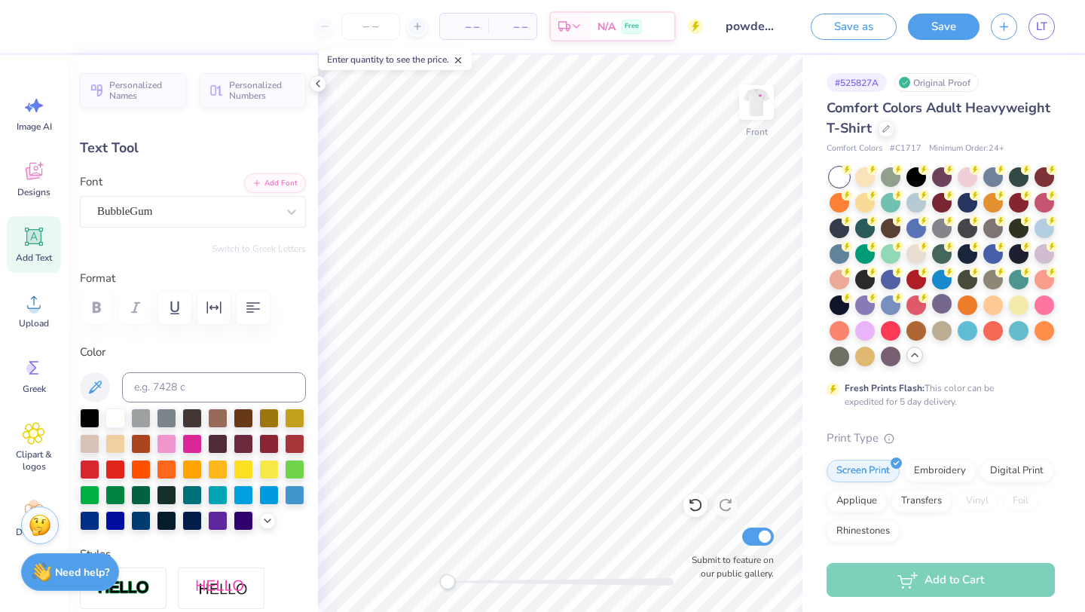
type textarea "gammatheta"
type input "2.44"
type input "0.90"
type input "4.79"
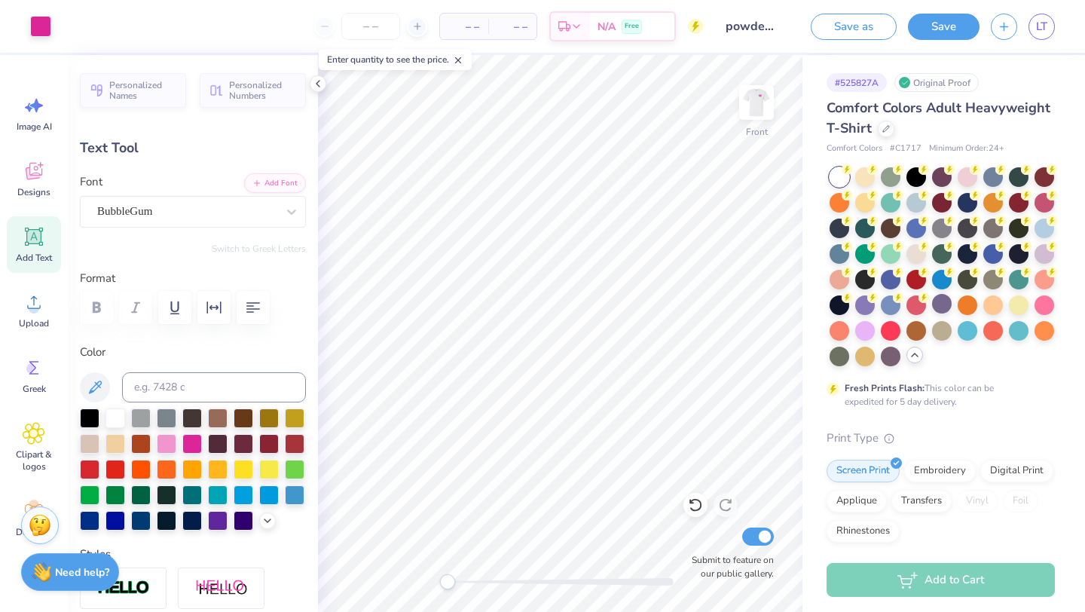
type input "6.24"
type input "1.36"
type input "5.53"
type input "9.19"
type input "2.00"
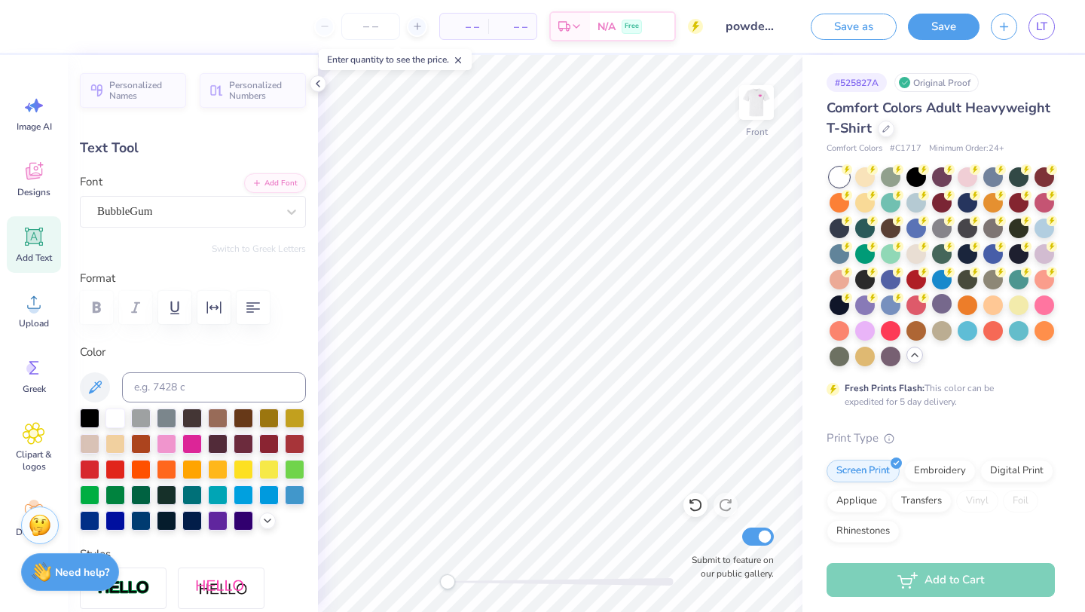
type input "11.58"
type input "2.52"
type textarea "gammatheta"
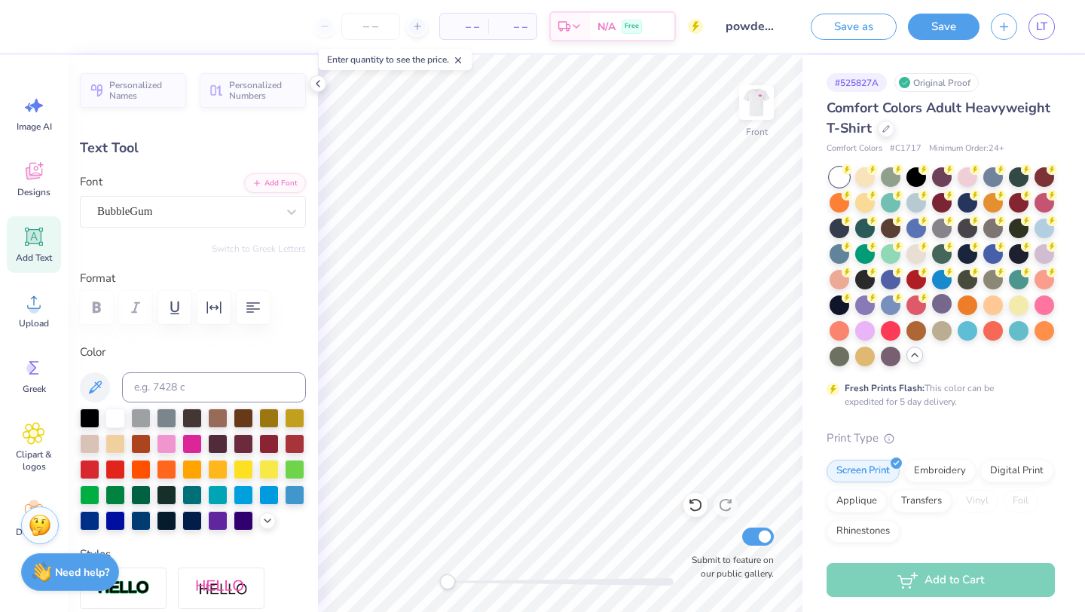
type input "9.64"
type input "12.85"
type input "2.80"
type input "9.79"
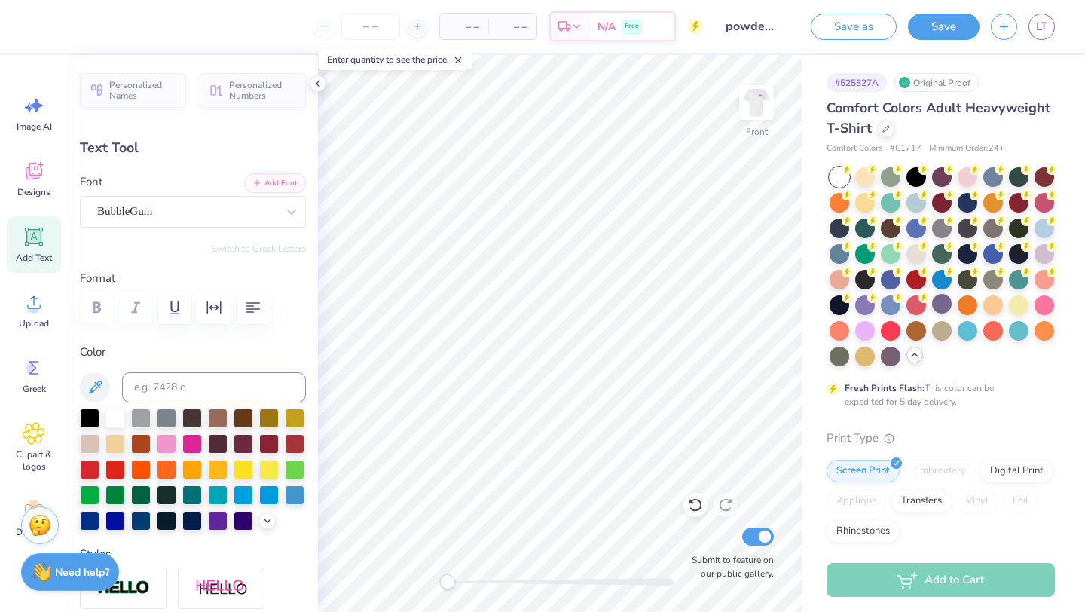
type textarea "o"
type textarea "powderpuff"
click at [805, 409] on div "# 525827A Original Proof Comfort Colors Adult Heavyweight T-Shirt Comfort Color…" at bounding box center [943, 476] width 283 height 842
click at [725, 509] on icon at bounding box center [725, 506] width 13 height 14
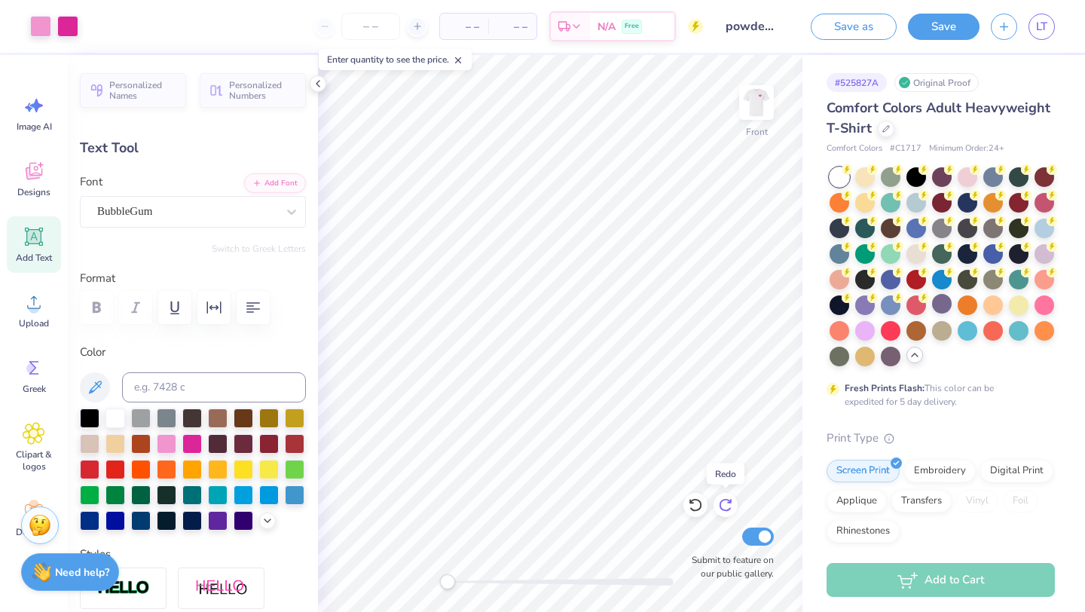
click at [725, 509] on icon at bounding box center [725, 506] width 13 height 14
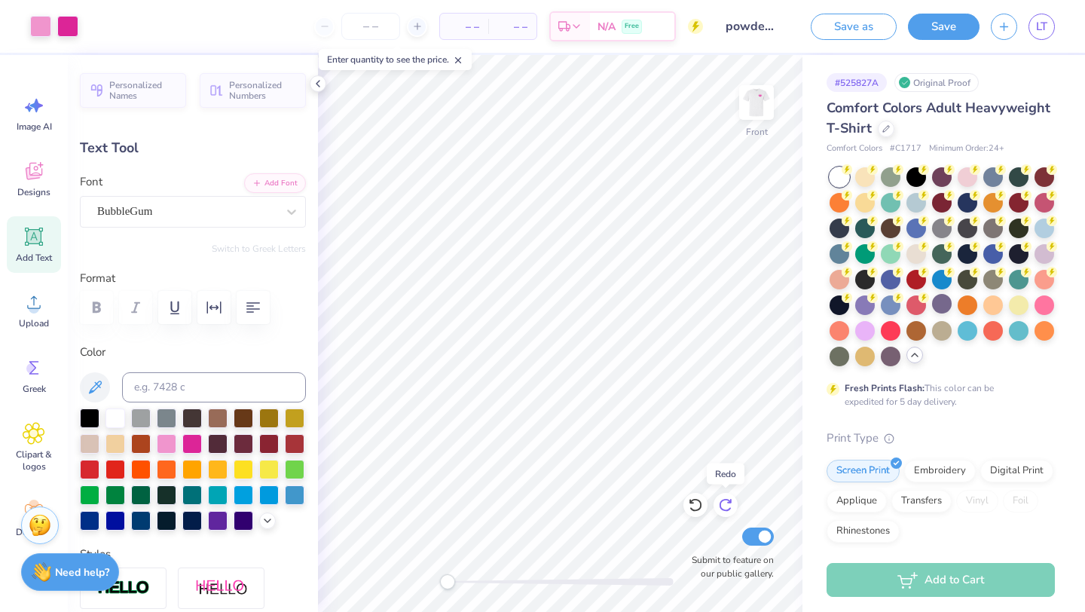
click at [725, 509] on icon at bounding box center [725, 506] width 13 height 14
click at [726, 502] on icon at bounding box center [725, 504] width 15 height 15
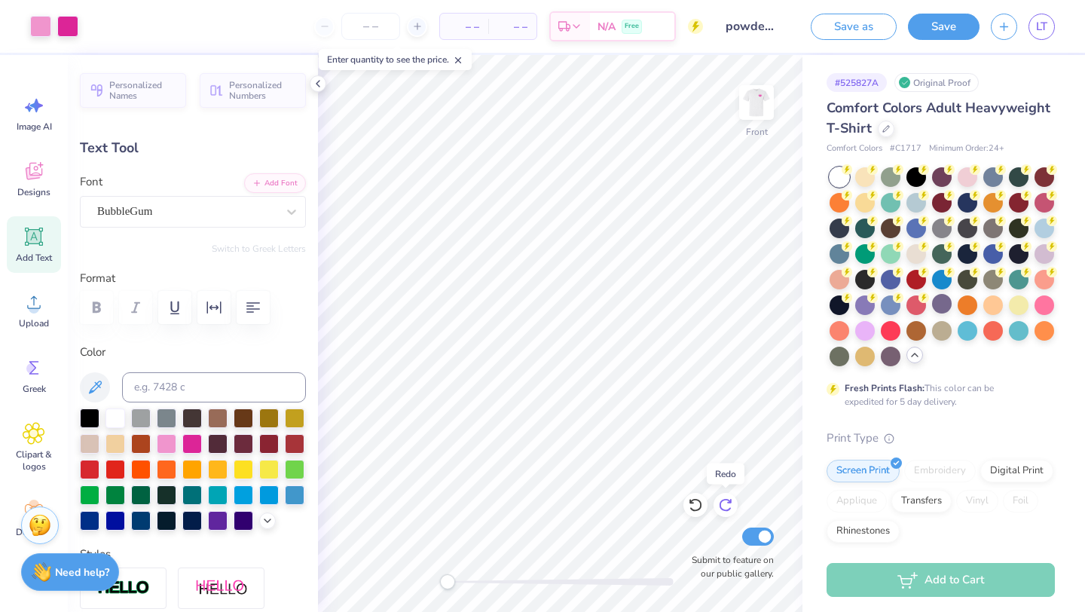
click at [726, 502] on icon at bounding box center [725, 504] width 15 height 15
type input "12.59"
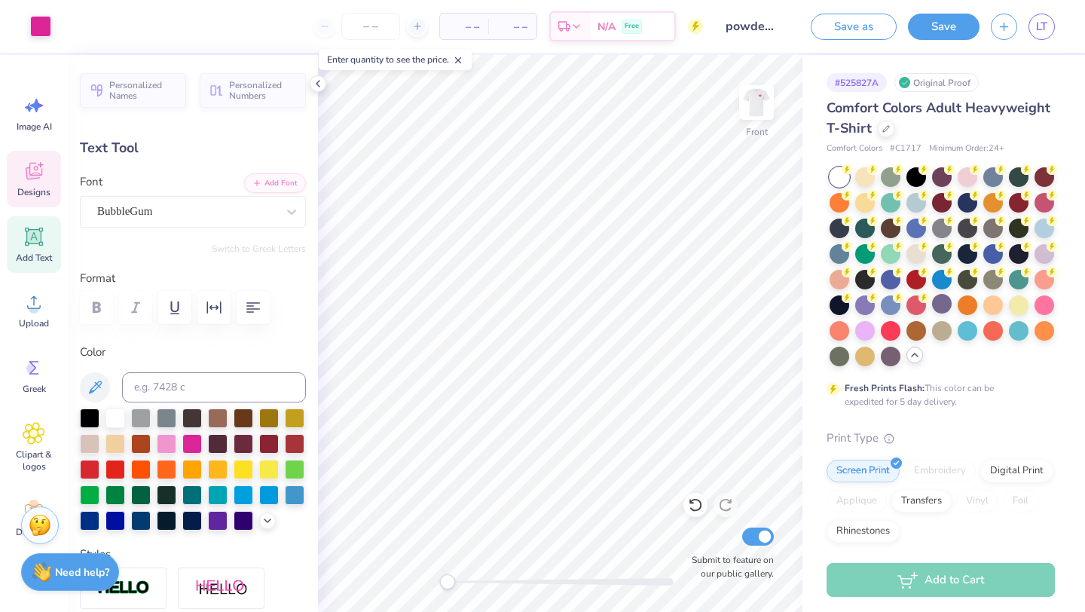
click at [32, 177] on icon at bounding box center [33, 173] width 14 height 12
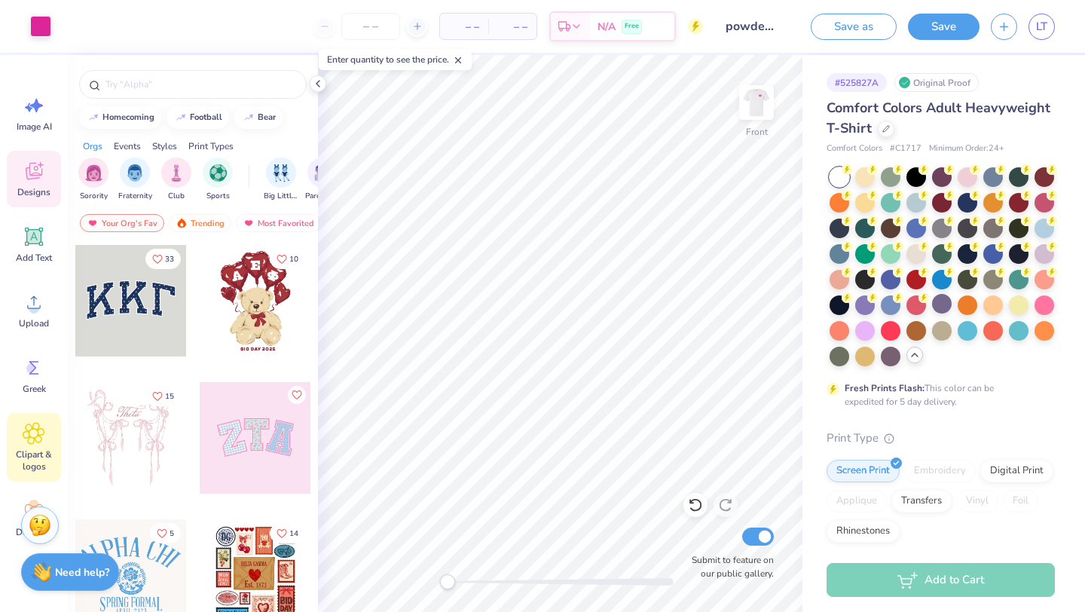
click at [34, 436] on icon at bounding box center [33, 433] width 9 height 9
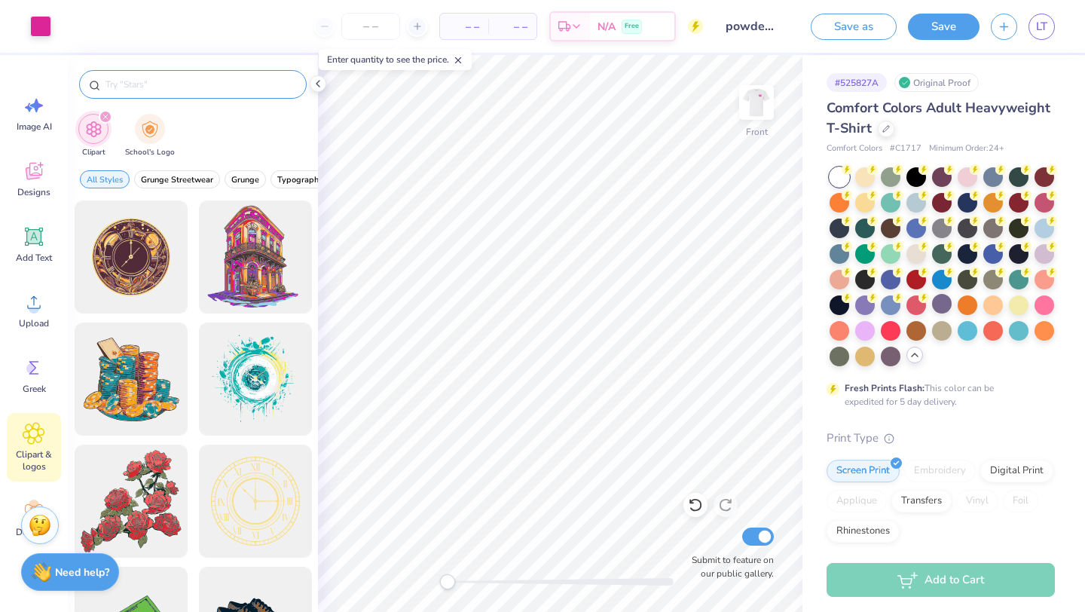
click at [184, 97] on div at bounding box center [193, 84] width 228 height 29
click at [178, 90] on input "text" at bounding box center [200, 84] width 193 height 15
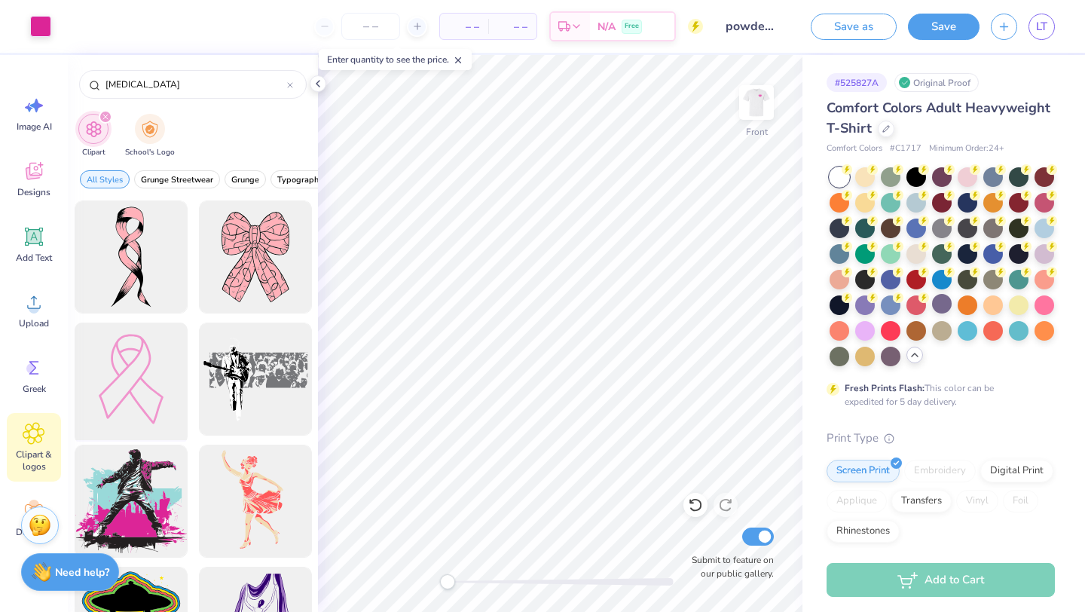
type input "cancer"
click at [140, 362] on div at bounding box center [131, 379] width 124 height 124
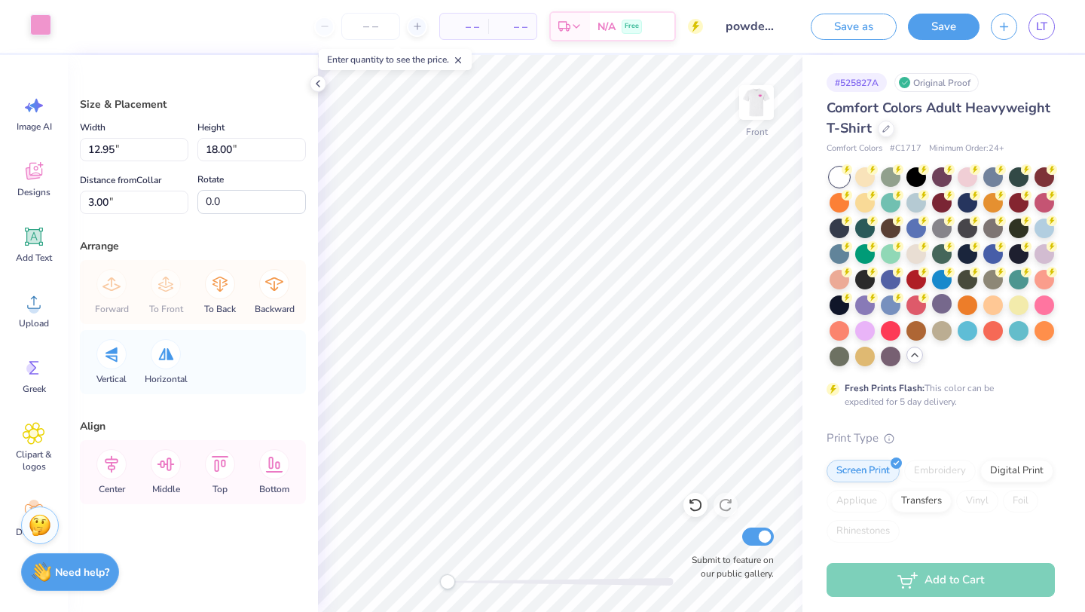
click at [39, 23] on div at bounding box center [40, 24] width 21 height 21
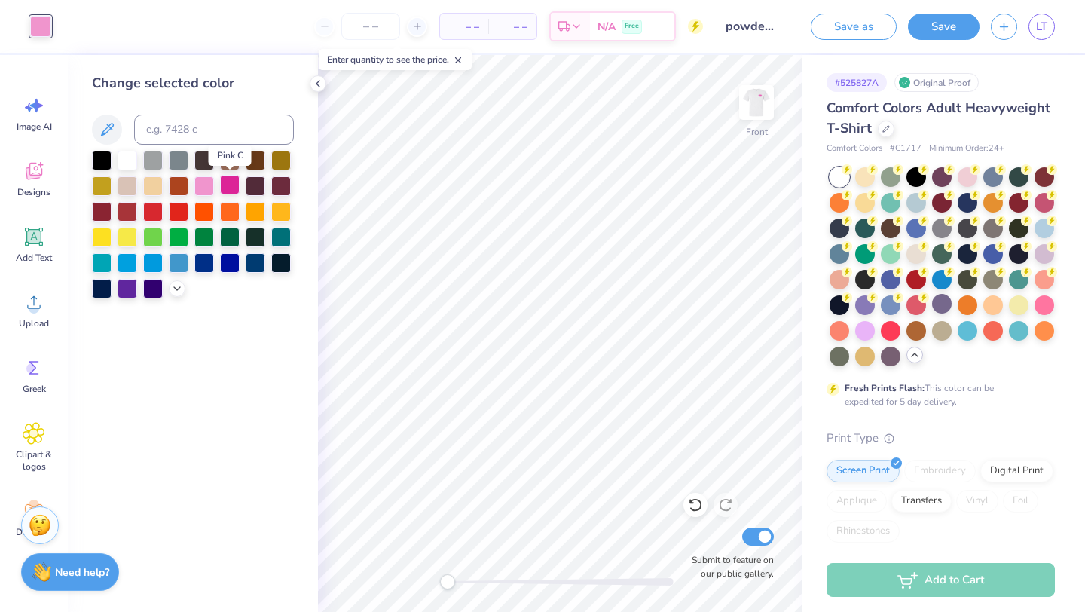
click at [224, 186] on div at bounding box center [230, 185] width 20 height 20
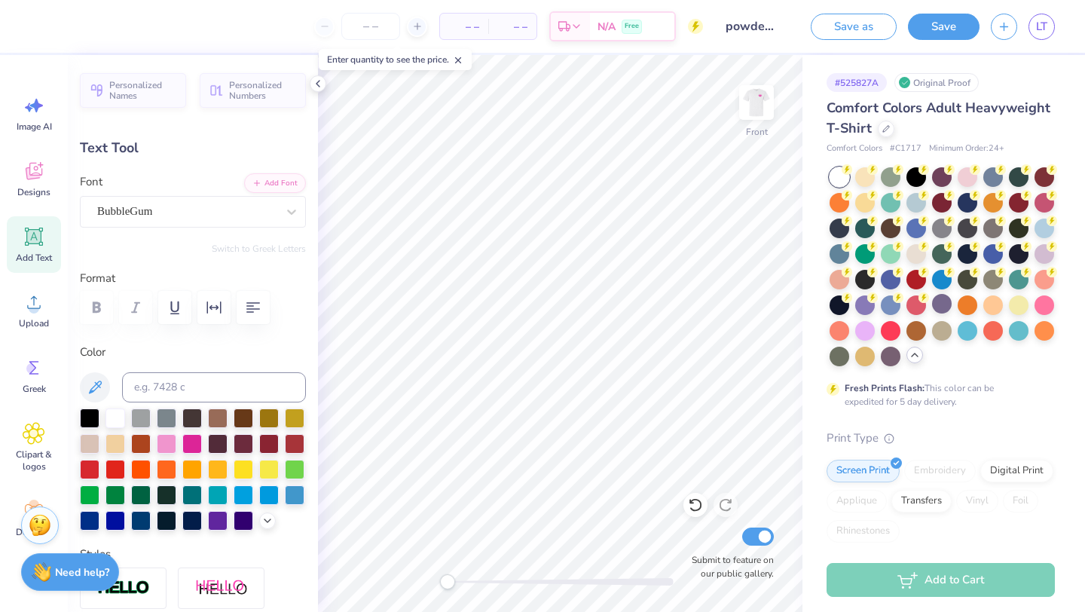
scroll to position [0, 0]
type textarea "powderpuff"
type input "11.96"
type input "2.68"
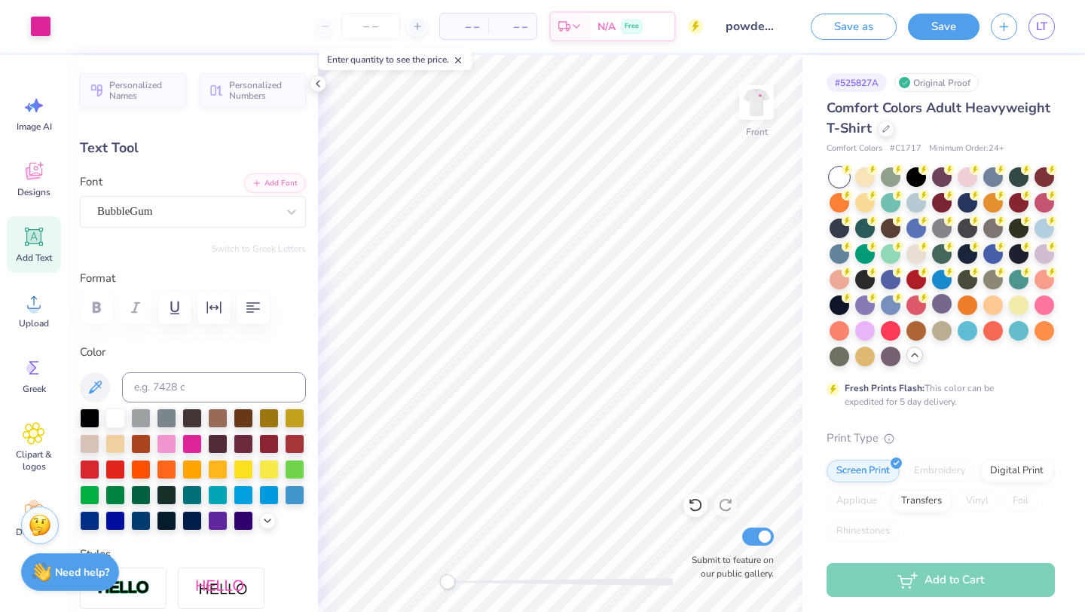
type input "19.39"
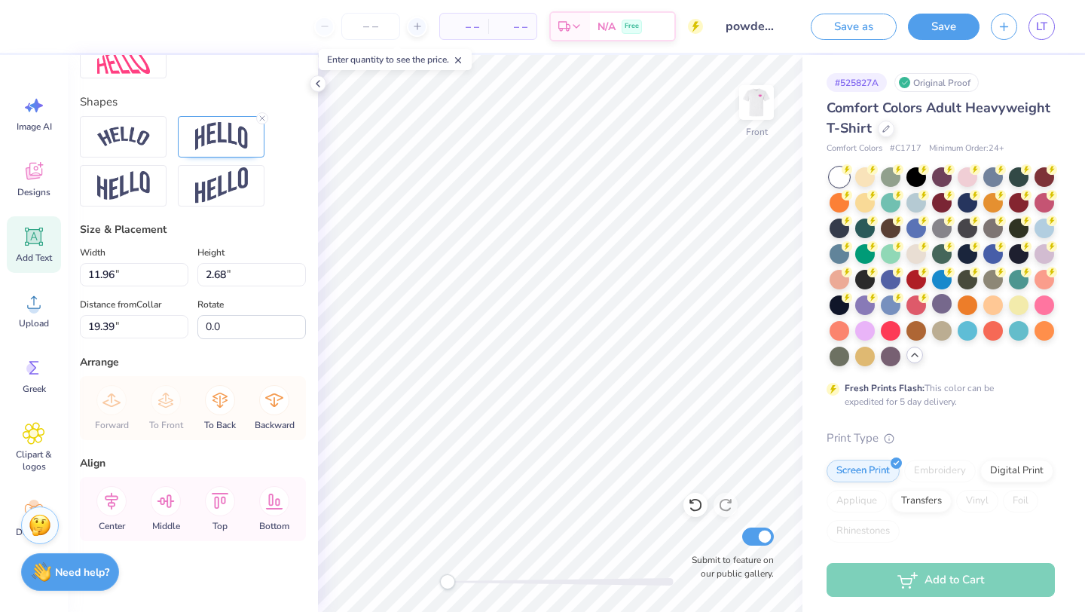
scroll to position [632, 0]
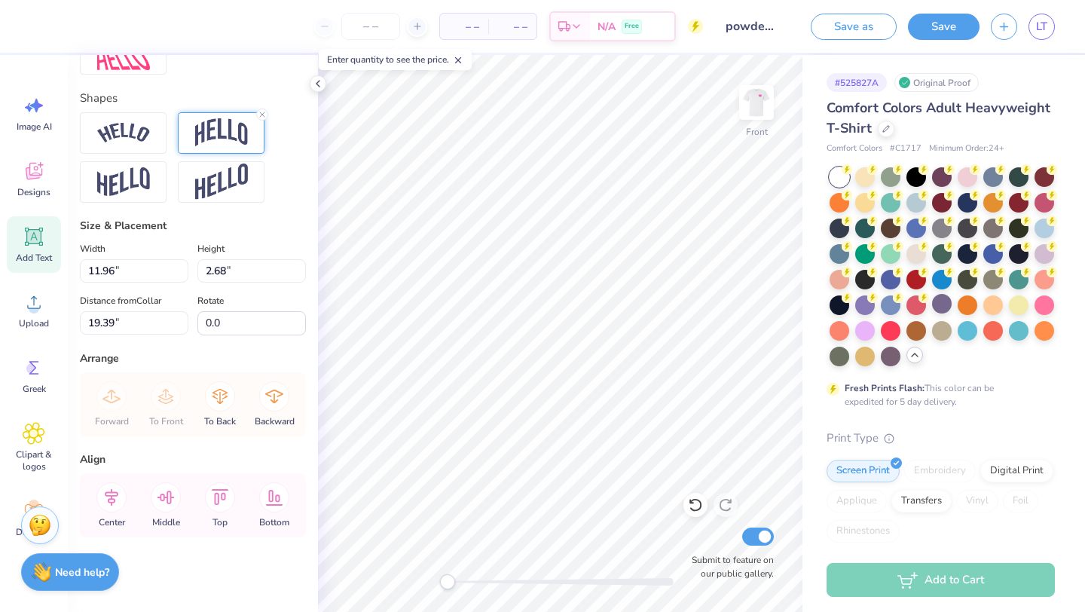
click at [225, 138] on img at bounding box center [221, 132] width 53 height 29
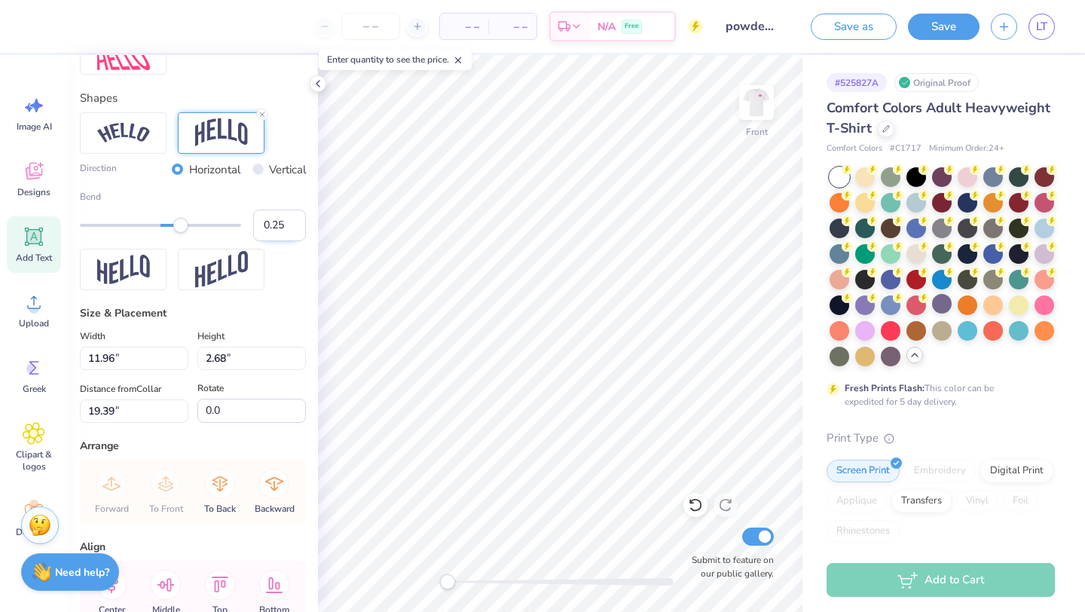
click at [261, 228] on input "0.25" at bounding box center [279, 225] width 53 height 32
type input "-0.25"
type input "2.70"
type input "19.38"
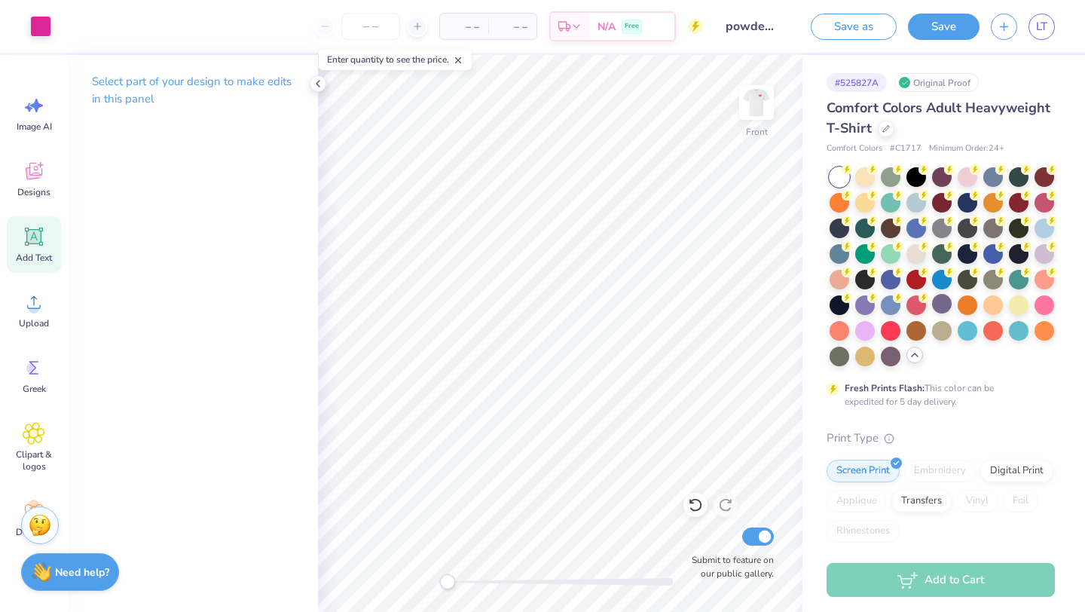
click at [34, 252] on span "Add Text" at bounding box center [34, 258] width 36 height 12
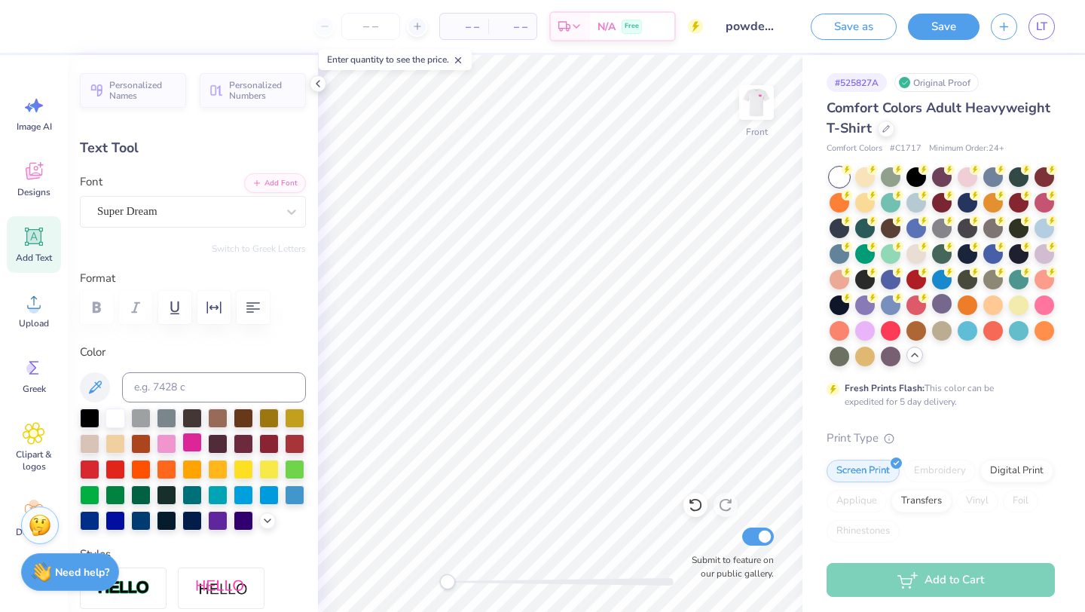
type textarea "20"
click at [196, 442] on div at bounding box center [192, 442] width 20 height 20
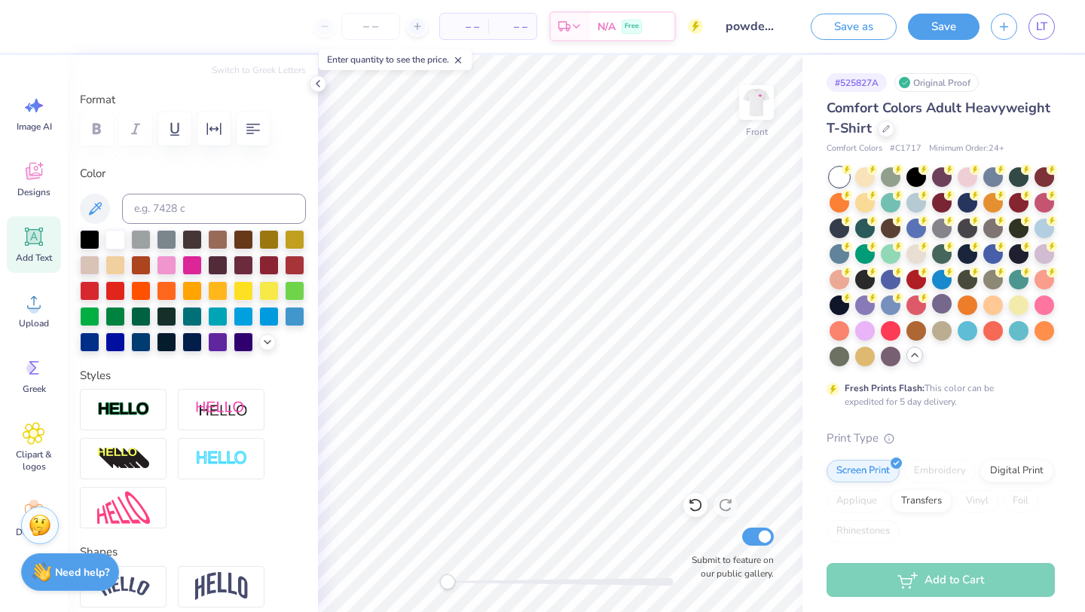
scroll to position [181, 0]
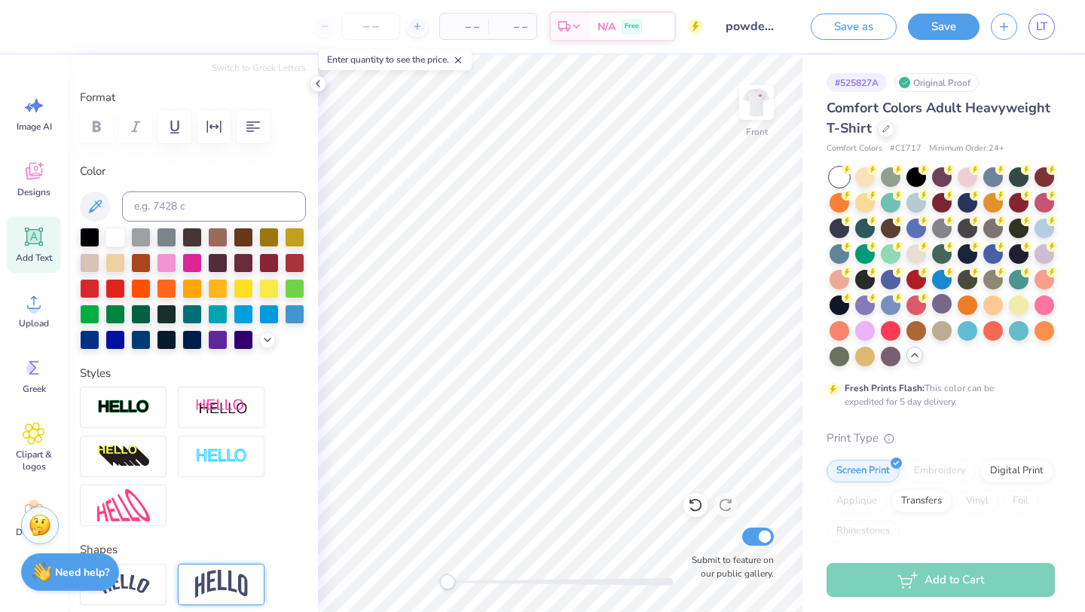
click at [209, 571] on img at bounding box center [221, 584] width 53 height 29
click at [260, 567] on line at bounding box center [262, 566] width 5 height 5
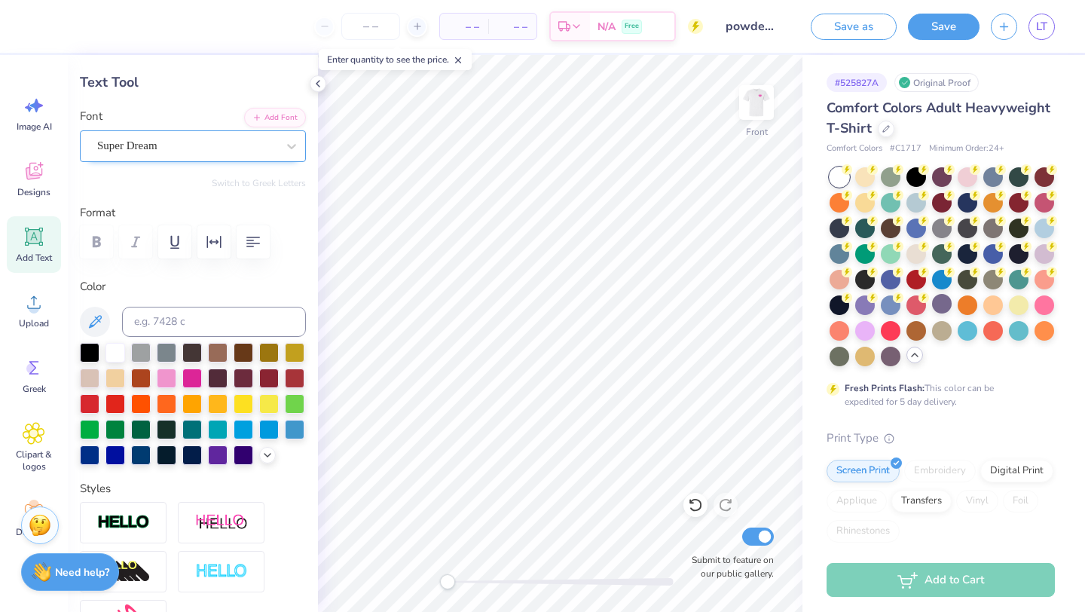
click at [214, 137] on div "Super Dream" at bounding box center [187, 145] width 182 height 23
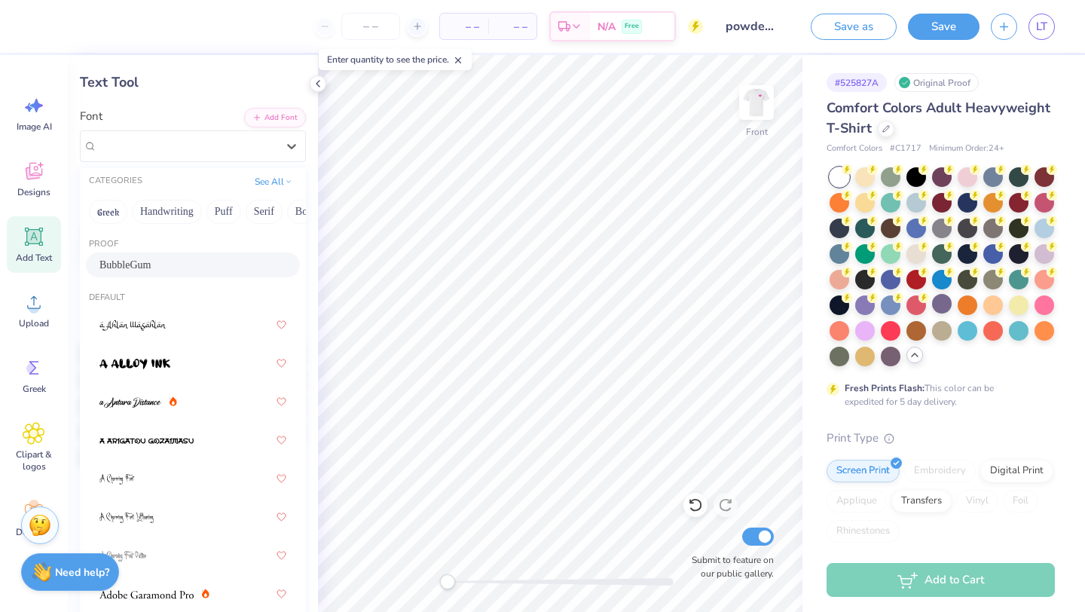
click at [157, 262] on div "BubbleGum" at bounding box center [192, 265] width 187 height 16
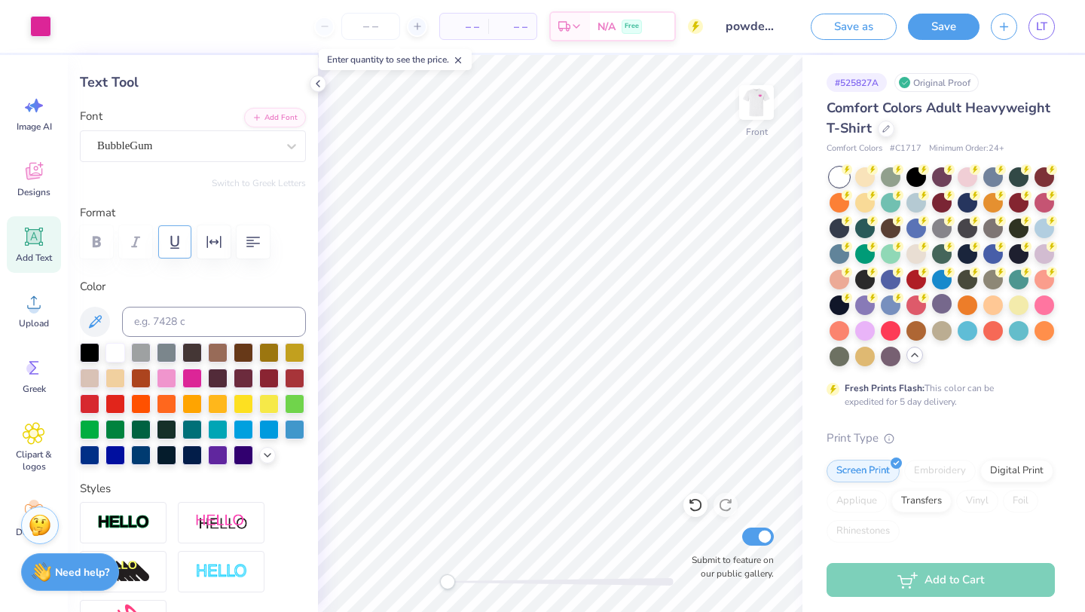
type input "2.65"
type input "1.83"
type input "12.84"
type input "1.82"
type input "1.25"
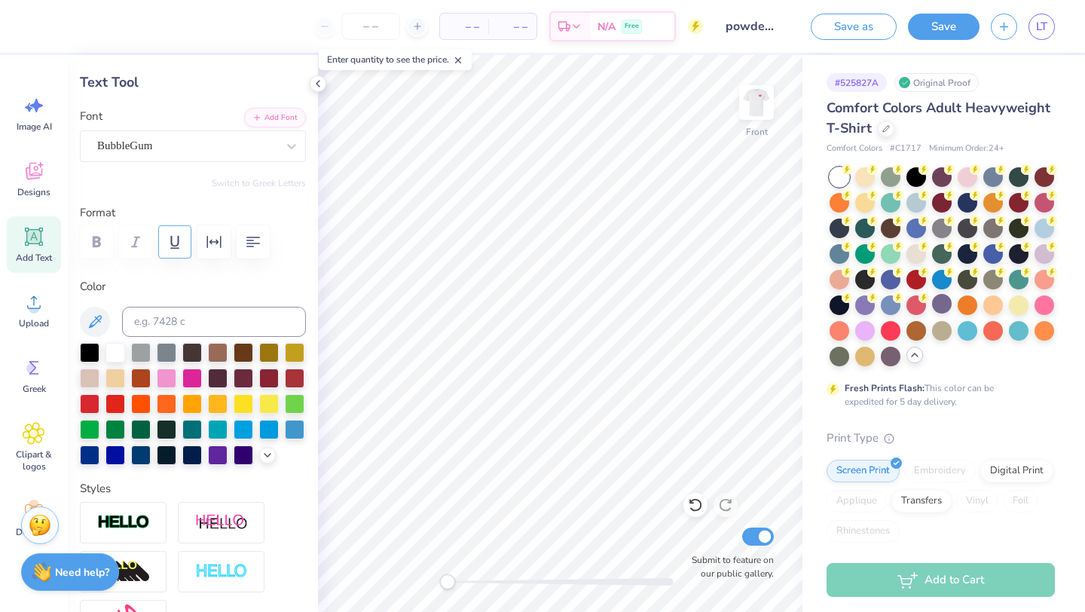
type input "11.72"
type textarea "25"
type input "1.77"
type input "1.26"
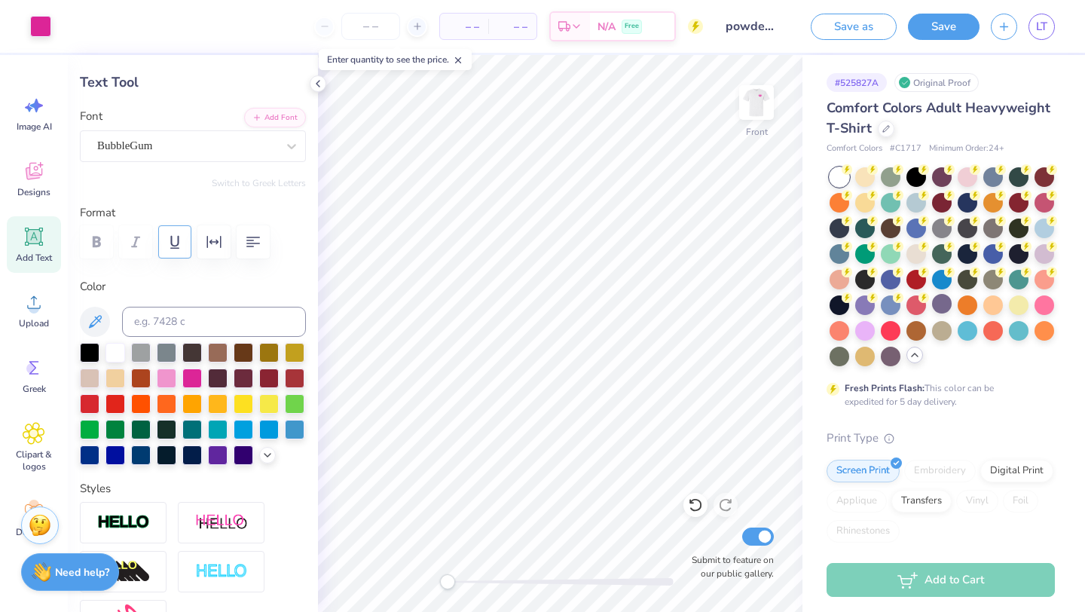
type input "11.71"
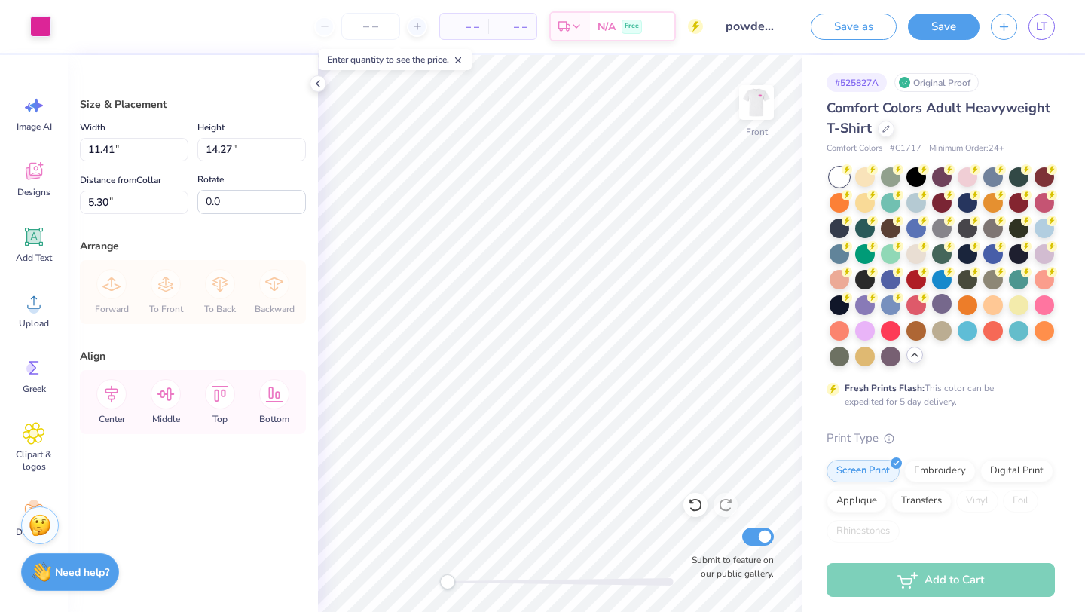
type input "6.62"
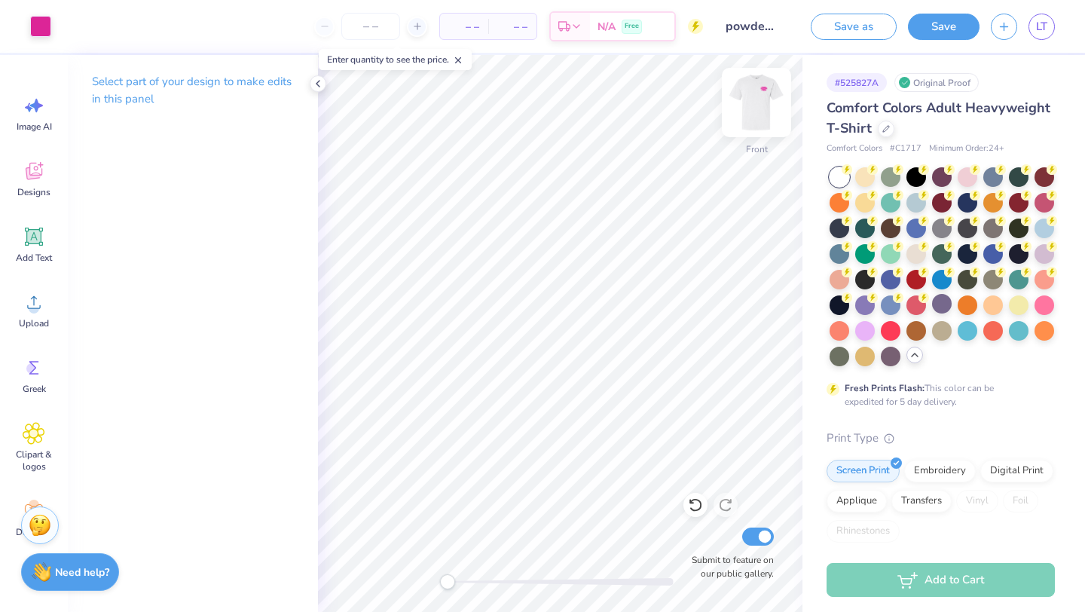
click at [759, 91] on img at bounding box center [756, 102] width 60 height 60
click at [759, 96] on img at bounding box center [756, 102] width 60 height 60
click at [958, 20] on button "Save" at bounding box center [944, 27] width 72 height 26
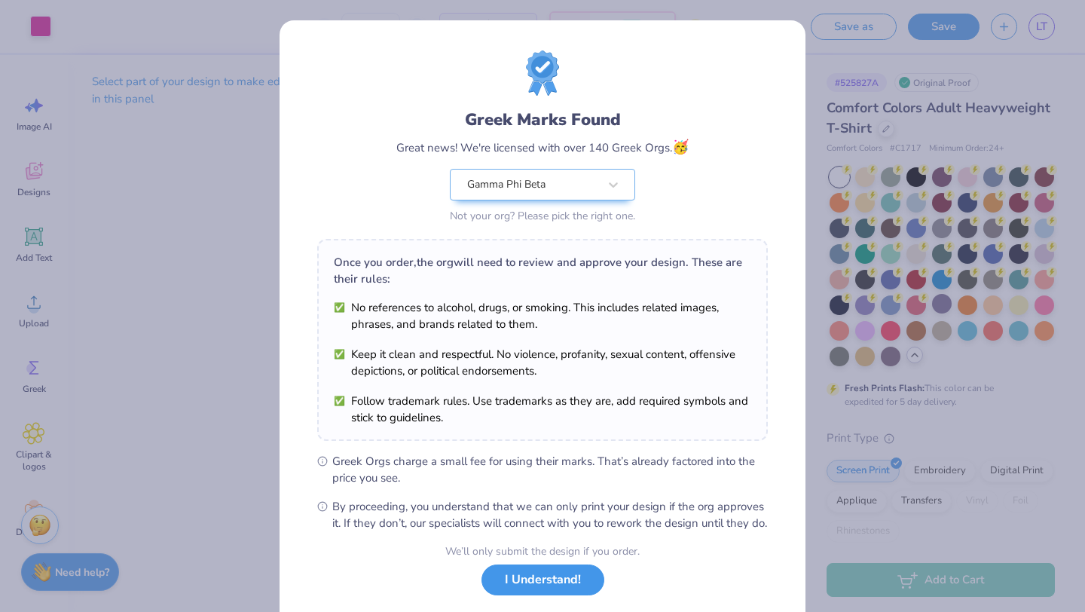
click at [530, 595] on button "I Understand!" at bounding box center [542, 579] width 123 height 31
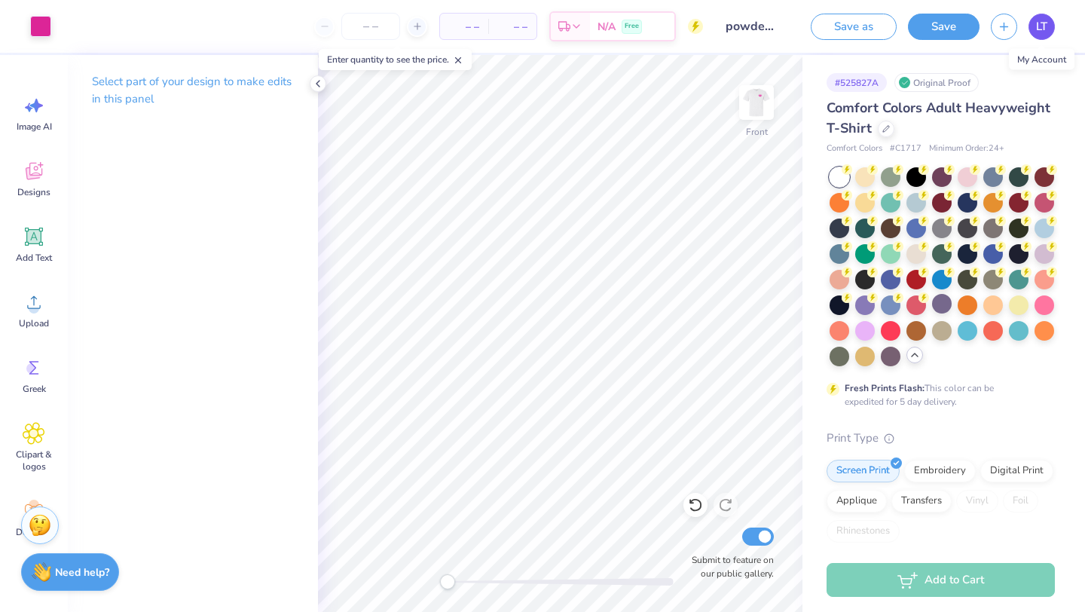
click at [1040, 23] on span "LT" at bounding box center [1041, 26] width 11 height 17
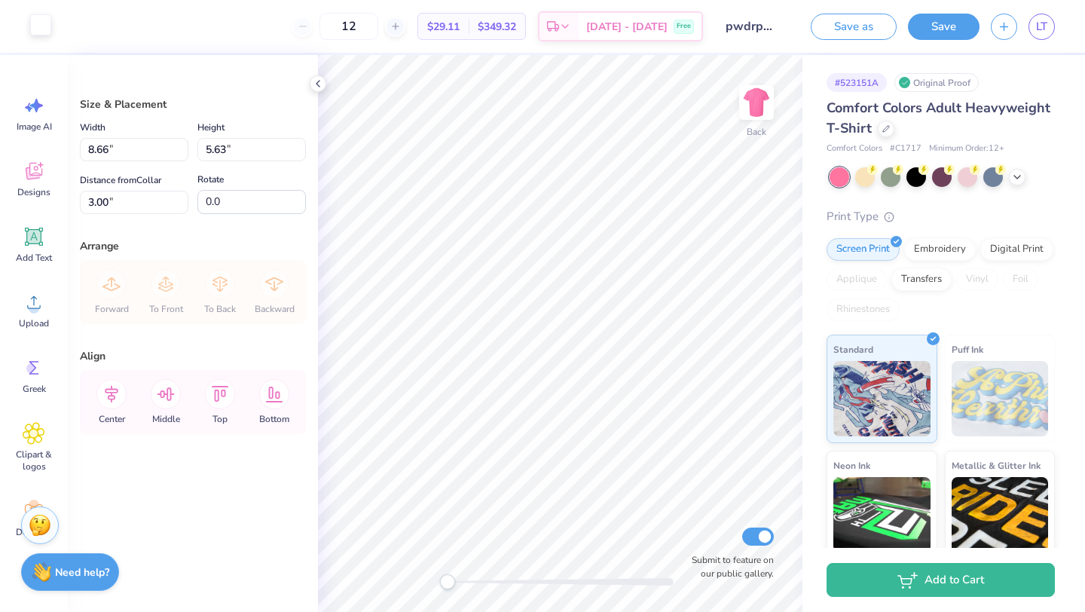
click at [44, 28] on div at bounding box center [40, 24] width 21 height 21
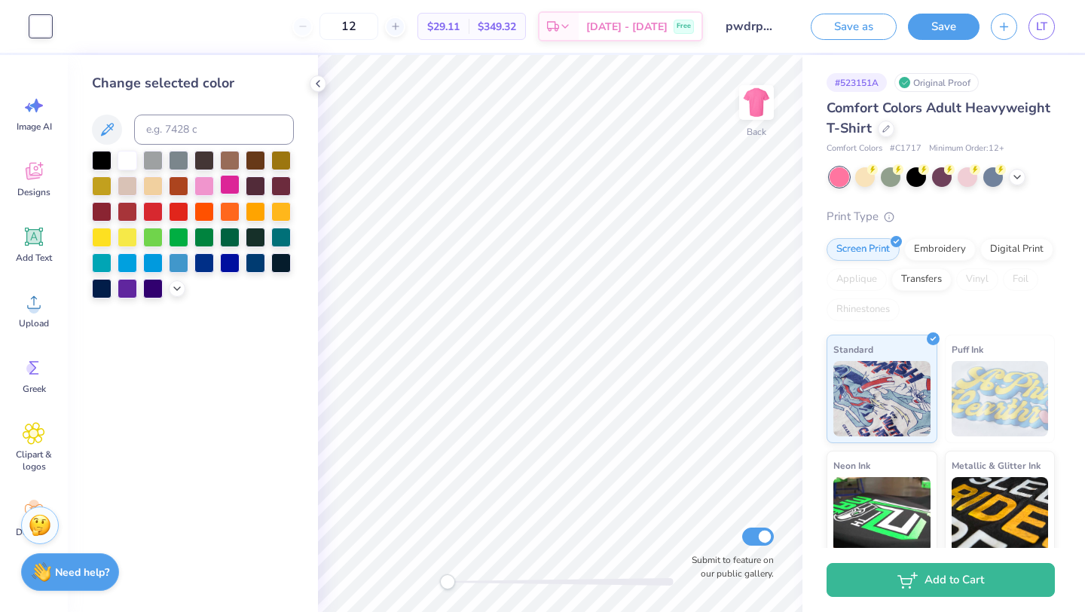
click at [230, 187] on div at bounding box center [230, 185] width 20 height 20
click at [1016, 179] on icon at bounding box center [1017, 176] width 12 height 12
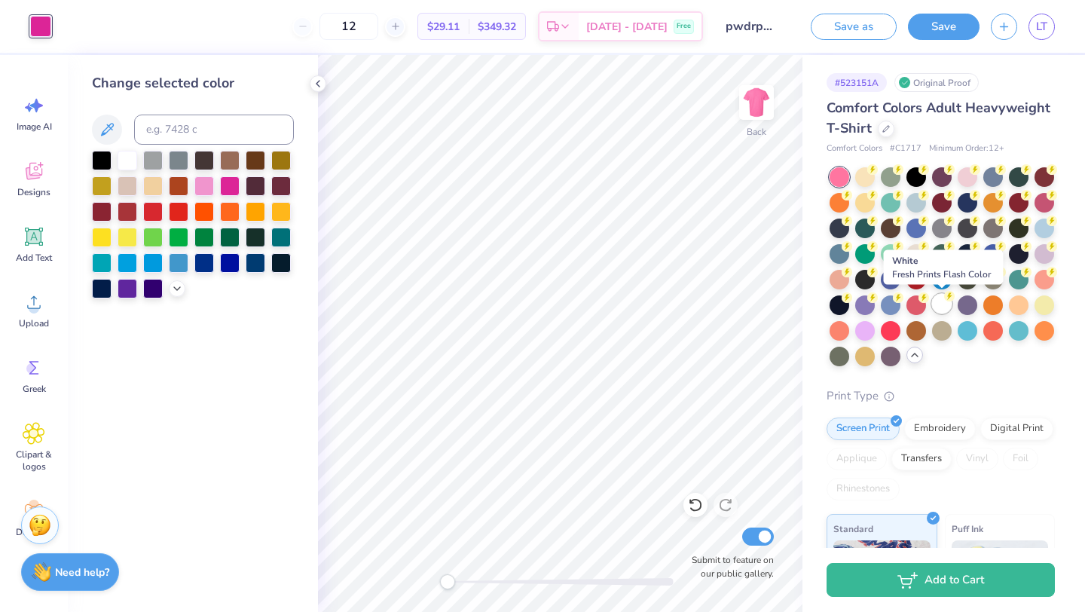
click at [942, 303] on div at bounding box center [942, 304] width 20 height 20
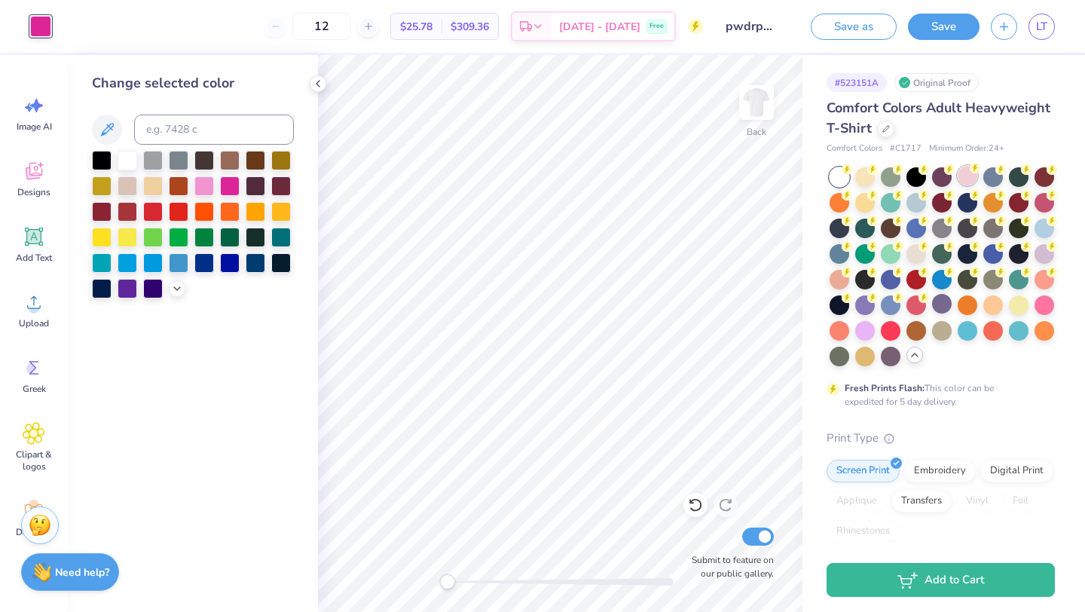
click at [968, 175] on div at bounding box center [968, 176] width 20 height 20
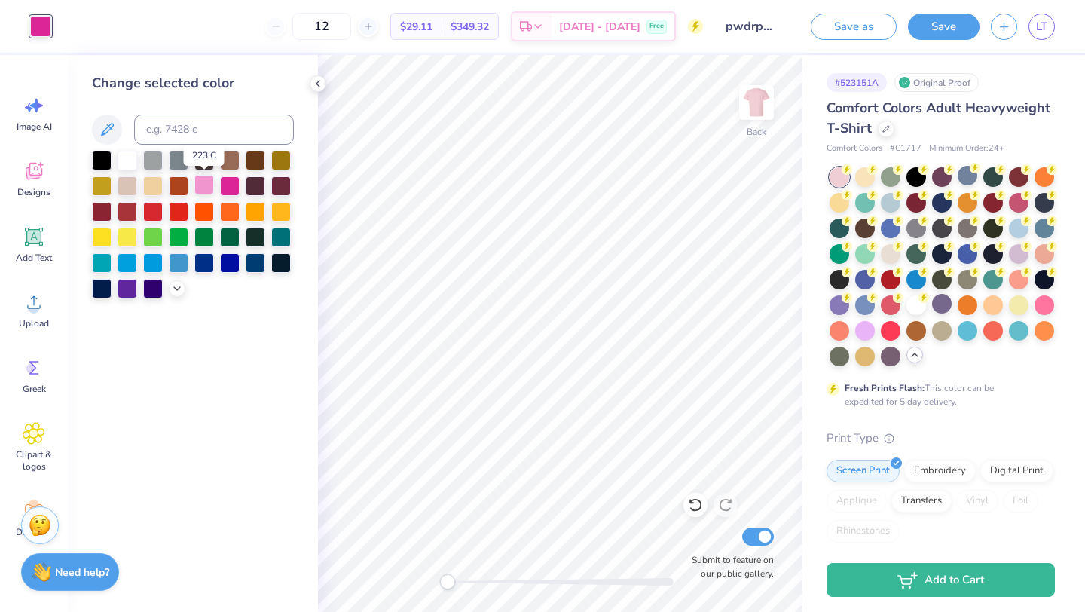
click at [202, 185] on div at bounding box center [204, 185] width 20 height 20
click at [227, 186] on div at bounding box center [230, 185] width 20 height 20
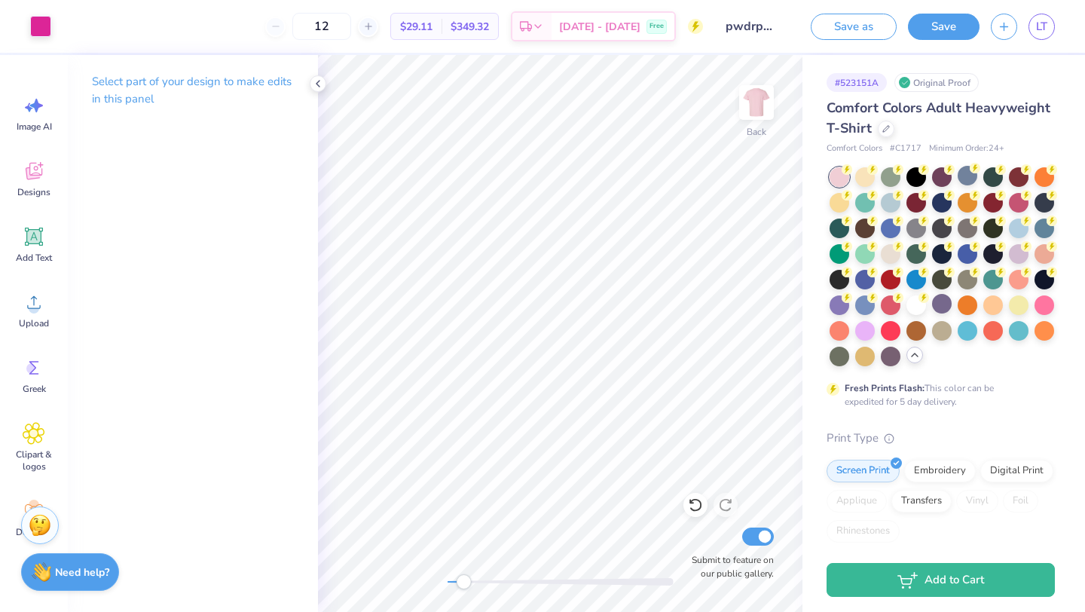
drag, startPoint x: 451, startPoint y: 583, endPoint x: 463, endPoint y: 584, distance: 12.8
click at [463, 584] on div "Accessibility label" at bounding box center [463, 581] width 15 height 15
click at [1044, 28] on span "LT" at bounding box center [1041, 26] width 11 height 17
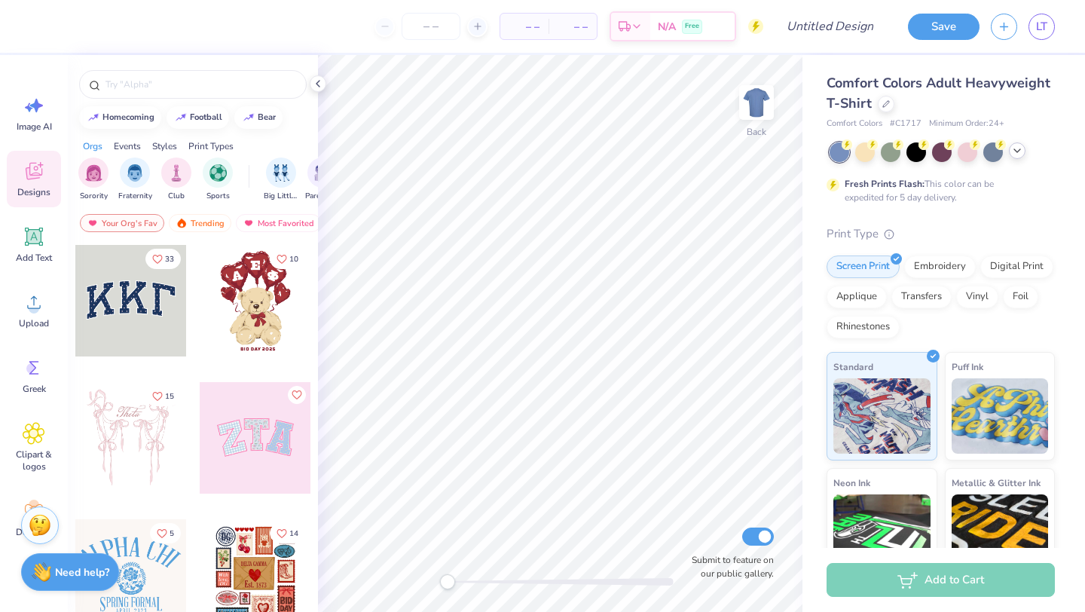
click at [1020, 147] on icon at bounding box center [1017, 151] width 12 height 12
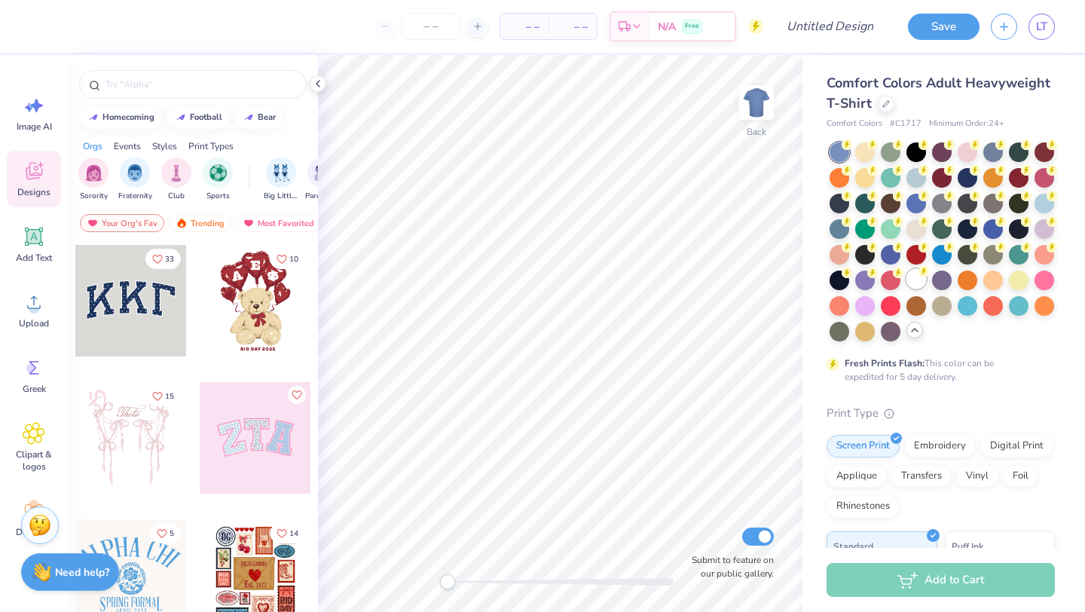
click at [916, 279] on div at bounding box center [916, 279] width 20 height 20
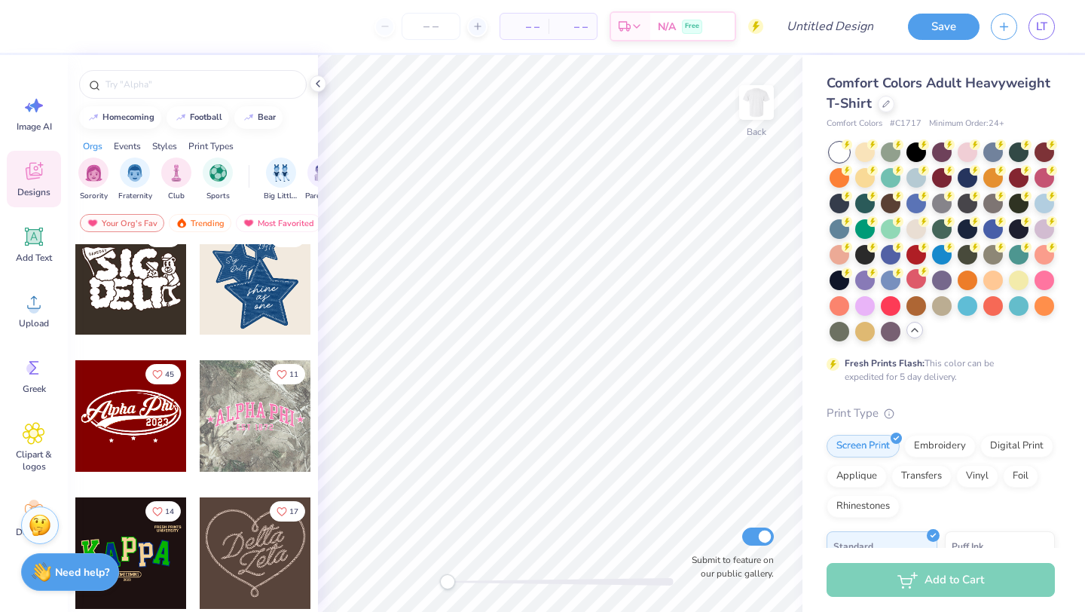
scroll to position [437, 0]
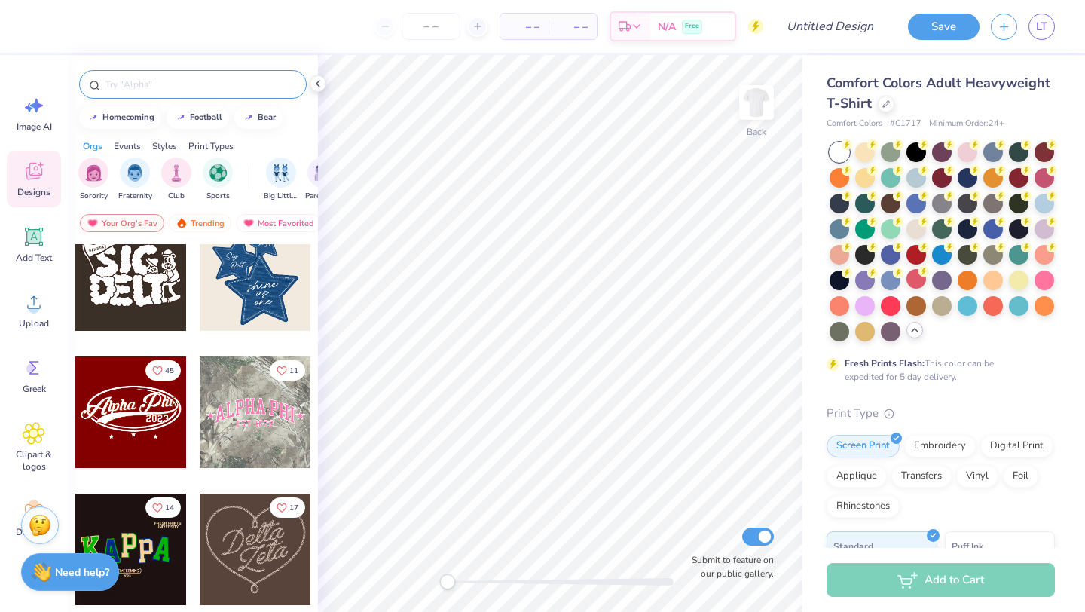
click at [209, 75] on div at bounding box center [193, 84] width 228 height 29
click at [200, 108] on button "football" at bounding box center [198, 116] width 63 height 23
type input "football"
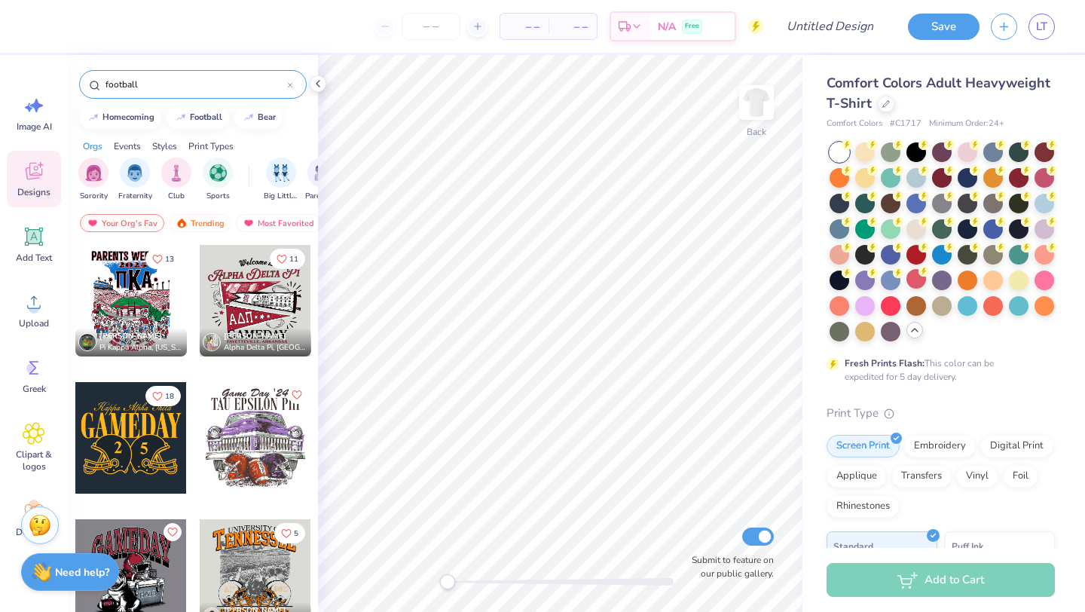
click at [218, 88] on input "football" at bounding box center [195, 84] width 183 height 15
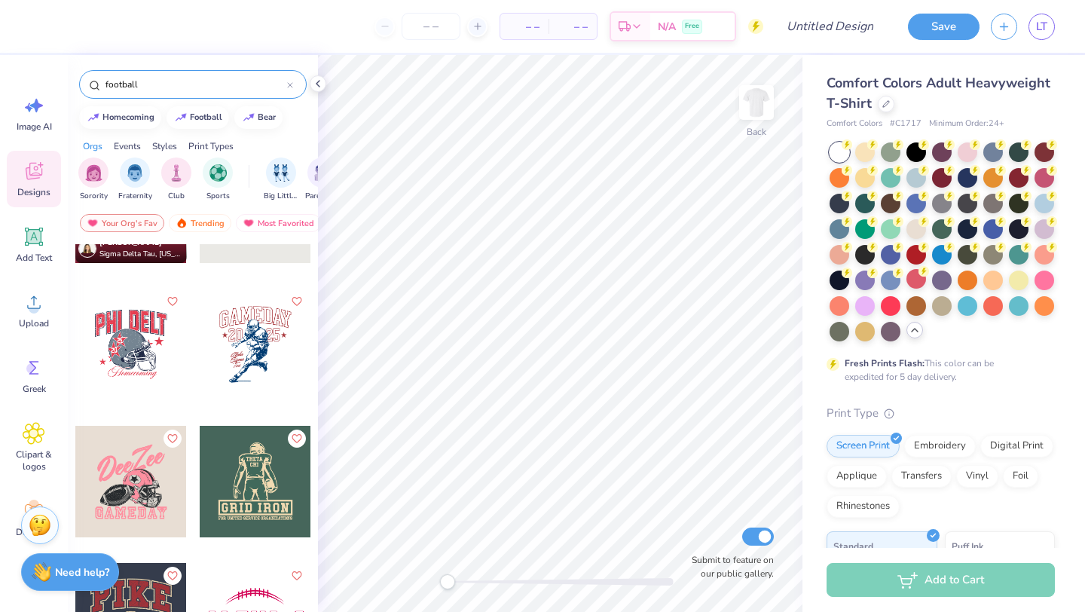
scroll to position [933, 0]
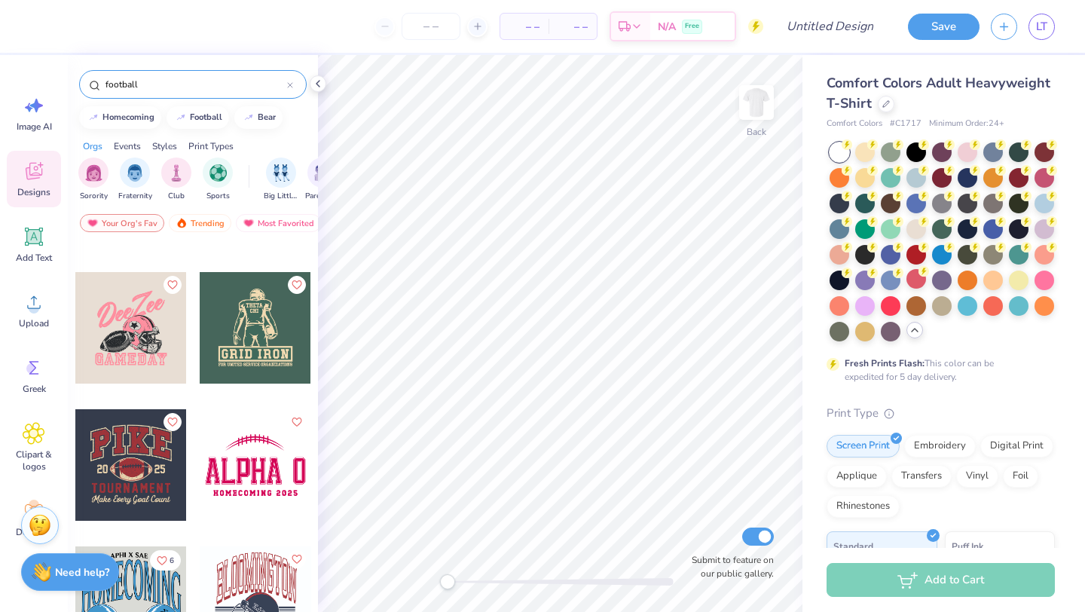
click at [140, 332] on div at bounding box center [131, 328] width 112 height 112
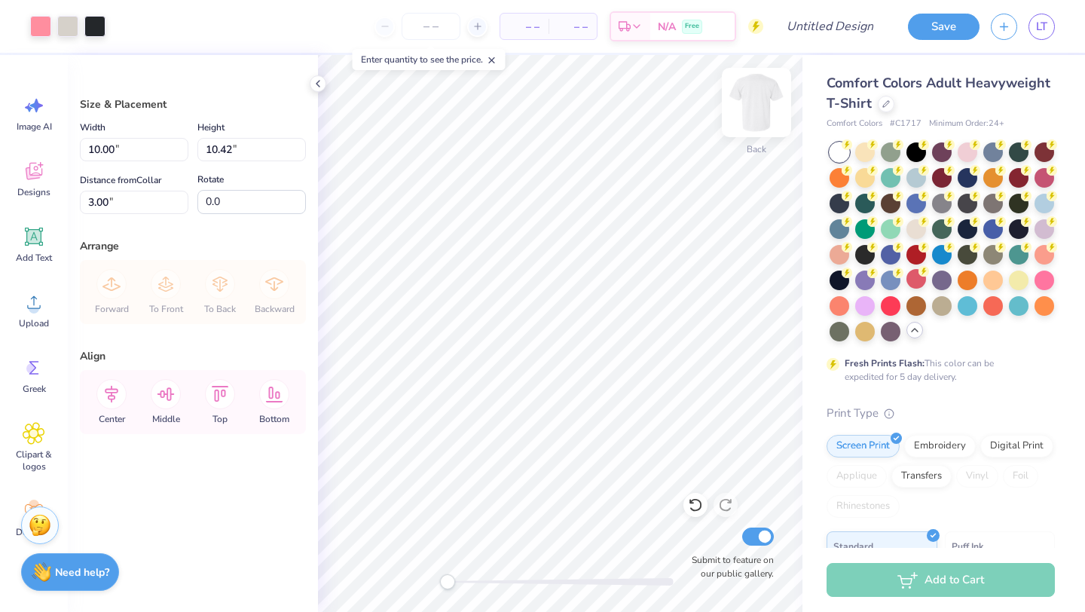
click at [758, 107] on img at bounding box center [756, 102] width 60 height 60
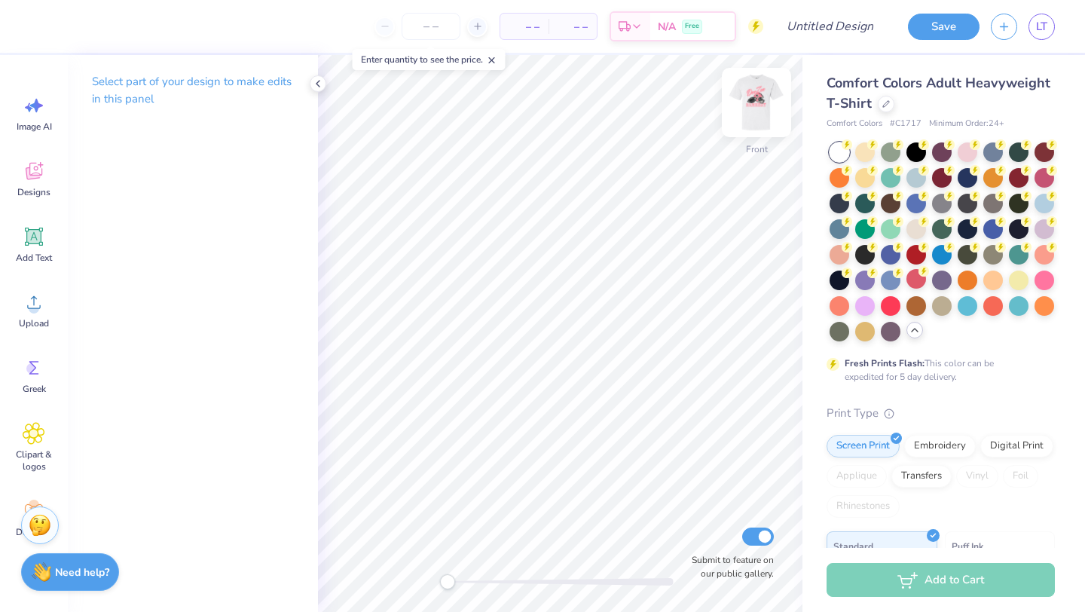
click at [759, 105] on img at bounding box center [756, 102] width 60 height 60
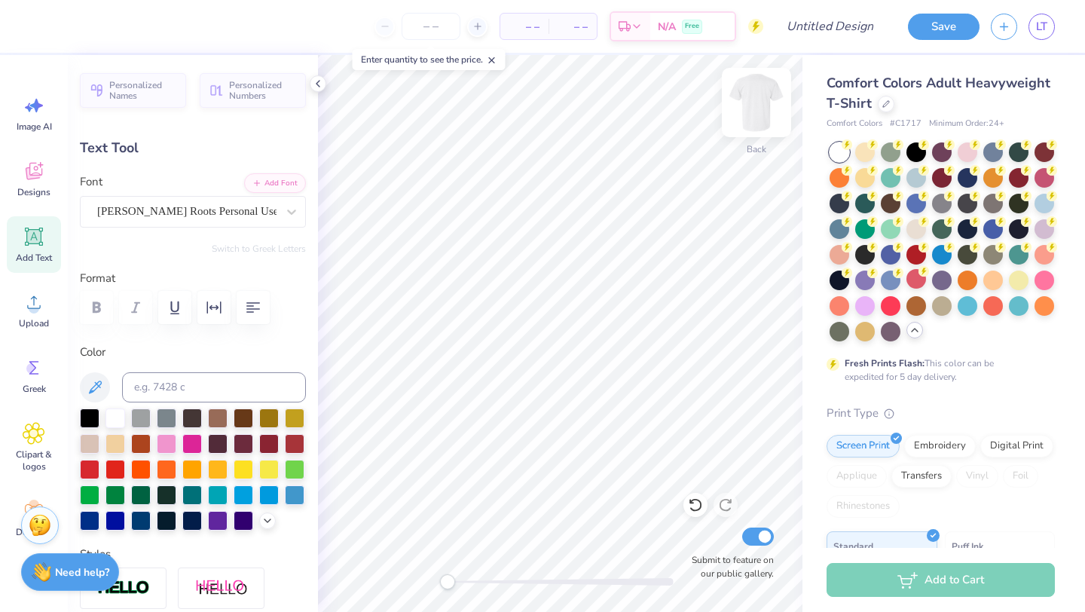
scroll to position [0, 0]
type textarea "Powderpuff"
type input "0.0"
type input "14.17"
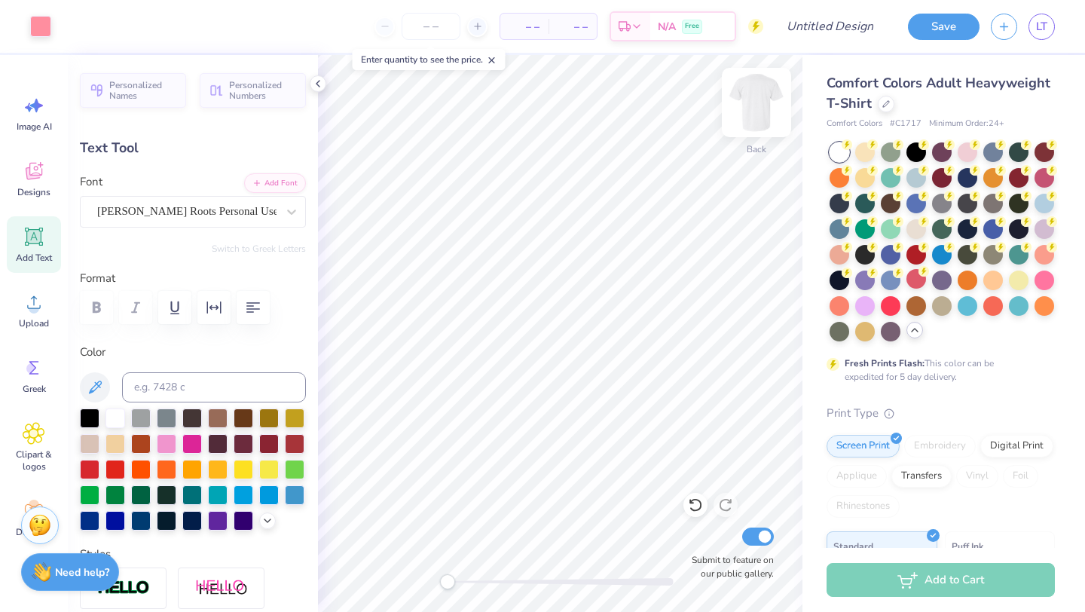
type input "6.34"
type input "2.23"
type input "-15.9"
type input "11.90"
type input "5.32"
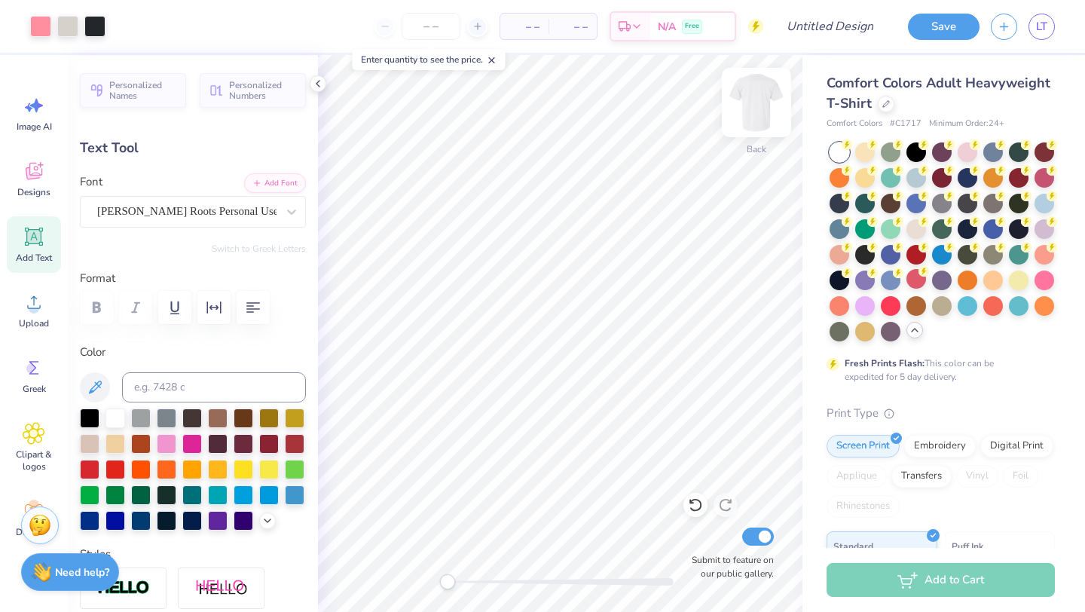
type input "3.39"
type input "-15.9"
type input "10.00"
type input "1.72"
type input "11.70"
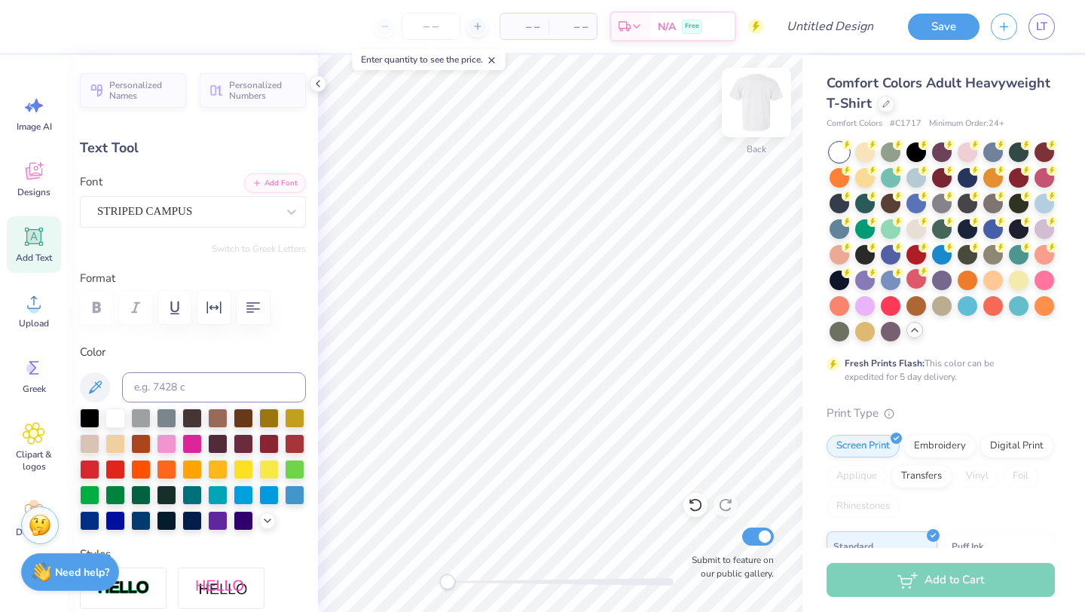
type input "0.0"
type textarea "GAMMATHETA"
type input "14.17"
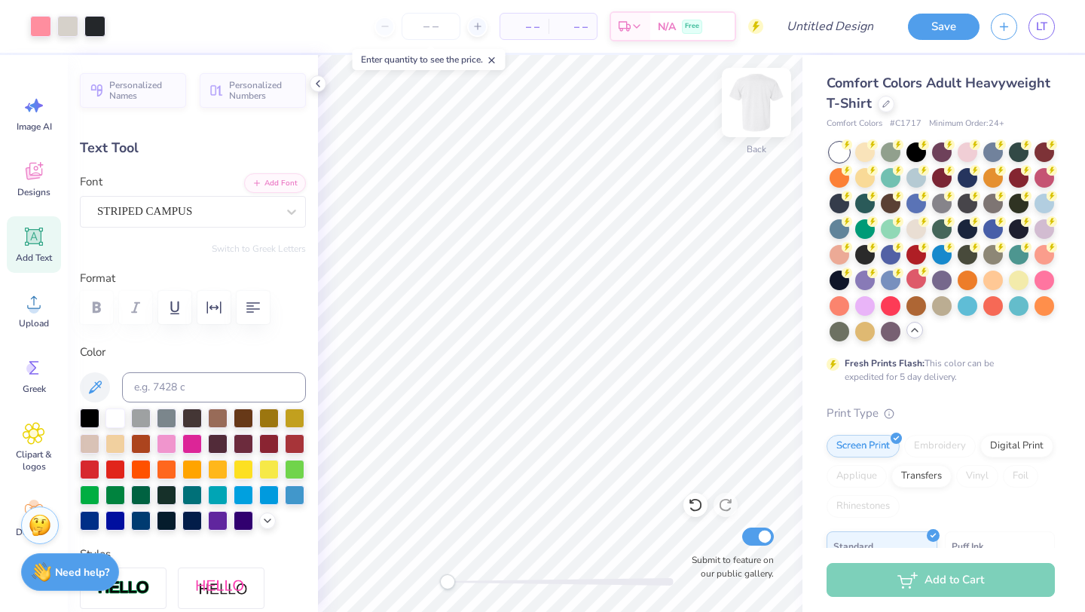
type input "1.64"
type input "11.74"
type input "12.14"
type input "1.40"
type input "11.68"
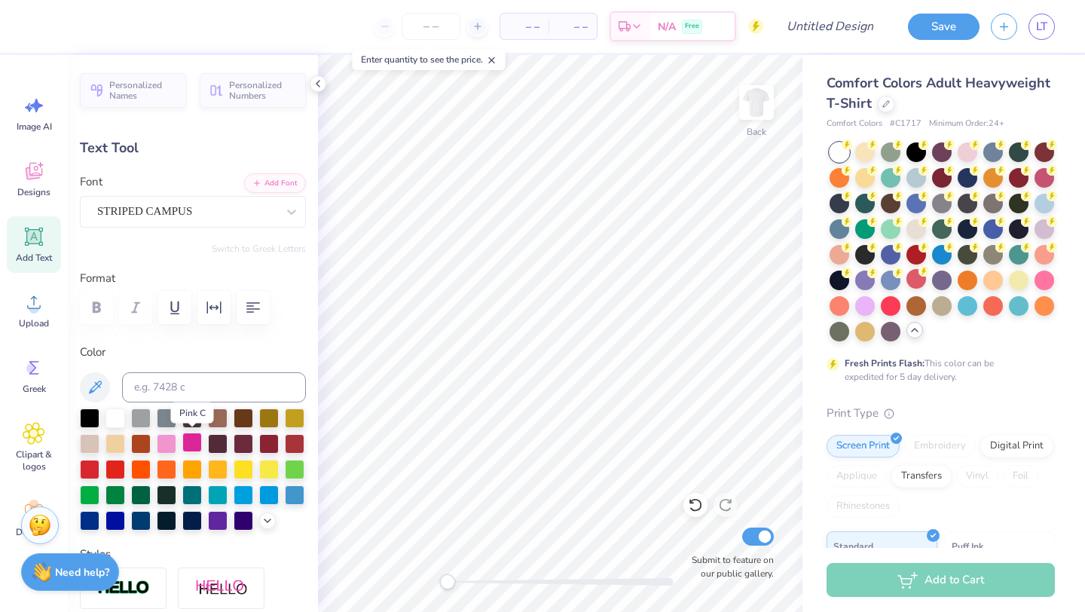
click at [191, 444] on div at bounding box center [192, 442] width 20 height 20
click at [163, 442] on div at bounding box center [167, 442] width 20 height 20
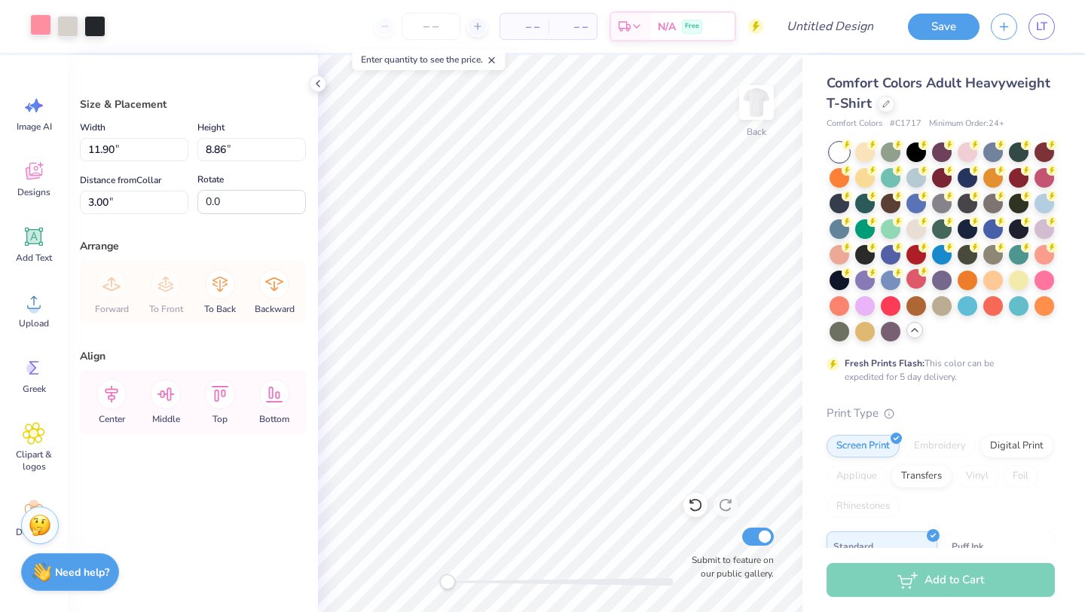
click at [42, 27] on div at bounding box center [40, 24] width 21 height 21
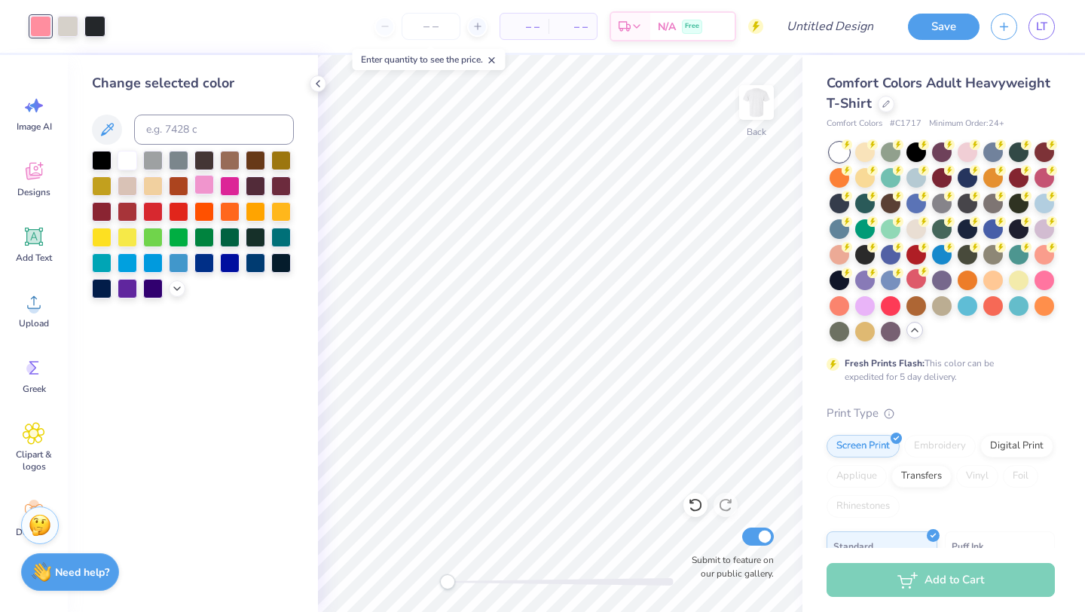
click at [200, 182] on div at bounding box center [204, 185] width 20 height 20
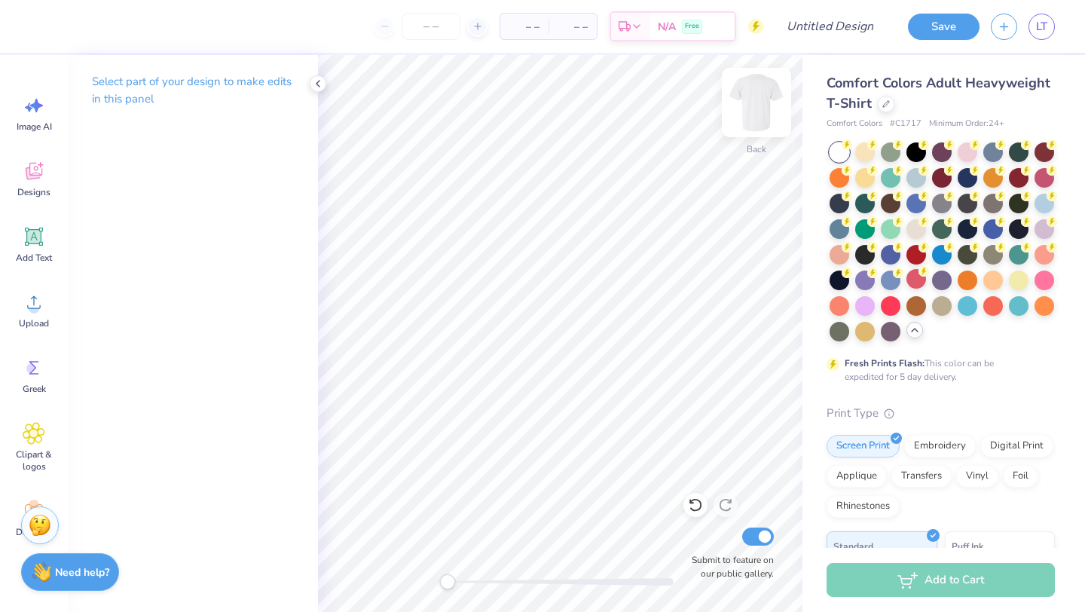
click at [763, 105] on img at bounding box center [756, 102] width 60 height 60
click at [32, 184] on div "Designs" at bounding box center [34, 179] width 54 height 57
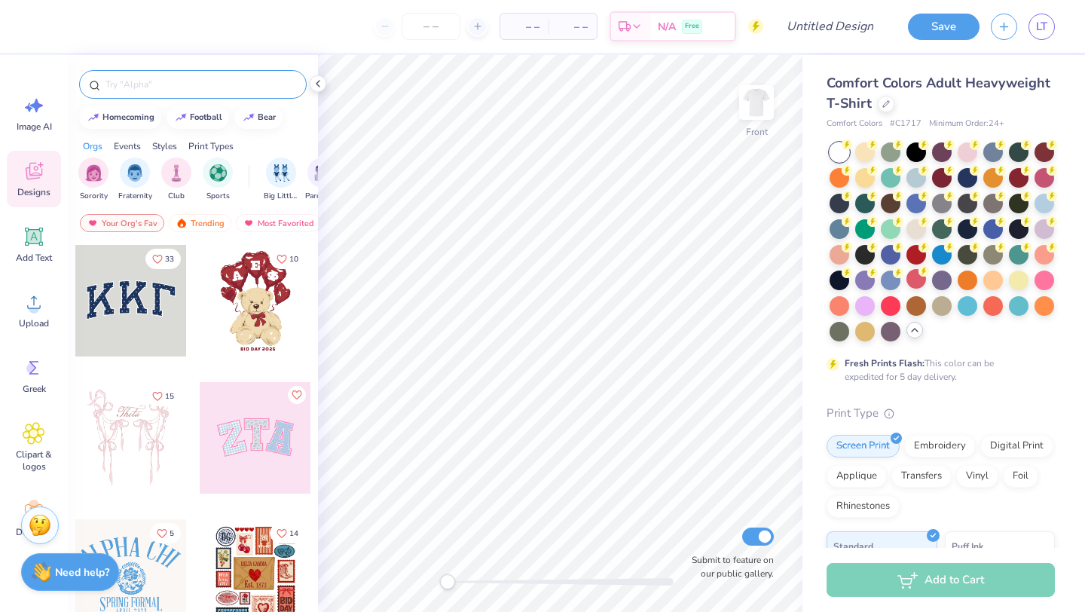
click at [185, 82] on input "text" at bounding box center [200, 84] width 193 height 15
type input "football"
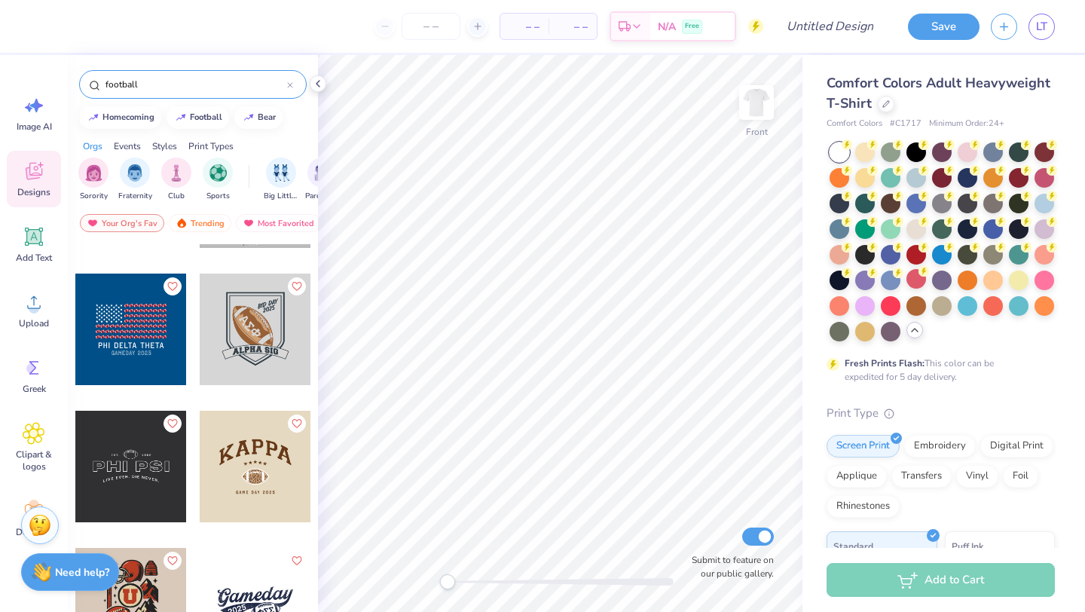
scroll to position [3310, 0]
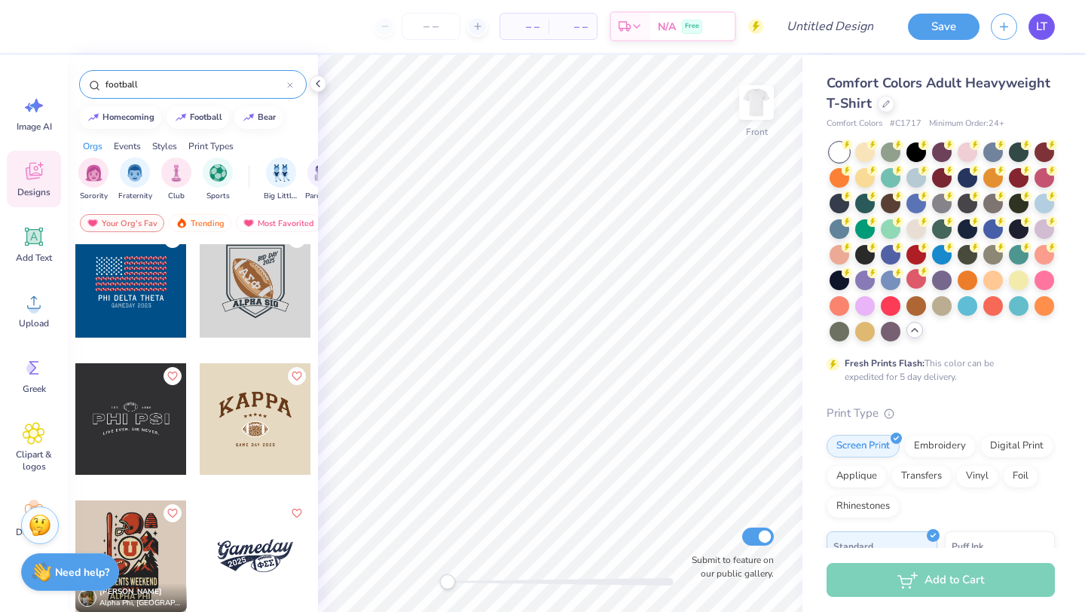
click at [1039, 33] on span "LT" at bounding box center [1041, 26] width 11 height 17
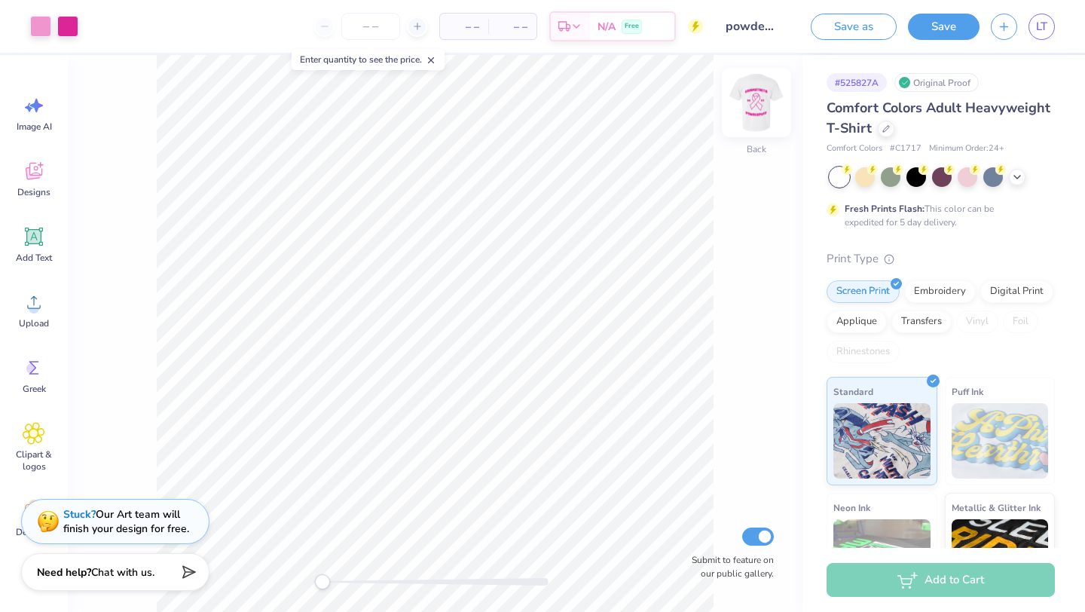
click at [760, 103] on img at bounding box center [756, 102] width 60 height 60
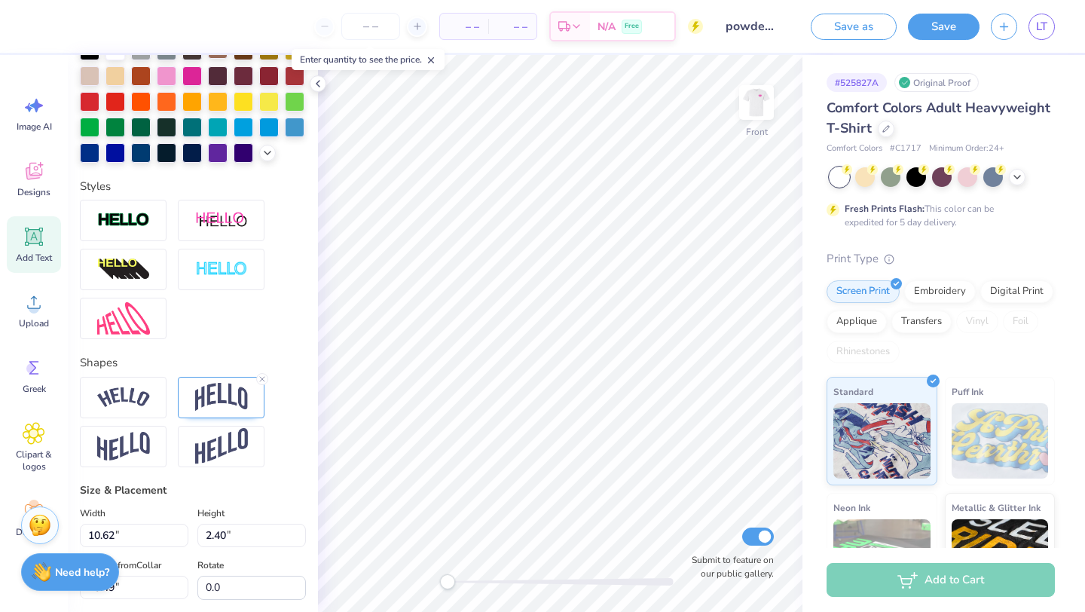
scroll to position [380, 0]
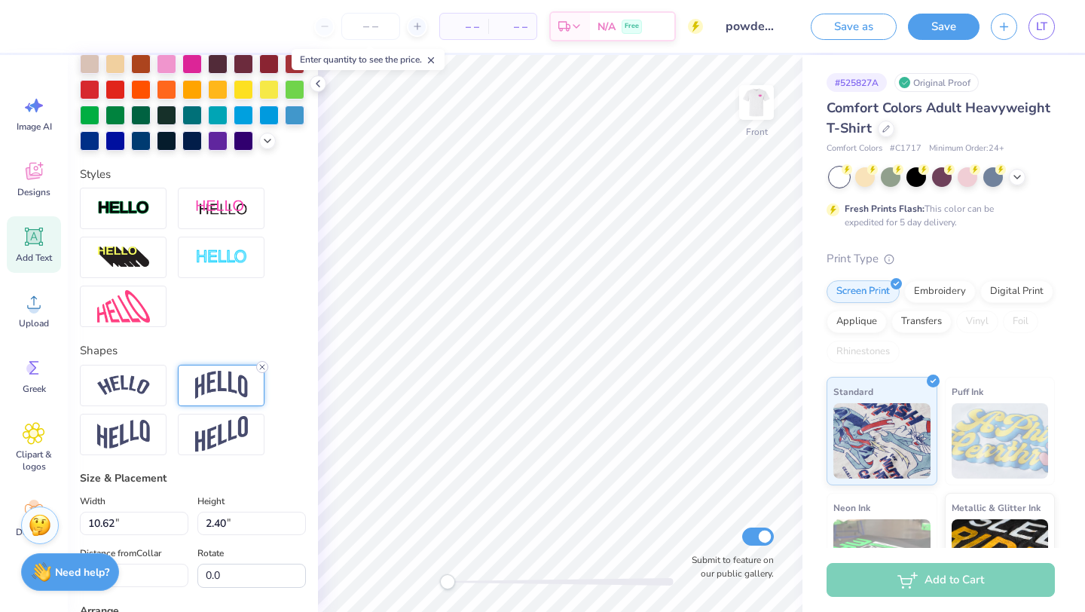
click at [261, 365] on line at bounding box center [262, 367] width 5 height 5
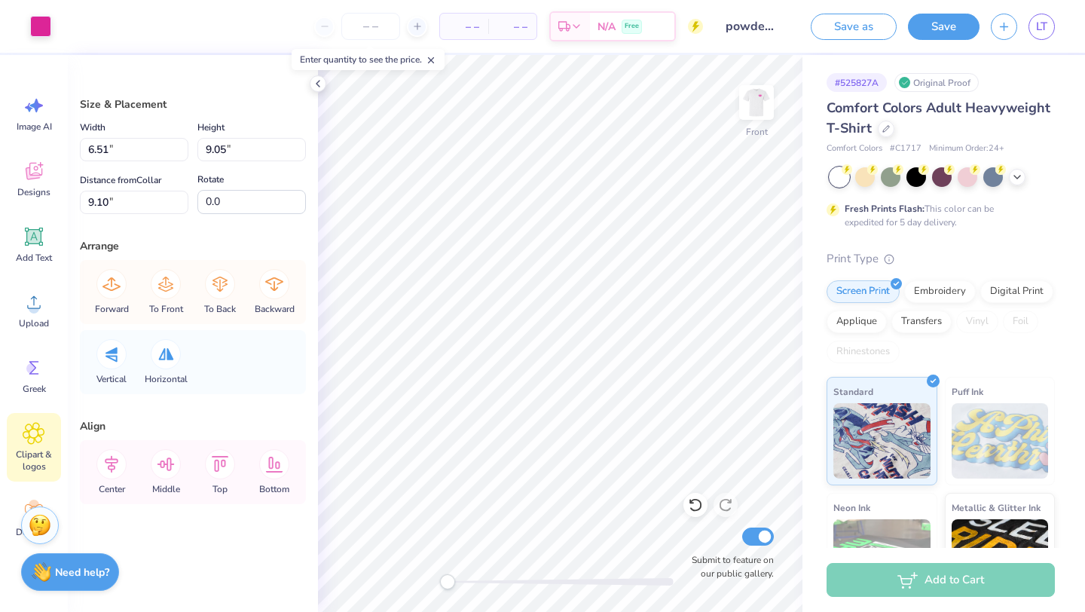
click at [26, 442] on icon at bounding box center [34, 433] width 22 height 23
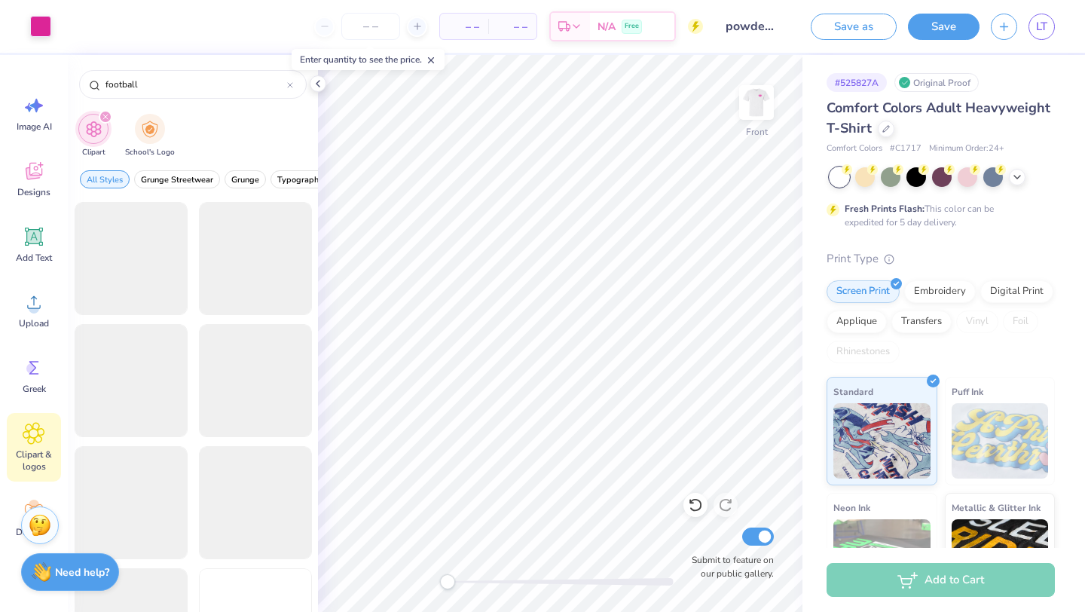
scroll to position [528, 0]
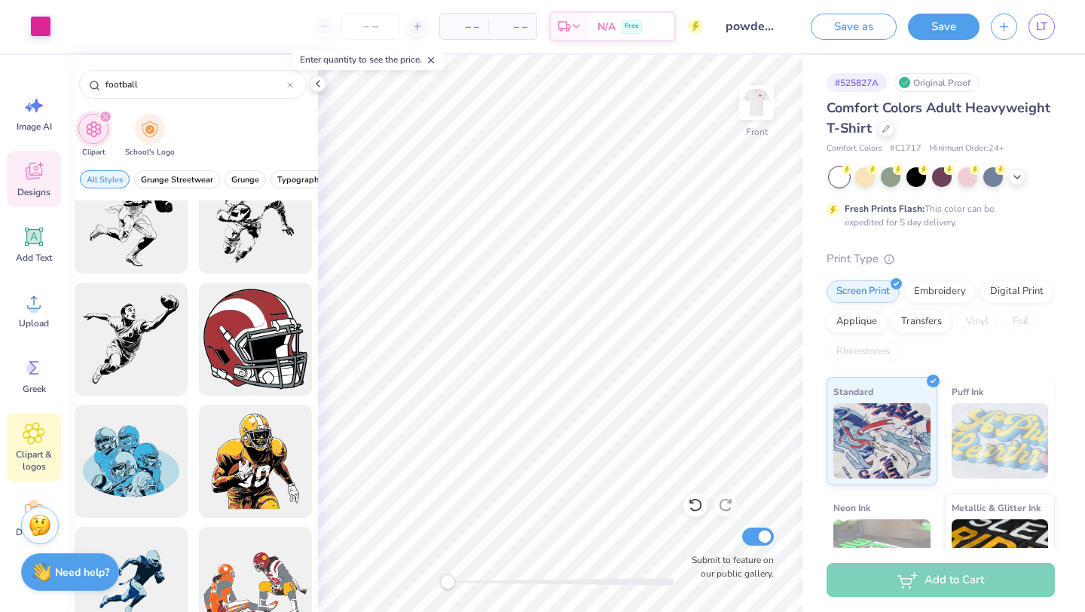
type input "football"
click at [32, 180] on icon at bounding box center [34, 171] width 23 height 23
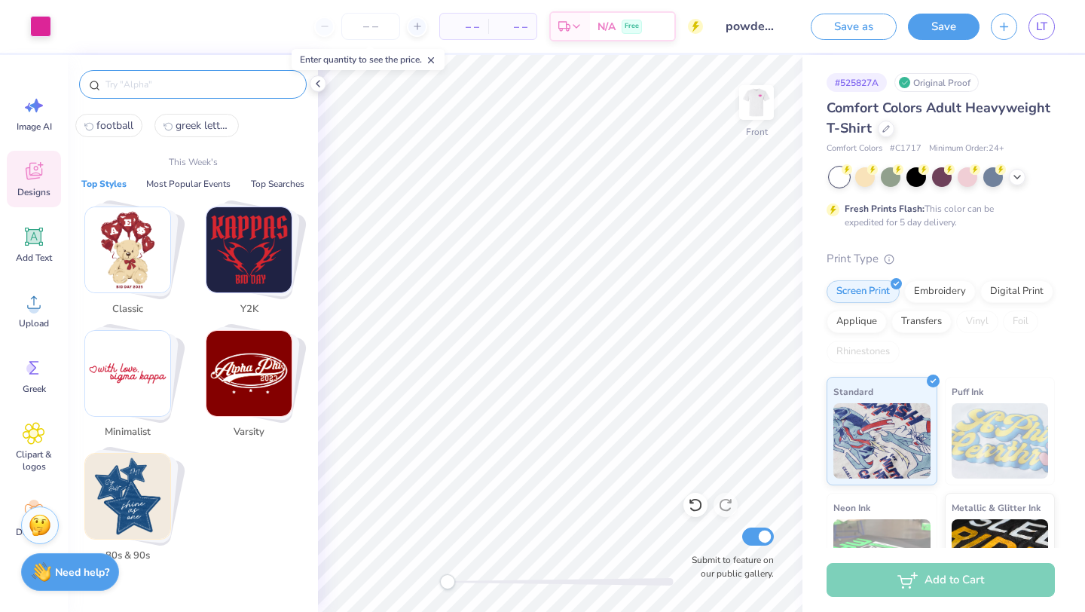
click at [173, 89] on input "text" at bounding box center [200, 84] width 193 height 15
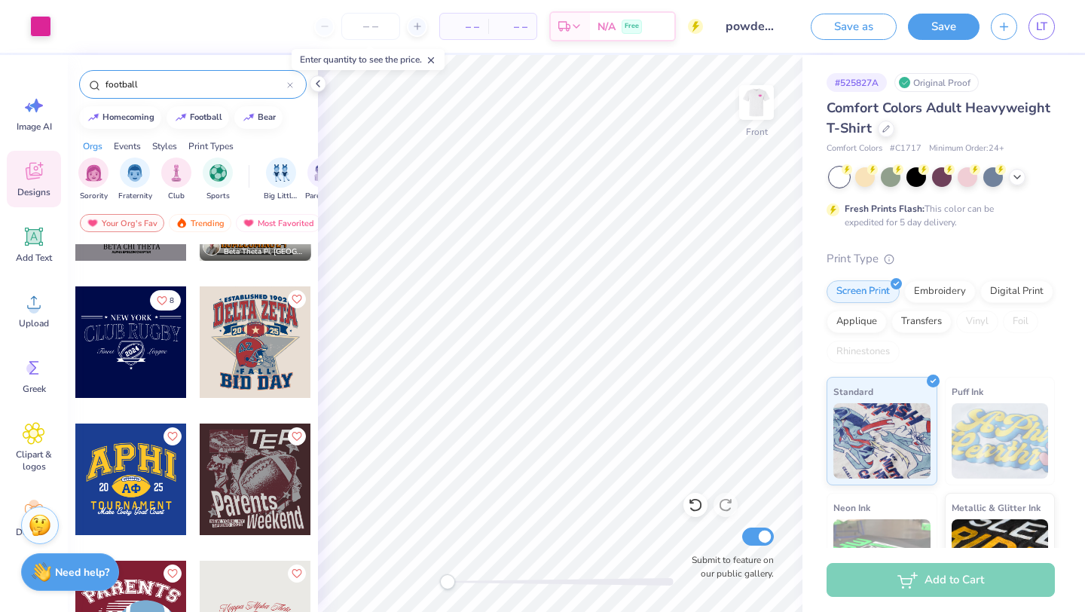
scroll to position [398, 0]
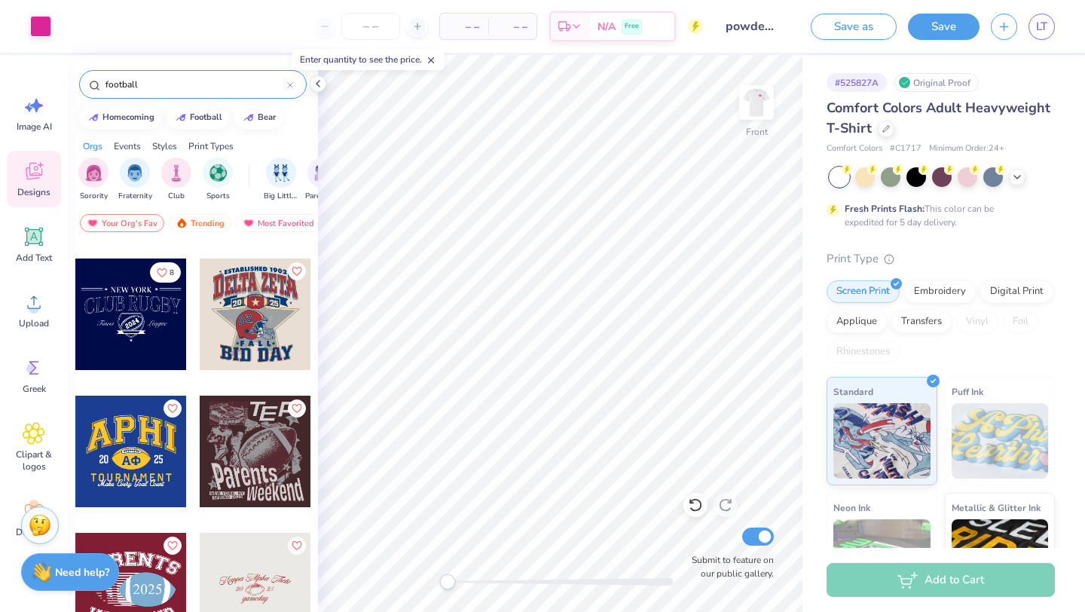
type input "football"
